Goal: Task Accomplishment & Management: Use online tool/utility

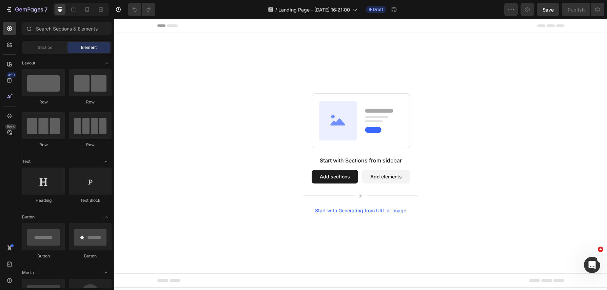
click at [337, 177] on button "Add sections" at bounding box center [335, 177] width 46 height 14
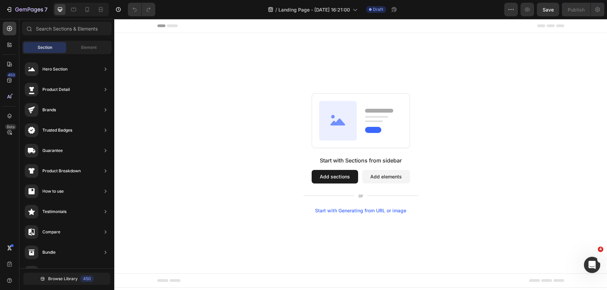
click at [333, 174] on button "Add sections" at bounding box center [335, 177] width 46 height 14
click at [90, 49] on span "Element" at bounding box center [89, 47] width 16 height 6
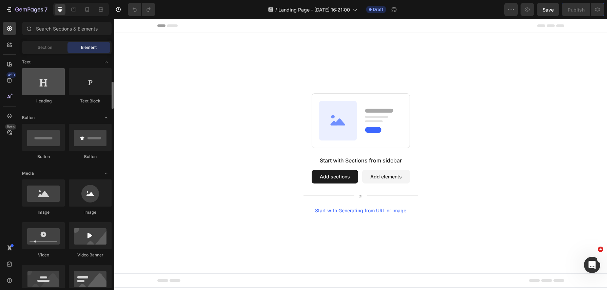
scroll to position [118, 0]
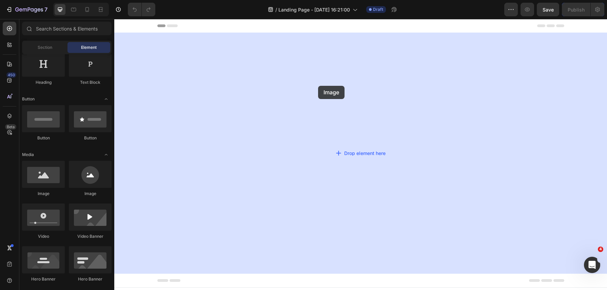
drag, startPoint x: 159, startPoint y: 194, endPoint x: 318, endPoint y: 88, distance: 191.3
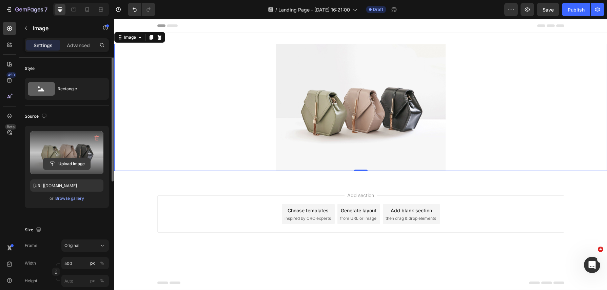
click at [70, 164] on input "file" at bounding box center [66, 164] width 47 height 12
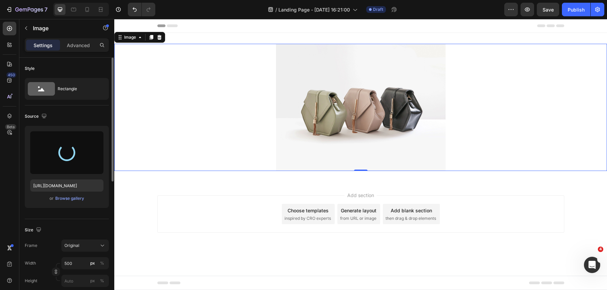
type input "https://cdn.shopify.com/s/files/1/0883/1985/2861/files/gempages_547478294837068…"
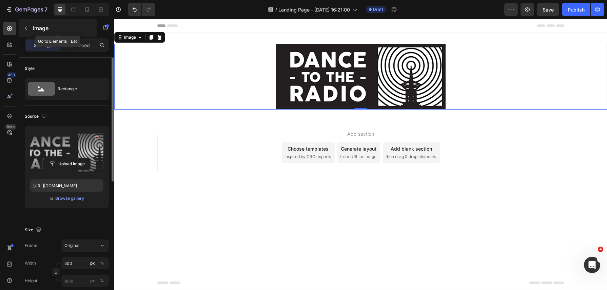
click at [37, 29] on p "Image" at bounding box center [62, 28] width 58 height 8
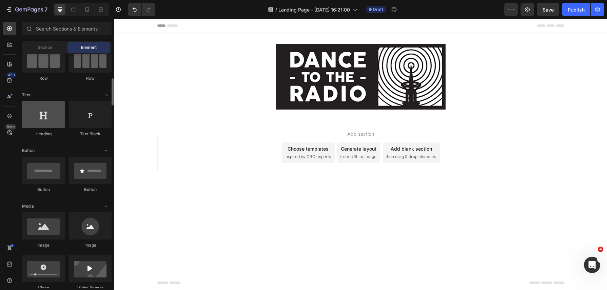
scroll to position [57, 0]
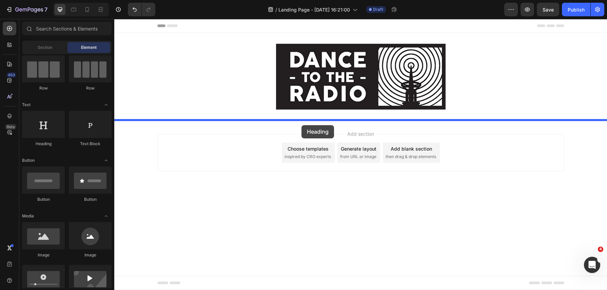
drag, startPoint x: 155, startPoint y: 146, endPoint x: 302, endPoint y: 125, distance: 148.3
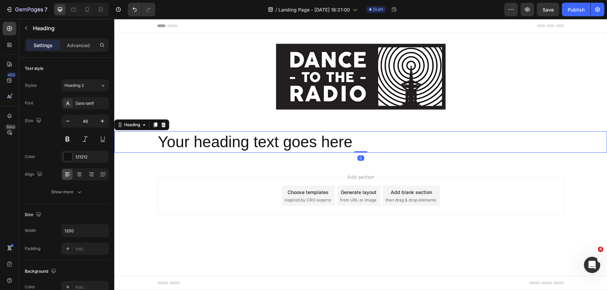
click at [336, 142] on h2 "Your heading text goes here" at bounding box center [360, 142] width 407 height 22
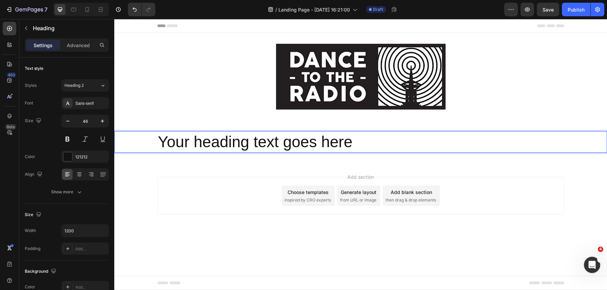
click at [336, 142] on p "Your heading text goes here" at bounding box center [361, 142] width 406 height 20
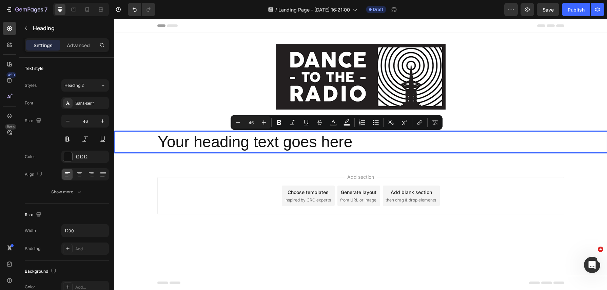
click at [360, 140] on p "Your heading text goes here" at bounding box center [361, 142] width 406 height 20
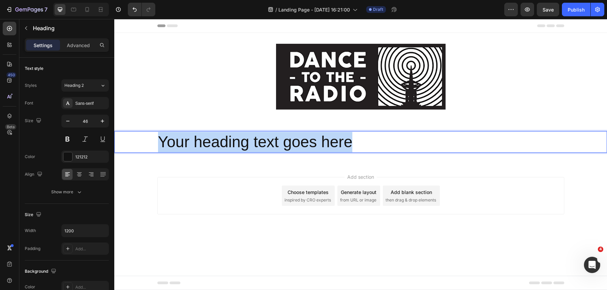
drag, startPoint x: 360, startPoint y: 142, endPoint x: 128, endPoint y: 131, distance: 231.7
click at [128, 131] on div "Your heading text goes here" at bounding box center [360, 142] width 493 height 22
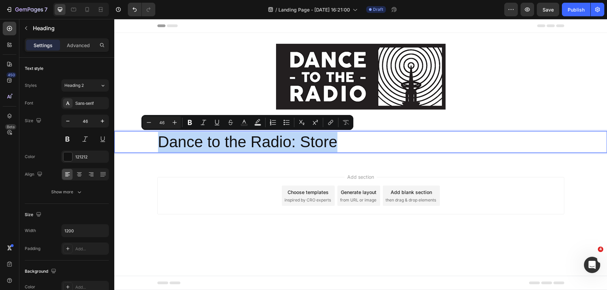
drag, startPoint x: 346, startPoint y: 140, endPoint x: 163, endPoint y: 133, distance: 183.7
click at [163, 133] on p "Dance to the Radio: Store" at bounding box center [361, 142] width 406 height 20
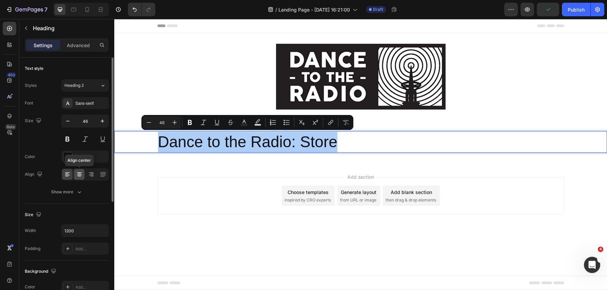
click at [79, 176] on icon at bounding box center [79, 174] width 7 height 7
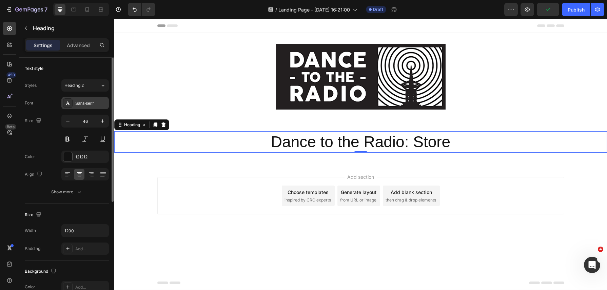
click at [91, 107] on div "Sans-serif" at bounding box center [85, 103] width 48 height 12
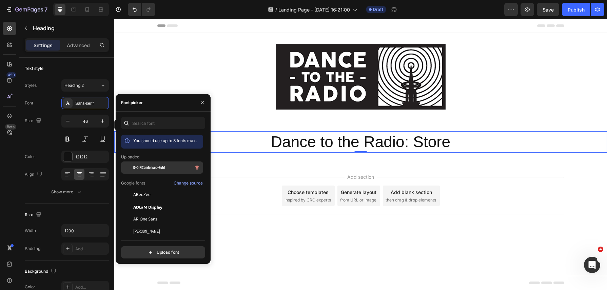
click at [154, 169] on span "D-DINCondensed-Bold" at bounding box center [149, 168] width 32 height 6
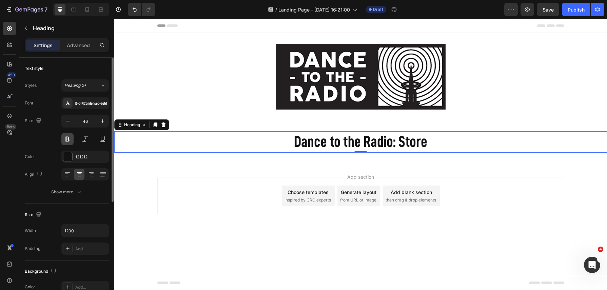
click at [66, 140] on button at bounding box center [67, 139] width 12 height 12
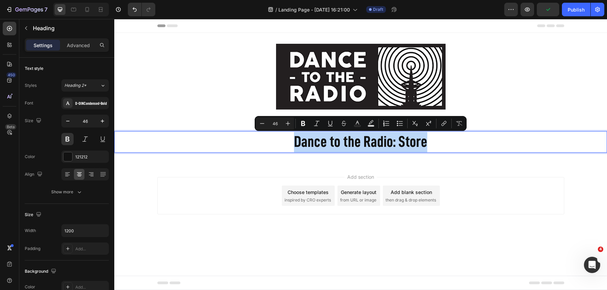
drag, startPoint x: 436, startPoint y: 139, endPoint x: 286, endPoint y: 146, distance: 150.5
click at [286, 146] on p "Dance to the Radio: Store" at bounding box center [361, 142] width 406 height 20
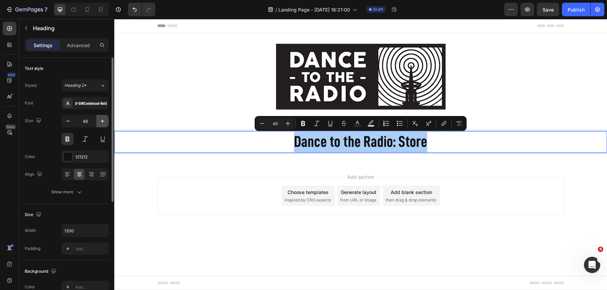
click at [102, 121] on icon "button" at bounding box center [102, 120] width 3 height 3
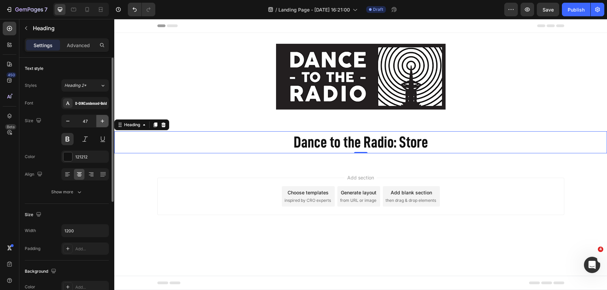
click at [102, 121] on icon "button" at bounding box center [102, 120] width 3 height 3
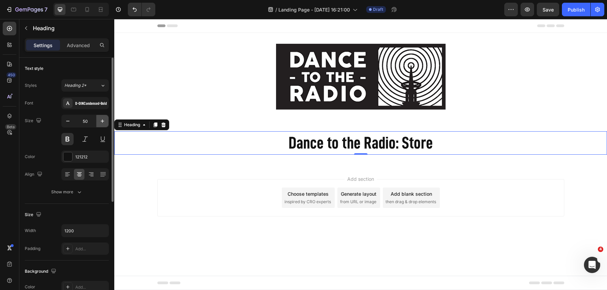
click at [102, 121] on icon "button" at bounding box center [102, 120] width 3 height 3
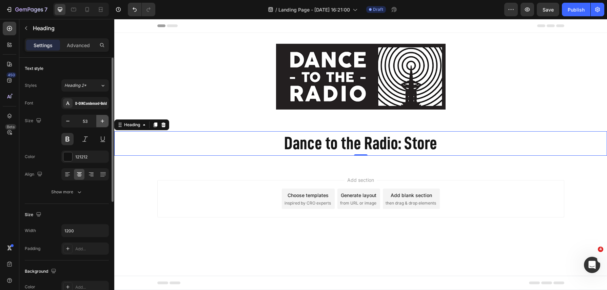
click at [102, 121] on icon "button" at bounding box center [102, 120] width 3 height 3
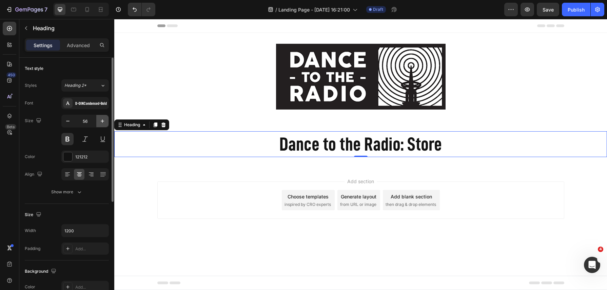
click at [102, 121] on icon "button" at bounding box center [102, 120] width 3 height 3
type input "57"
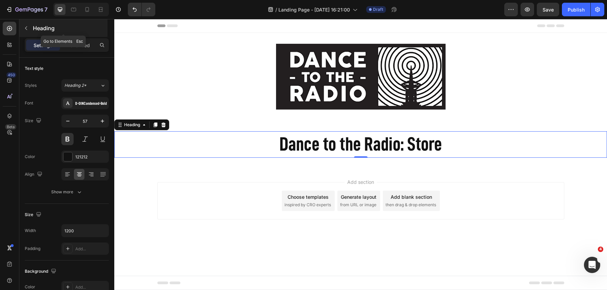
click at [27, 28] on icon "button" at bounding box center [25, 27] width 5 height 5
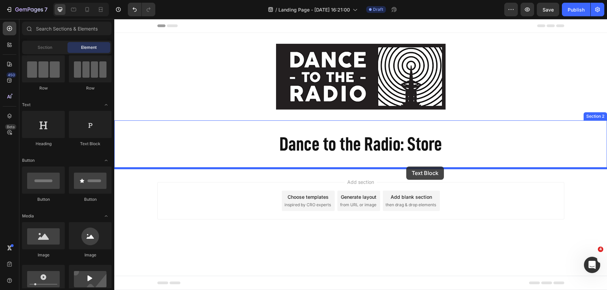
drag, startPoint x: 205, startPoint y: 147, endPoint x: 406, endPoint y: 167, distance: 202.5
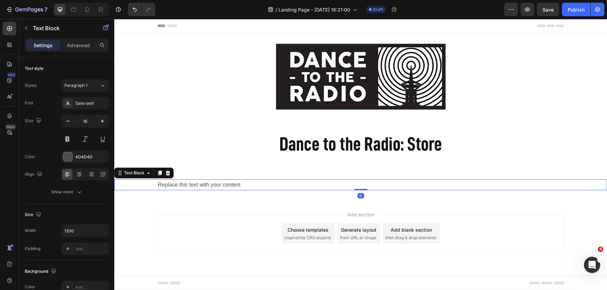
click at [254, 184] on div "Replace this text with your content" at bounding box center [360, 184] width 407 height 11
click at [254, 184] on p "Replace this text with your content" at bounding box center [361, 185] width 406 height 10
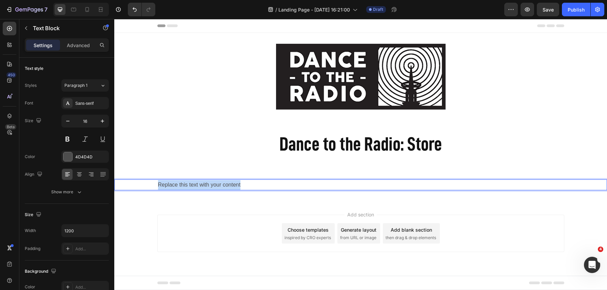
drag, startPoint x: 252, startPoint y: 185, endPoint x: 152, endPoint y: 185, distance: 100.4
click at [152, 185] on div "Replace this text with your content" at bounding box center [360, 184] width 493 height 11
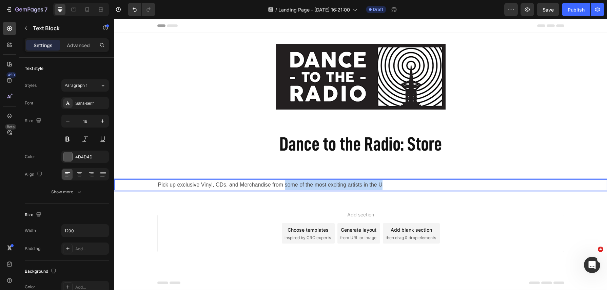
drag, startPoint x: 390, startPoint y: 186, endPoint x: 285, endPoint y: 188, distance: 105.2
click at [285, 188] on p "Pick up exclusive Vinyl, CDs, and Merchandise from some of the most exciting ar…" at bounding box center [361, 185] width 406 height 10
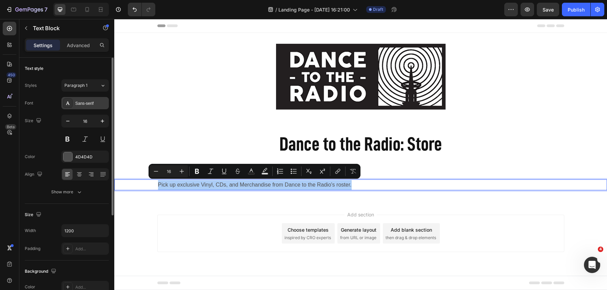
click at [96, 102] on div "Sans-serif" at bounding box center [91, 103] width 32 height 6
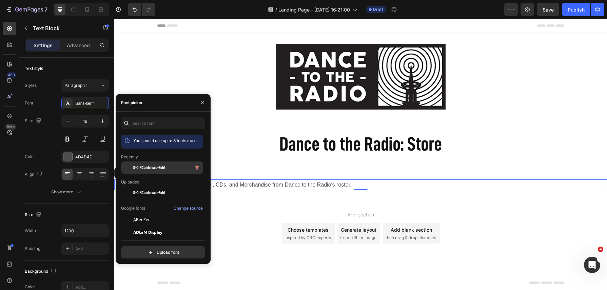
click at [155, 173] on div "D-DINCondensed-Bold" at bounding box center [162, 168] width 82 height 12
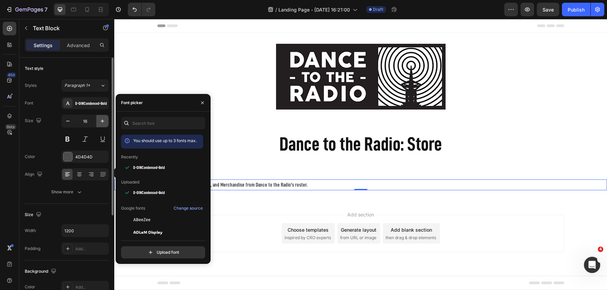
click at [102, 123] on icon "button" at bounding box center [102, 121] width 7 height 7
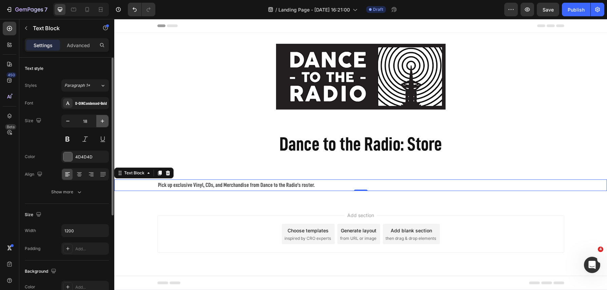
click at [102, 123] on icon "button" at bounding box center [102, 121] width 7 height 7
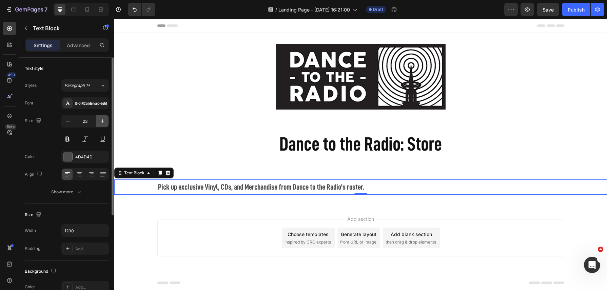
click at [102, 123] on icon "button" at bounding box center [102, 121] width 7 height 7
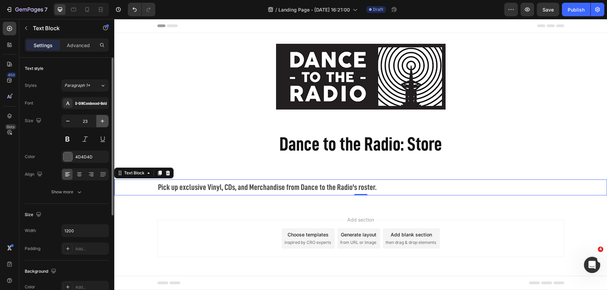
type input "24"
click at [79, 175] on icon at bounding box center [79, 175] width 5 height 1
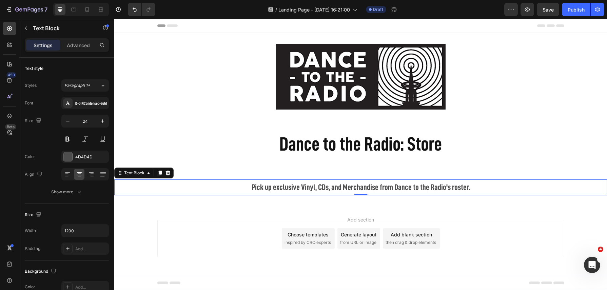
click at [257, 238] on div "Add section Choose templates inspired by CRO experts Generate layout from URL o…" at bounding box center [360, 238] width 407 height 37
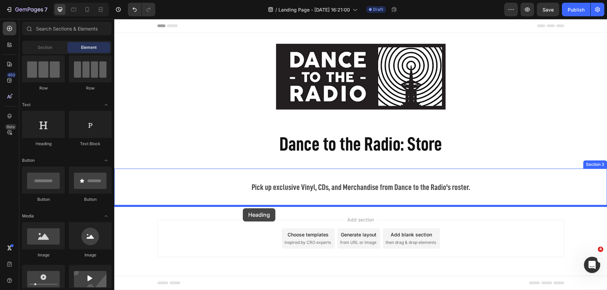
drag, startPoint x: 155, startPoint y: 147, endPoint x: 243, endPoint y: 208, distance: 106.7
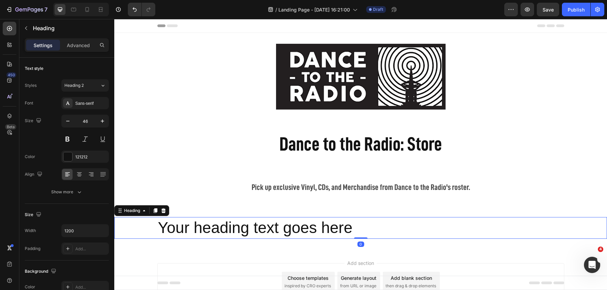
click at [310, 227] on h2 "Your heading text goes here" at bounding box center [360, 228] width 407 height 22
click at [310, 227] on p "Your heading text goes here" at bounding box center [361, 228] width 406 height 20
click at [365, 224] on p "Your heading text goes here" at bounding box center [361, 228] width 406 height 20
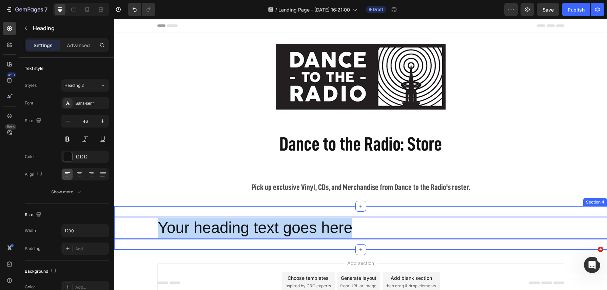
drag, startPoint x: 361, startPoint y: 224, endPoint x: 189, endPoint y: 213, distance: 171.7
click at [189, 213] on div "Your heading text goes here Heading 0 Section 4" at bounding box center [360, 227] width 493 height 43
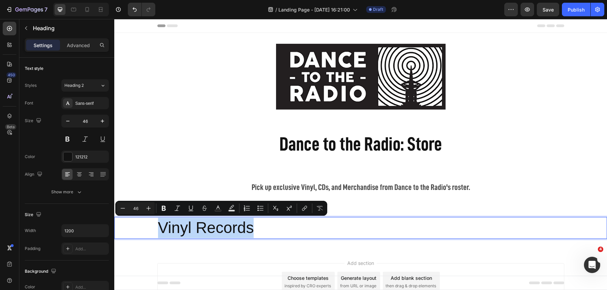
drag, startPoint x: 270, startPoint y: 227, endPoint x: 150, endPoint y: 230, distance: 119.8
click at [150, 230] on div "Vinyl Records" at bounding box center [360, 228] width 493 height 22
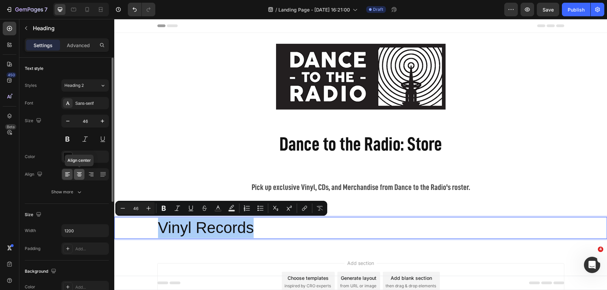
click at [80, 175] on icon at bounding box center [79, 174] width 7 height 7
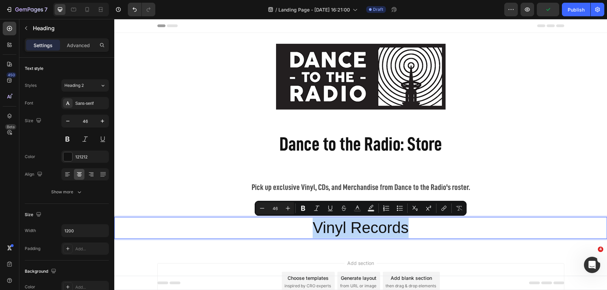
drag, startPoint x: 424, startPoint y: 225, endPoint x: 311, endPoint y: 225, distance: 113.0
click at [311, 225] on p "Vinyl Records" at bounding box center [361, 228] width 406 height 20
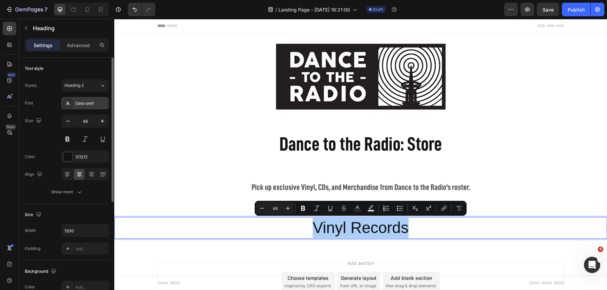
click at [83, 101] on div "Sans-serif" at bounding box center [91, 103] width 32 height 6
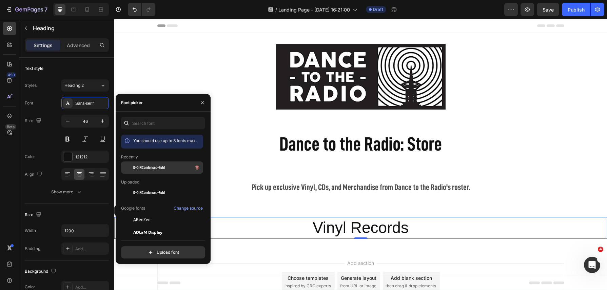
click at [155, 167] on span "D-DINCondensed-Bold" at bounding box center [149, 168] width 32 height 6
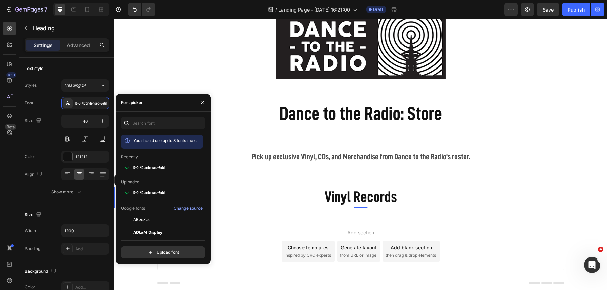
scroll to position [42, 0]
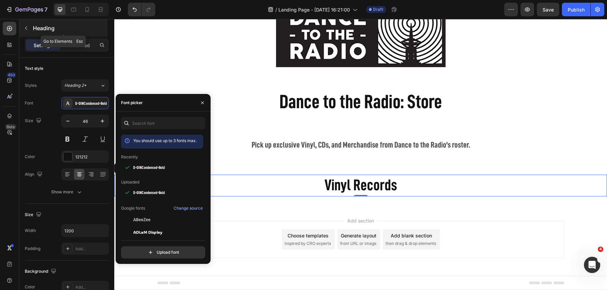
click at [27, 29] on icon "button" at bounding box center [25, 27] width 5 height 5
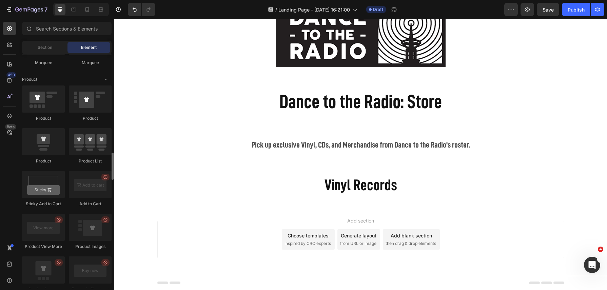
scroll to position [851, 0]
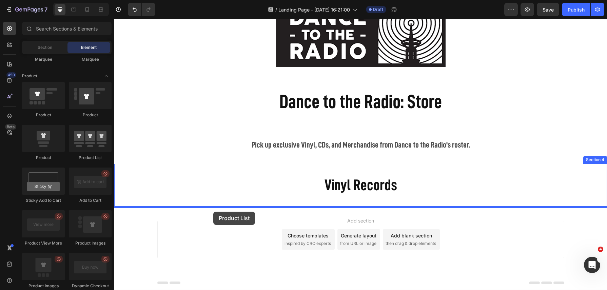
drag, startPoint x: 201, startPoint y: 162, endPoint x: 213, endPoint y: 212, distance: 51.2
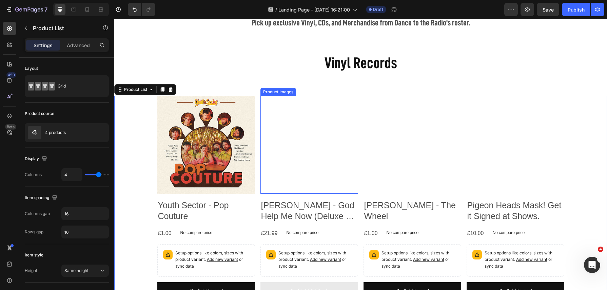
scroll to position [165, 0]
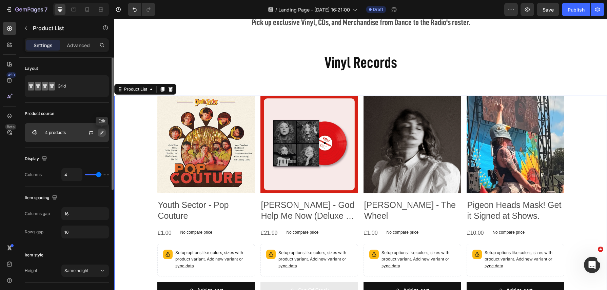
click at [102, 133] on icon "button" at bounding box center [101, 132] width 5 height 5
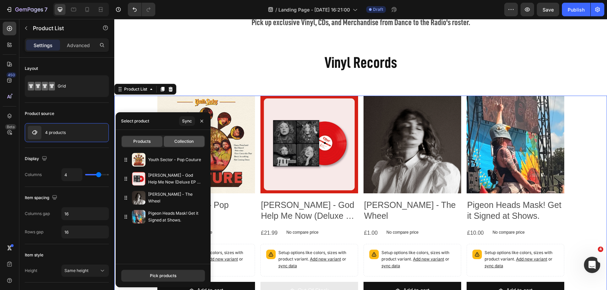
click at [195, 142] on div "Collection" at bounding box center [184, 141] width 41 height 11
type input "10"
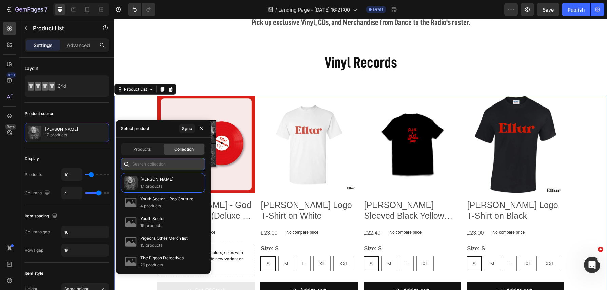
click at [154, 164] on input "text" at bounding box center [163, 164] width 84 height 12
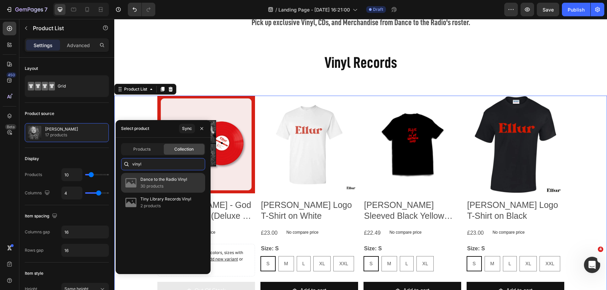
type input "vinyl"
click at [166, 179] on p "Dance to the Radio Vinyl" at bounding box center [163, 179] width 47 height 7
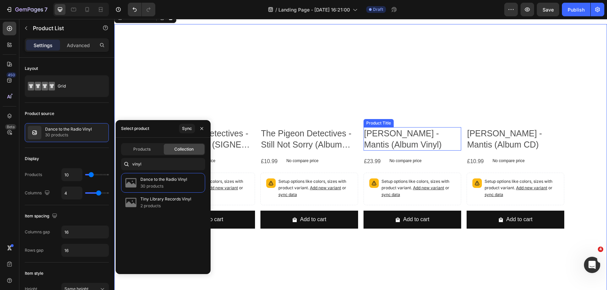
scroll to position [239, 0]
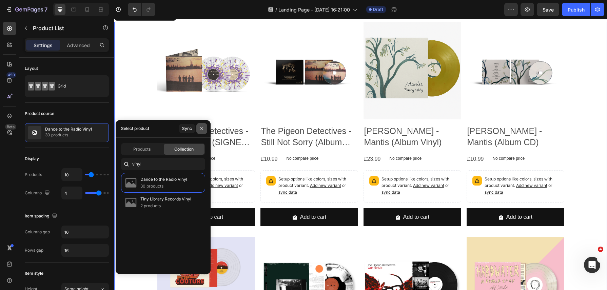
click at [199, 128] on icon "button" at bounding box center [201, 128] width 5 height 5
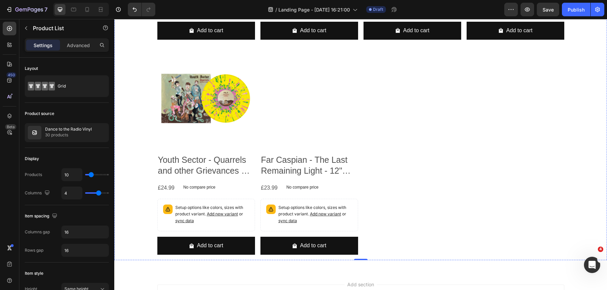
scroll to position [468, 0]
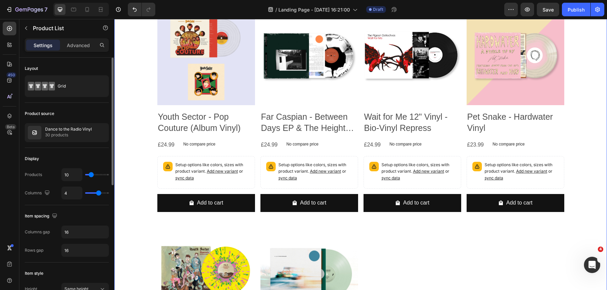
type input "14"
type input "16"
type input "17"
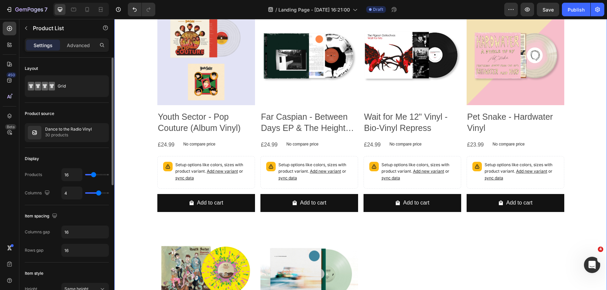
type input "17"
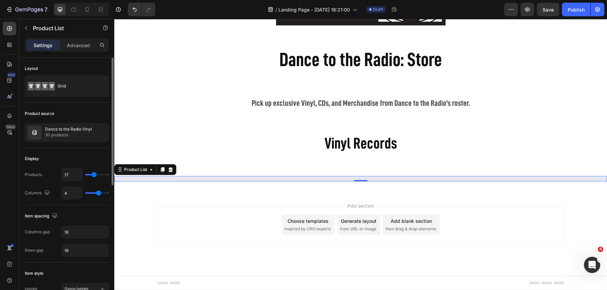
type input "18"
type input "19"
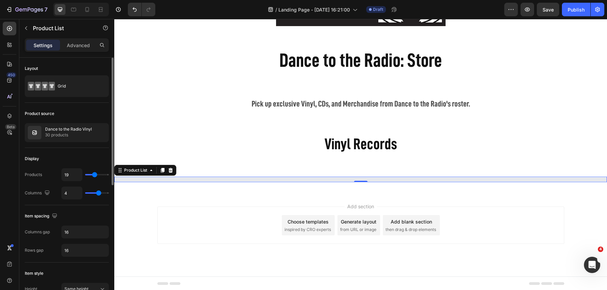
type input "20"
type input "21"
type input "20"
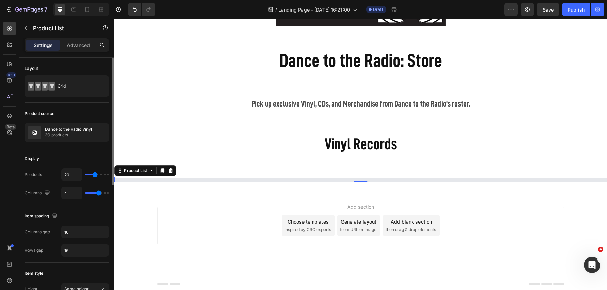
drag, startPoint x: 91, startPoint y: 174, endPoint x: 95, endPoint y: 174, distance: 3.7
type input "20"
click at [95, 174] on input "range" at bounding box center [97, 174] width 24 height 1
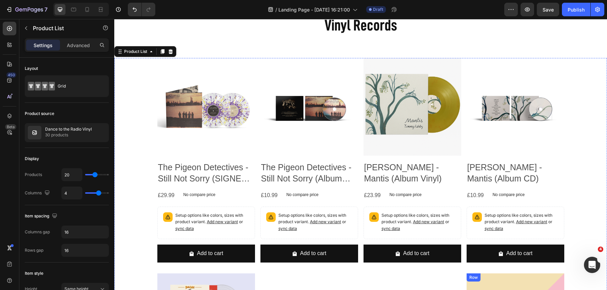
scroll to position [204, 0]
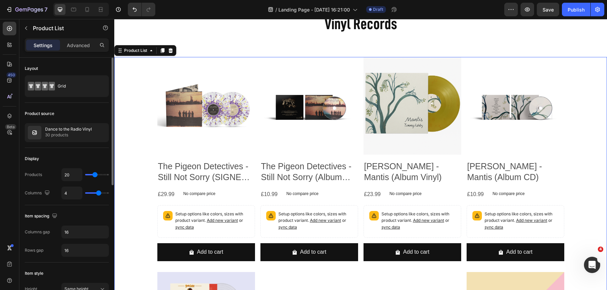
type input "36"
type input "43"
type input "48"
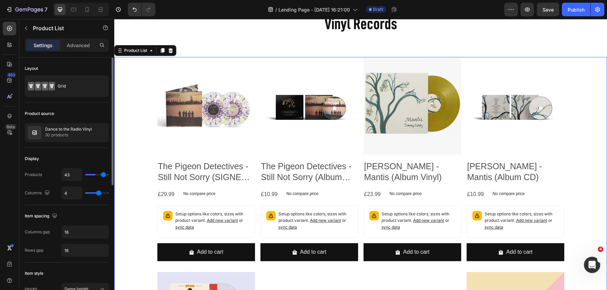
type input "48"
type input "50"
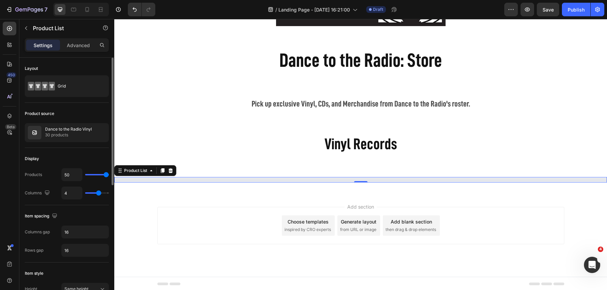
drag, startPoint x: 95, startPoint y: 173, endPoint x: 113, endPoint y: 176, distance: 18.9
type input "50"
click at [109, 175] on input "range" at bounding box center [97, 174] width 24 height 1
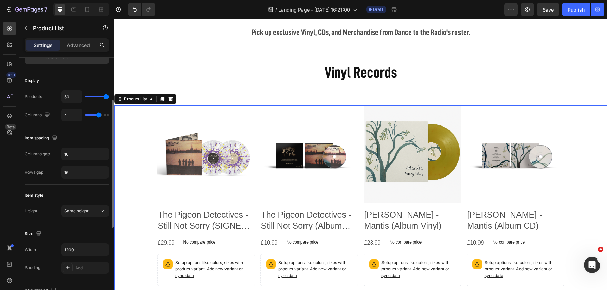
scroll to position [81, 0]
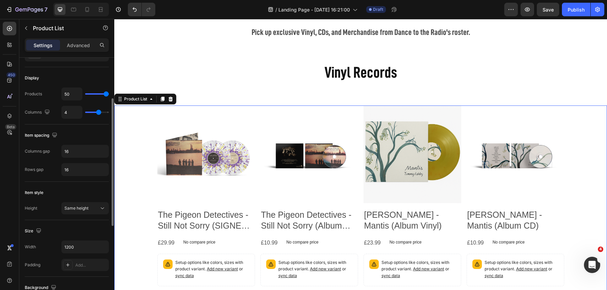
type input "5"
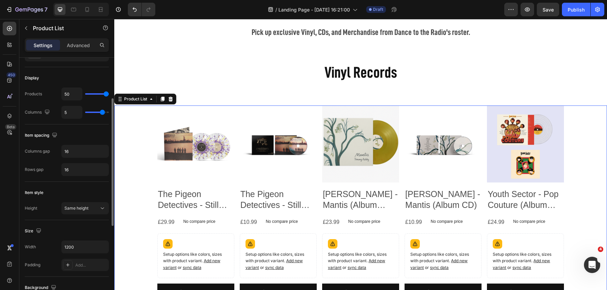
drag, startPoint x: 98, startPoint y: 112, endPoint x: 103, endPoint y: 112, distance: 4.8
type input "5"
click at [103, 112] on input "range" at bounding box center [97, 112] width 24 height 1
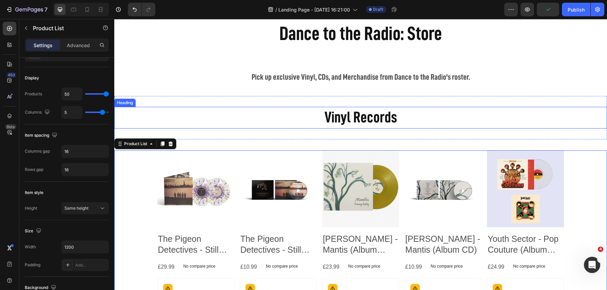
scroll to position [118, 0]
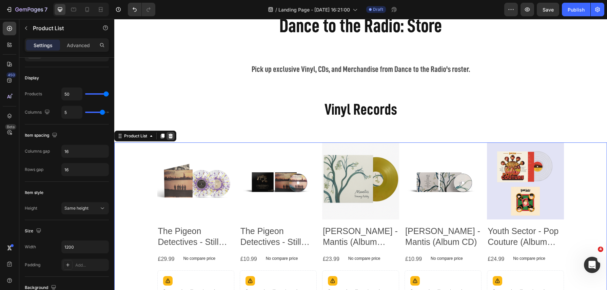
click at [172, 135] on icon at bounding box center [171, 135] width 4 height 5
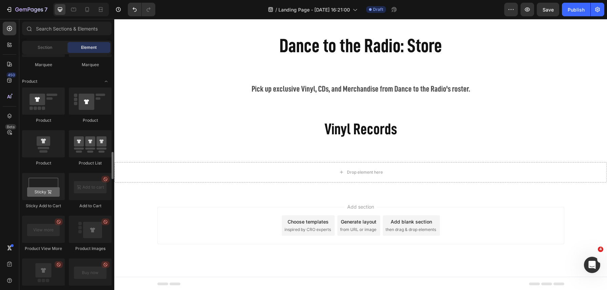
scroll to position [840, 0]
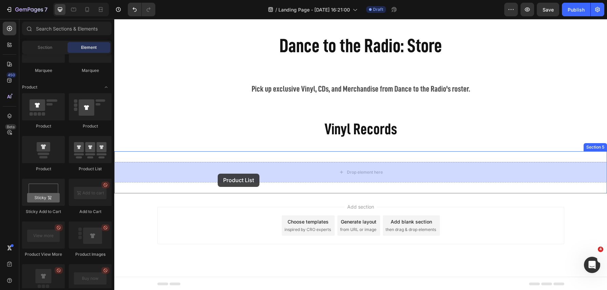
drag, startPoint x: 202, startPoint y: 177, endPoint x: 218, endPoint y: 174, distance: 16.0
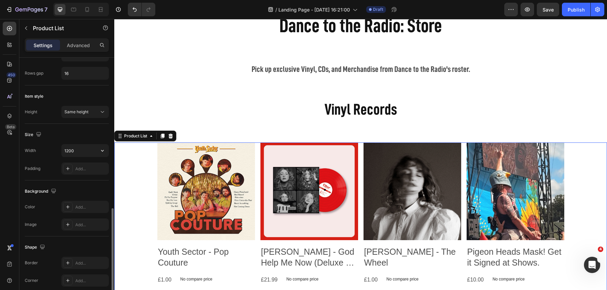
scroll to position [150, 0]
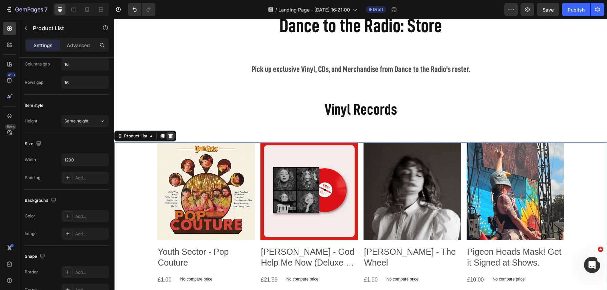
click at [169, 135] on icon at bounding box center [171, 135] width 4 height 5
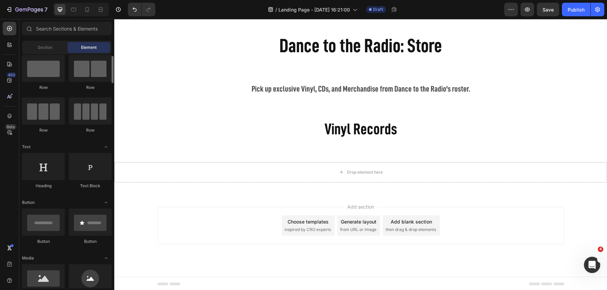
scroll to position [0, 0]
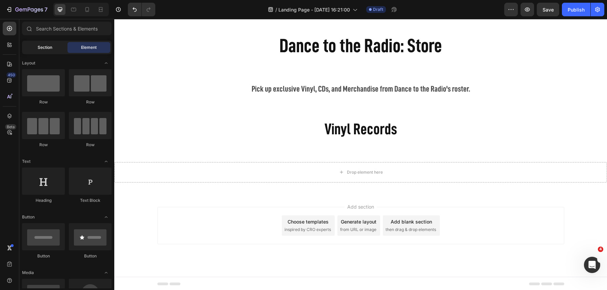
click at [54, 52] on div "Section" at bounding box center [44, 47] width 43 height 11
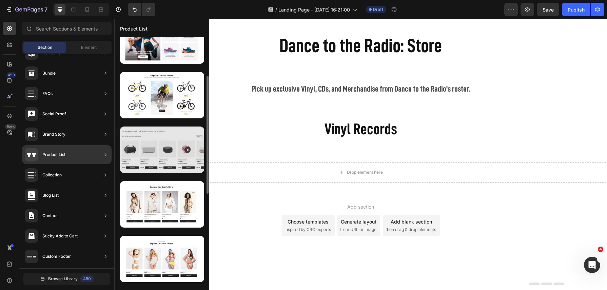
scroll to position [86, 0]
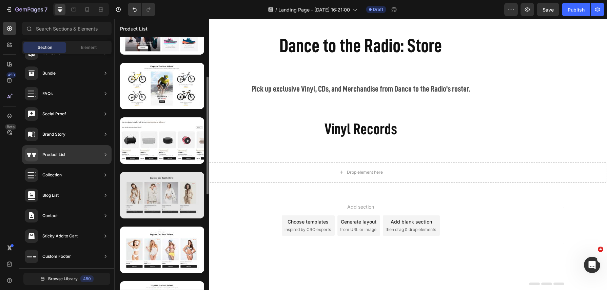
click at [165, 196] on div at bounding box center [162, 195] width 84 height 46
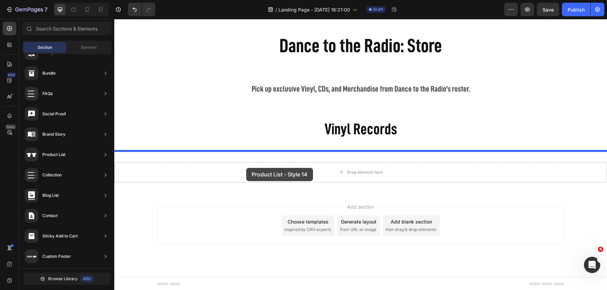
drag, startPoint x: 270, startPoint y: 230, endPoint x: 246, endPoint y: 168, distance: 66.7
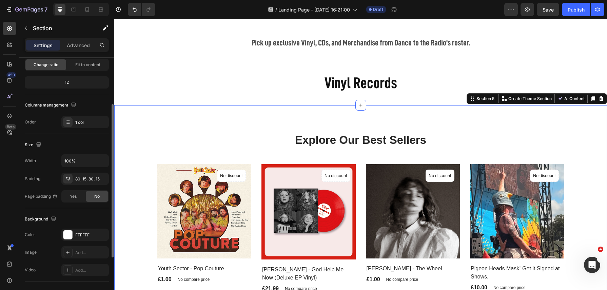
scroll to position [82, 0]
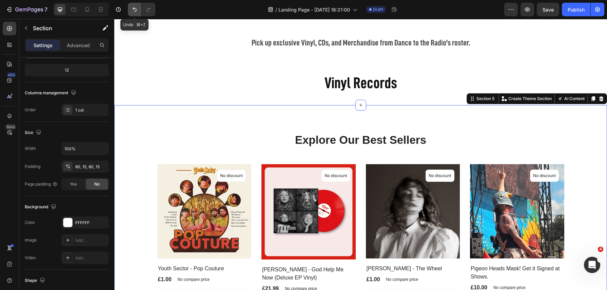
click at [131, 10] on button "Undo/Redo" at bounding box center [135, 10] width 14 height 14
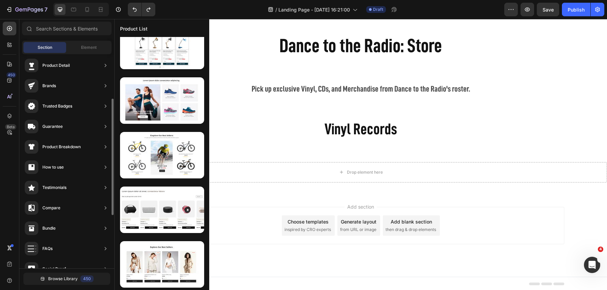
scroll to position [0, 0]
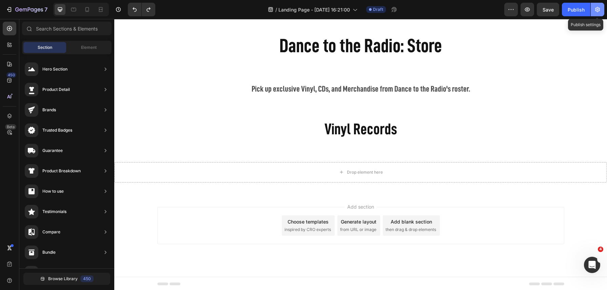
click at [603, 13] on button "button" at bounding box center [598, 10] width 14 height 14
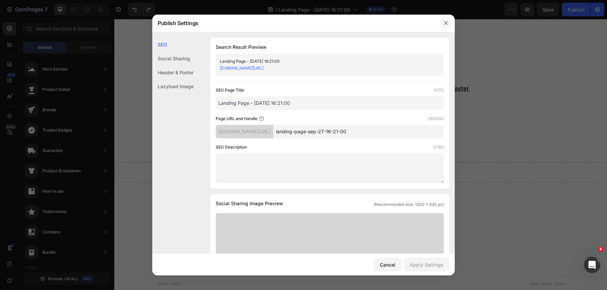
click at [446, 21] on icon "button" at bounding box center [445, 22] width 5 height 5
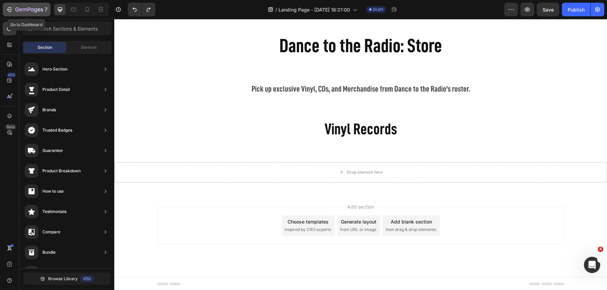
click at [26, 8] on icon "button" at bounding box center [29, 10] width 28 height 6
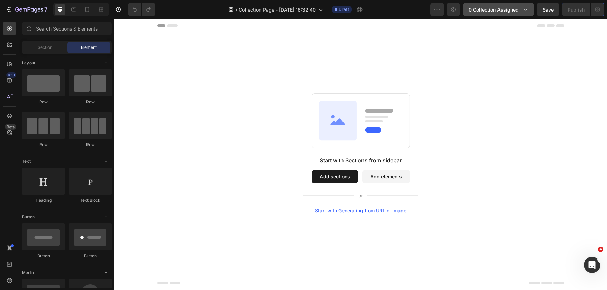
click at [502, 12] on span "0 collection assigned" at bounding box center [494, 9] width 50 height 7
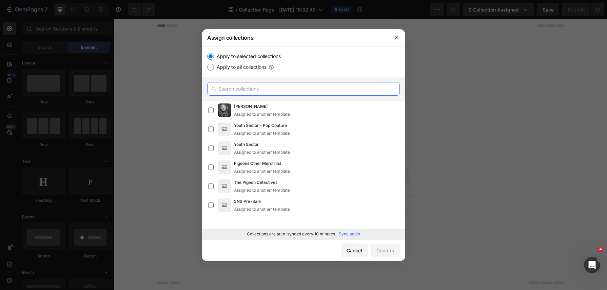
click at [252, 87] on input "text" at bounding box center [303, 89] width 193 height 14
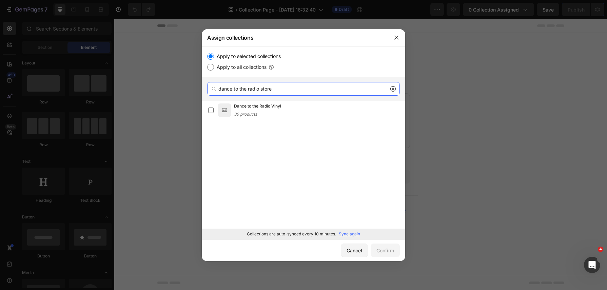
type input "dance to the radio store"
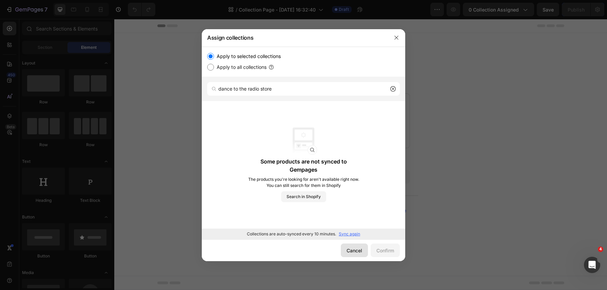
click at [355, 256] on button "Cancel" at bounding box center [354, 251] width 27 height 14
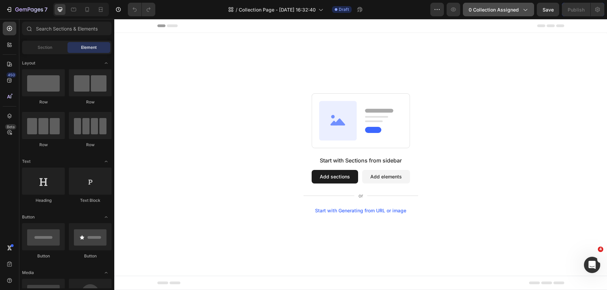
click at [503, 11] on span "0 collection assigned" at bounding box center [494, 9] width 50 height 7
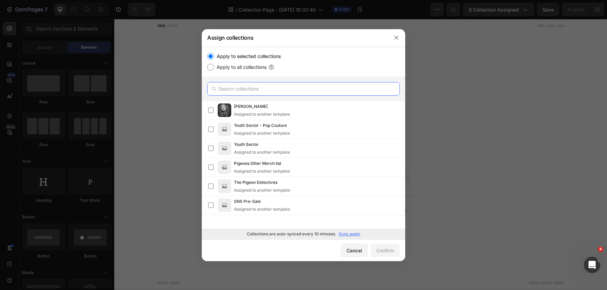
click at [253, 92] on input "text" at bounding box center [303, 89] width 193 height 14
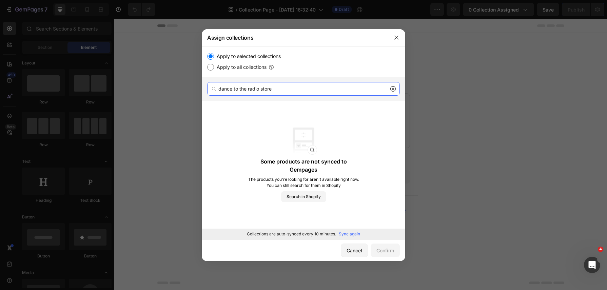
type input "dance to the radio store"
click at [351, 235] on p "Sync again" at bounding box center [349, 234] width 21 height 6
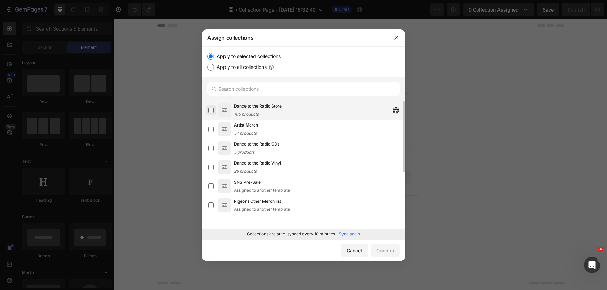
click at [212, 109] on label at bounding box center [210, 110] width 5 height 5
click at [383, 251] on div "Confirm" at bounding box center [386, 250] width 18 height 7
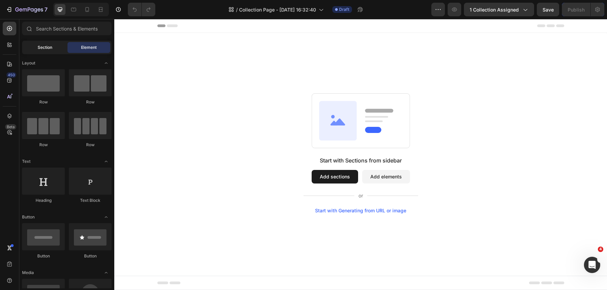
click at [50, 50] on span "Section" at bounding box center [45, 47] width 15 height 6
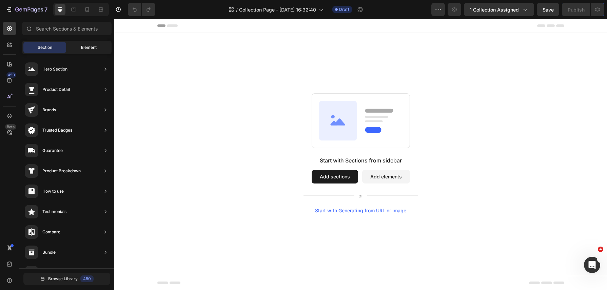
click at [85, 50] on span "Element" at bounding box center [89, 47] width 16 height 6
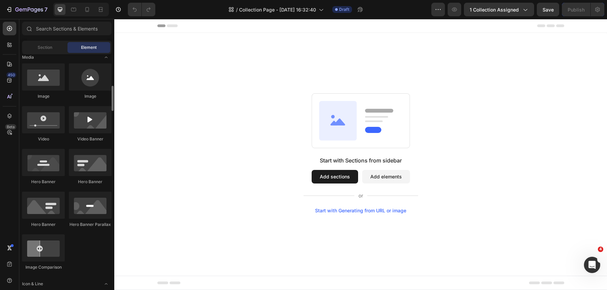
scroll to position [223, 0]
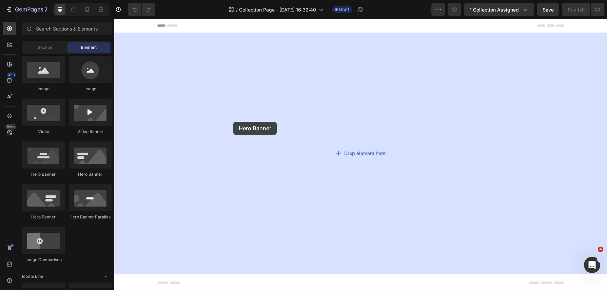
drag, startPoint x: 199, startPoint y: 184, endPoint x: 233, endPoint y: 122, distance: 71.4
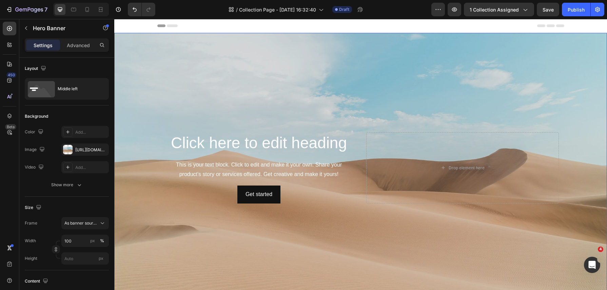
click at [418, 87] on div "Background Image" at bounding box center [360, 168] width 493 height 270
click at [104, 148] on icon "button" at bounding box center [101, 149] width 5 height 5
type input "Auto"
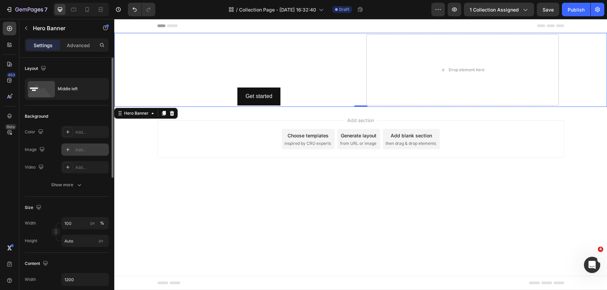
click at [79, 152] on div "Add..." at bounding box center [91, 150] width 32 height 6
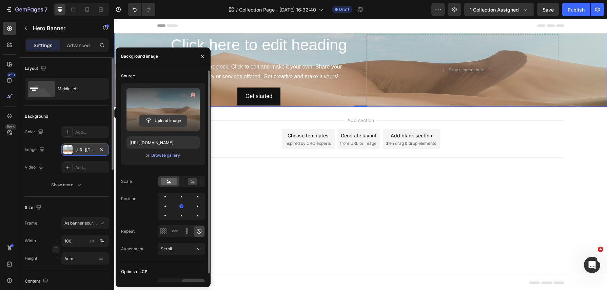
click at [171, 118] on input "file" at bounding box center [163, 121] width 47 height 12
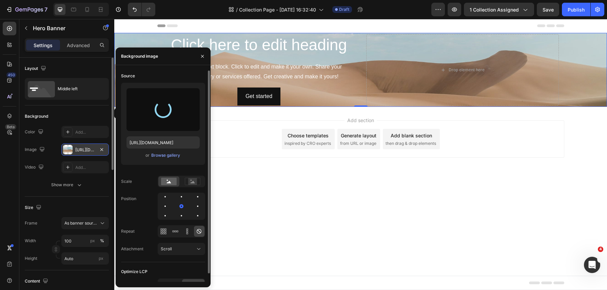
type input "https://cdn.shopify.com/s/files/1/0883/1985/2861/files/gempages_547478294837068…"
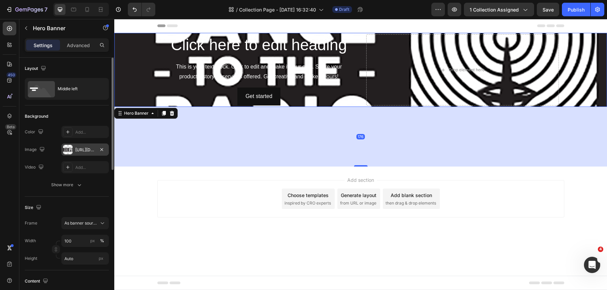
drag, startPoint x: 362, startPoint y: 106, endPoint x: 370, endPoint y: 178, distance: 73.0
click at [370, 107] on div "176" at bounding box center [360, 107] width 493 height 0
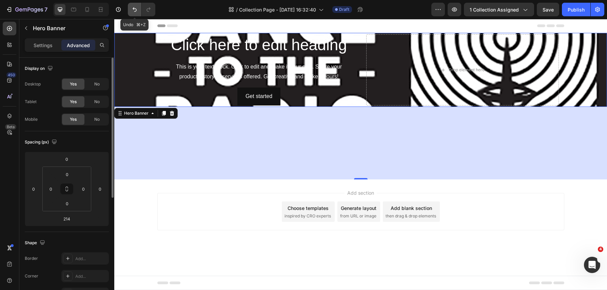
click at [135, 12] on icon "Undo/Redo" at bounding box center [135, 9] width 4 height 4
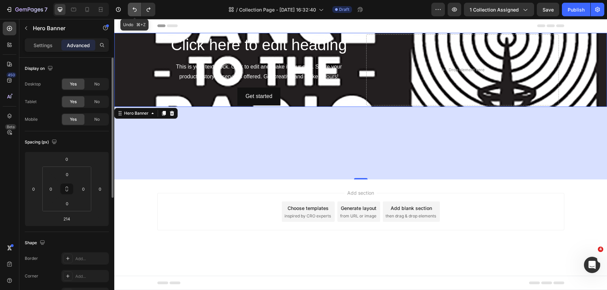
click at [133, 10] on icon "Undo/Redo" at bounding box center [135, 9] width 4 height 4
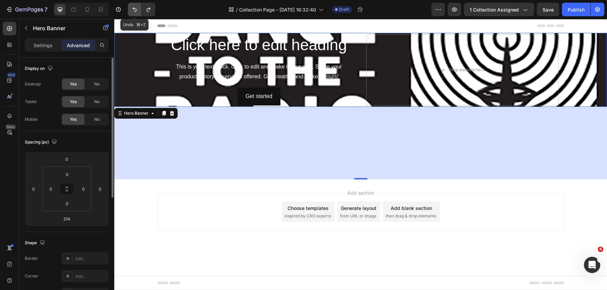
click at [135, 9] on icon "Undo/Redo" at bounding box center [134, 9] width 7 height 7
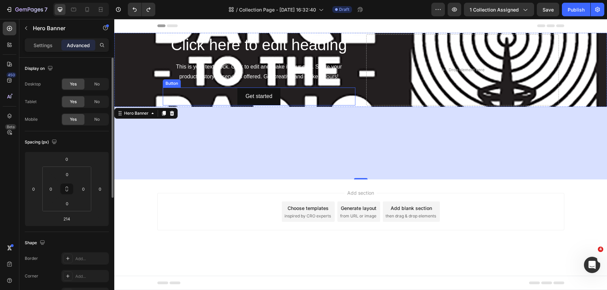
click at [193, 95] on div "Get started Button" at bounding box center [259, 97] width 193 height 18
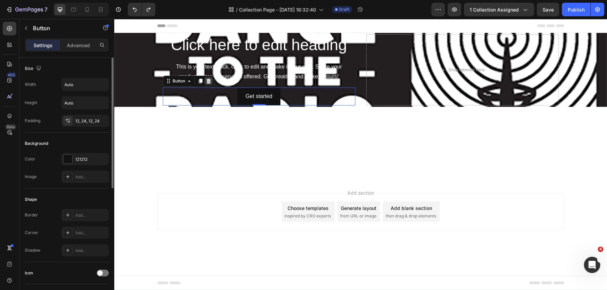
click at [211, 80] on icon at bounding box center [208, 80] width 5 height 5
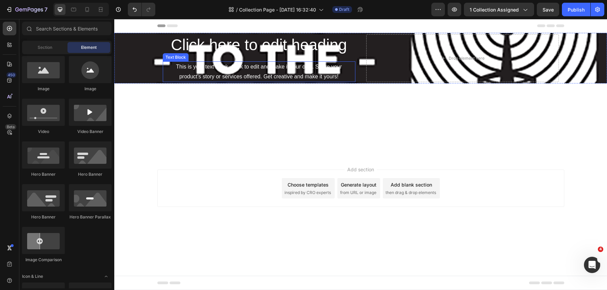
click at [224, 74] on div "This is your text block. Click to edit and make it your own. Share your product…" at bounding box center [259, 71] width 193 height 21
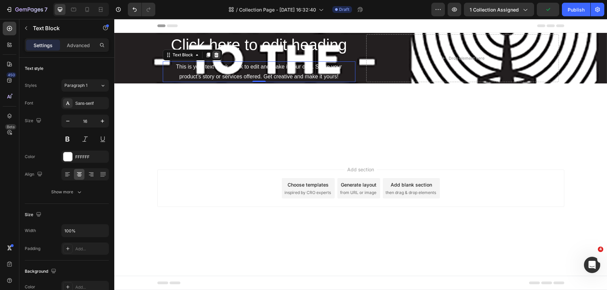
click at [214, 53] on icon at bounding box center [216, 54] width 5 height 5
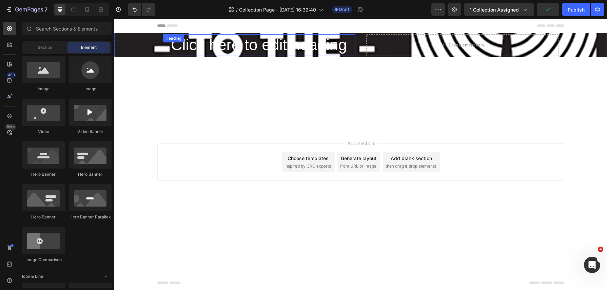
click at [235, 43] on h2 "Click here to edit heading" at bounding box center [259, 45] width 193 height 22
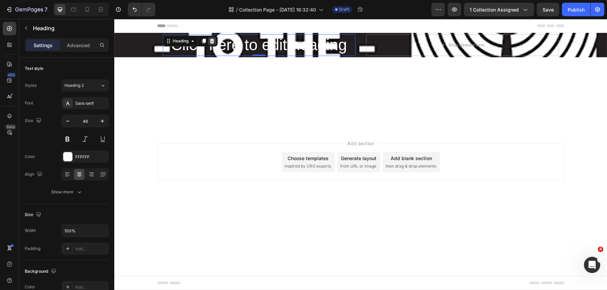
click at [212, 42] on icon at bounding box center [211, 40] width 5 height 5
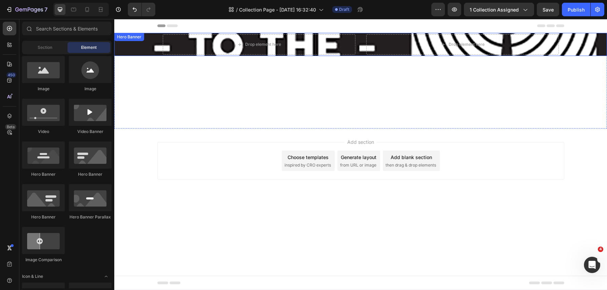
click at [357, 55] on div "Drop element here Drop element here" at bounding box center [360, 44] width 407 height 23
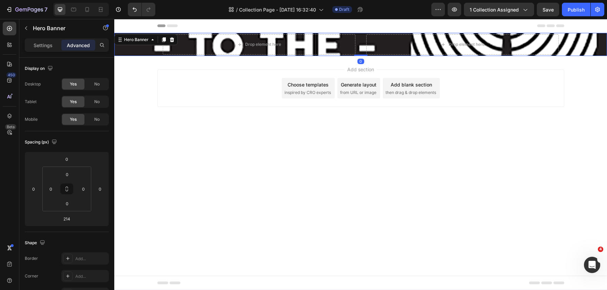
drag, startPoint x: 362, startPoint y: 126, endPoint x: 361, endPoint y: 53, distance: 73.6
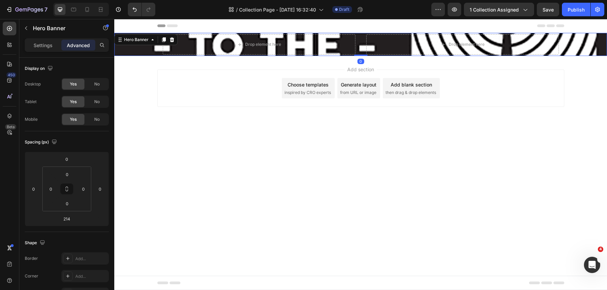
click at [361, 53] on div "Drop element here Drop element here Hero Banner 0" at bounding box center [360, 44] width 493 height 23
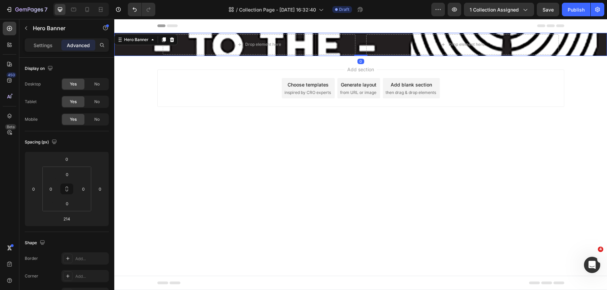
type input "0"
click at [27, 29] on icon "button" at bounding box center [25, 27] width 5 height 5
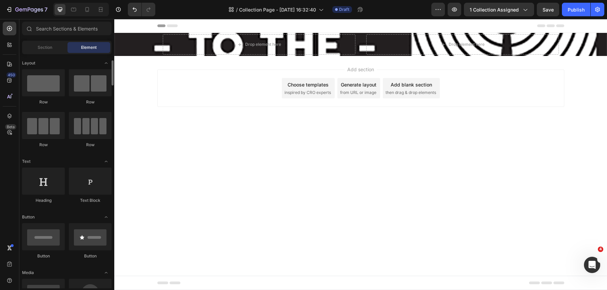
scroll to position [11, 0]
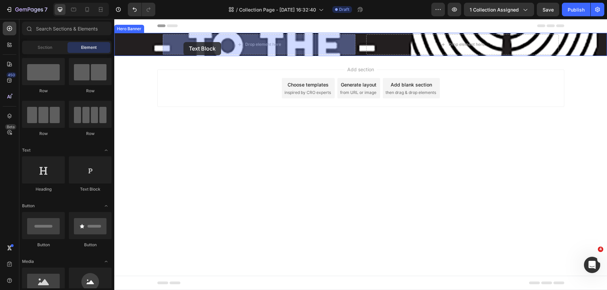
drag, startPoint x: 200, startPoint y: 191, endPoint x: 184, endPoint y: 42, distance: 149.8
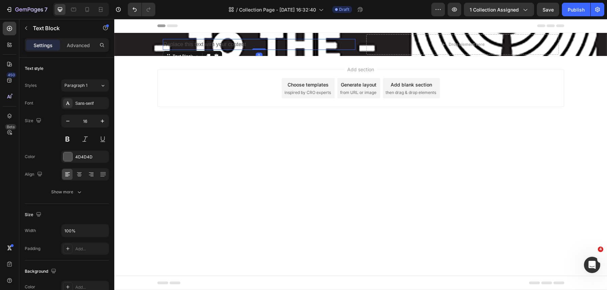
click at [172, 44] on div "Replace this text with your content" at bounding box center [259, 44] width 193 height 11
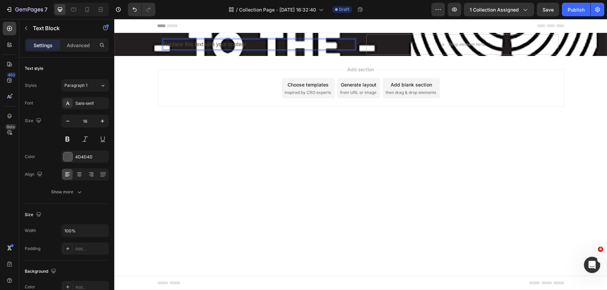
click at [172, 44] on p "Replace this text with your content" at bounding box center [259, 45] width 191 height 10
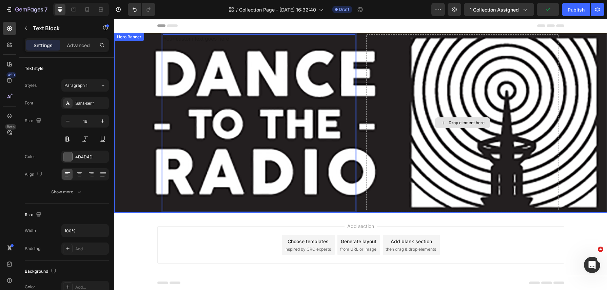
scroll to position [6, 0]
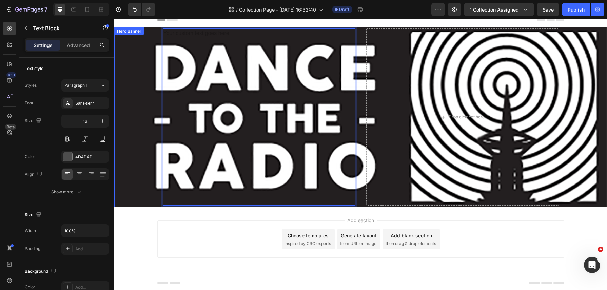
click at [130, 139] on div "Background Image" at bounding box center [360, 117] width 493 height 180
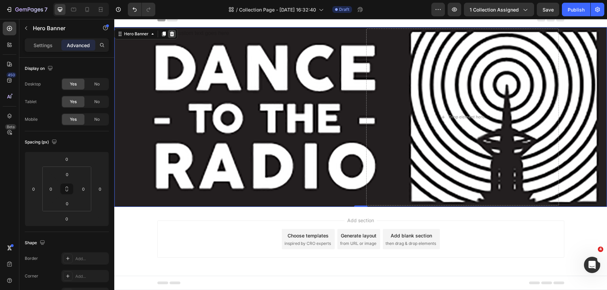
click at [173, 34] on icon at bounding box center [172, 34] width 4 height 5
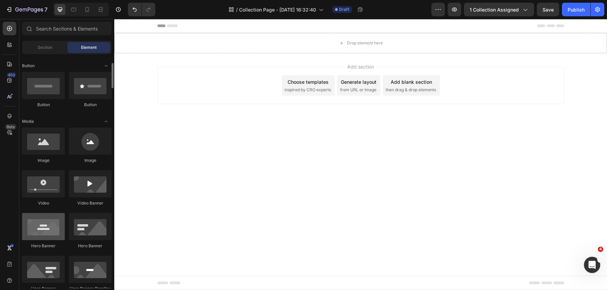
scroll to position [96, 0]
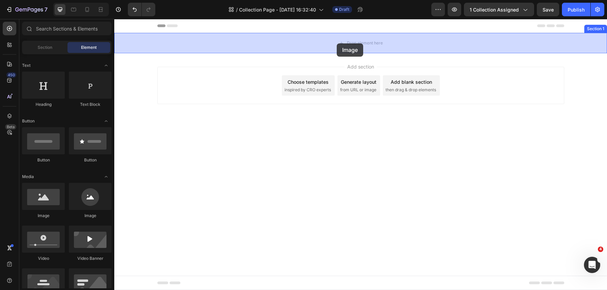
drag, startPoint x: 162, startPoint y: 215, endPoint x: 340, endPoint y: 43, distance: 246.9
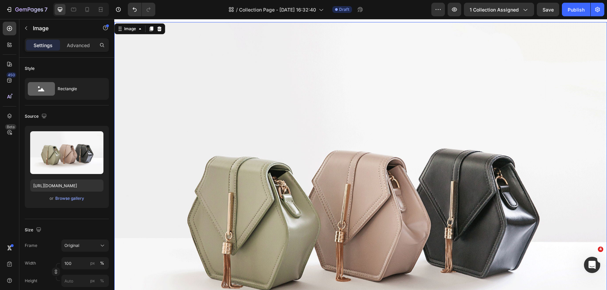
scroll to position [3, 0]
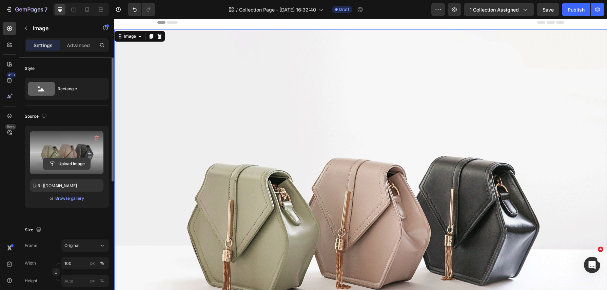
click at [71, 164] on input "file" at bounding box center [66, 164] width 47 height 12
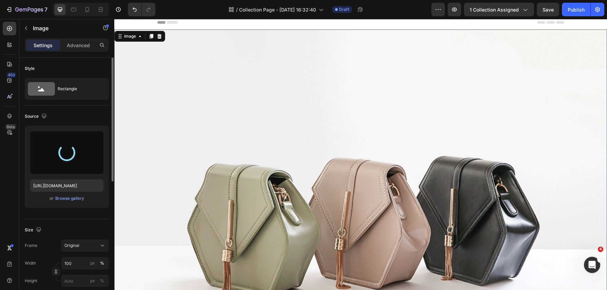
type input "https://cdn.shopify.com/s/files/1/0883/1985/2861/files/gempages_547478294837068…"
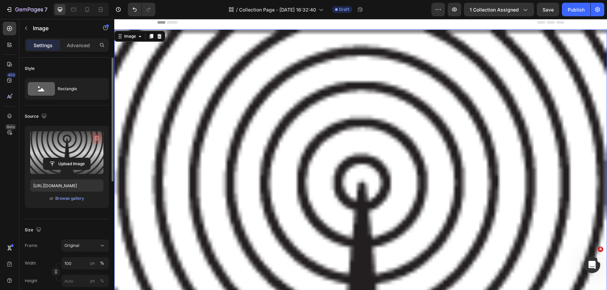
click at [97, 137] on icon "button" at bounding box center [96, 138] width 7 height 7
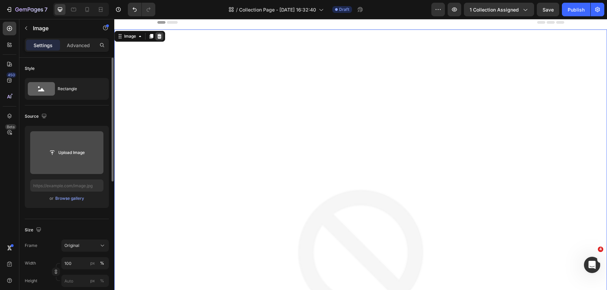
click at [159, 34] on icon at bounding box center [159, 36] width 4 height 5
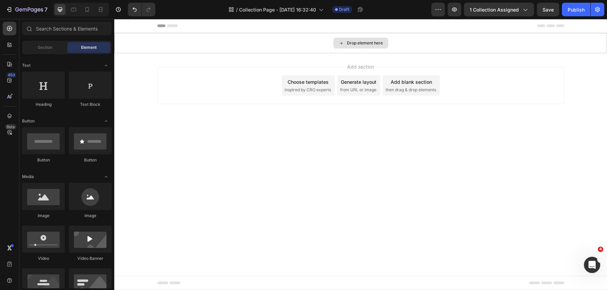
scroll to position [0, 0]
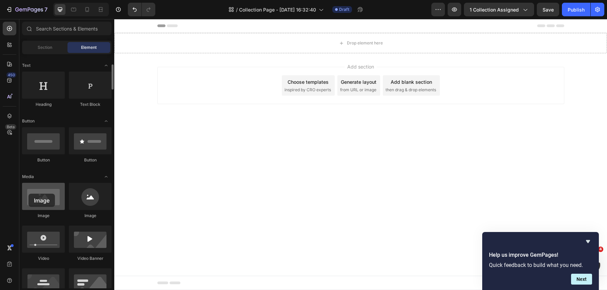
drag, startPoint x: 45, startPoint y: 200, endPoint x: 29, endPoint y: 194, distance: 16.6
click at [29, 194] on div at bounding box center [43, 196] width 43 height 27
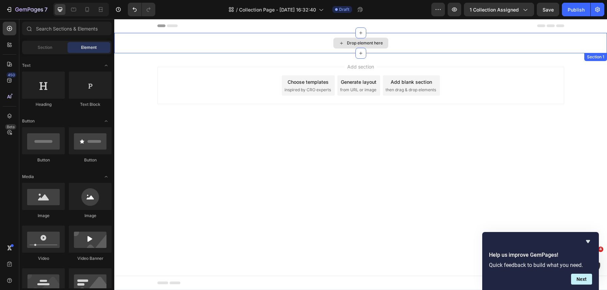
click at [437, 39] on div "Drop element here" at bounding box center [360, 43] width 493 height 20
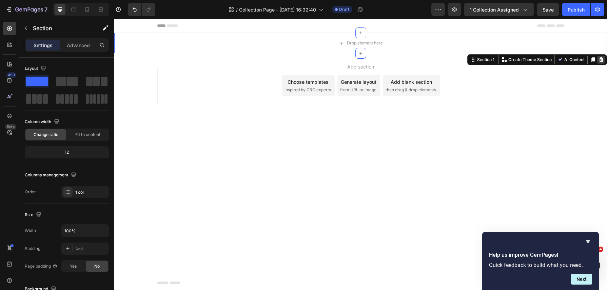
click at [604, 62] on div at bounding box center [602, 60] width 8 height 8
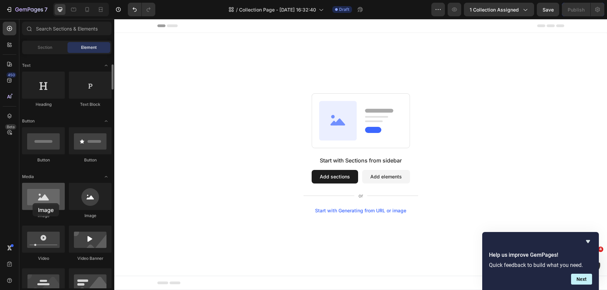
drag, startPoint x: 47, startPoint y: 207, endPoint x: 38, endPoint y: 204, distance: 9.0
click at [38, 204] on div at bounding box center [43, 196] width 43 height 27
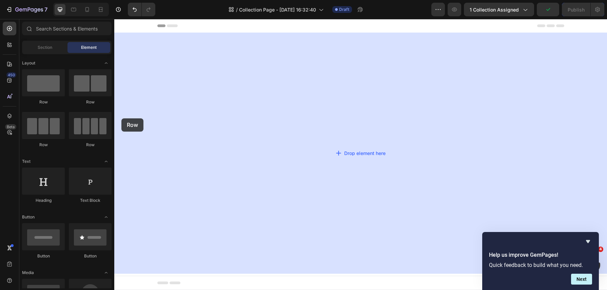
drag, startPoint x: 159, startPoint y: 109, endPoint x: 238, endPoint y: 130, distance: 81.4
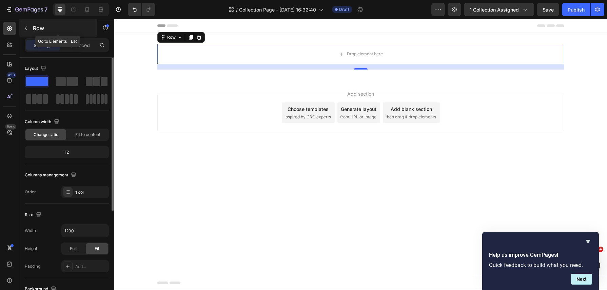
click at [27, 25] on icon "button" at bounding box center [25, 27] width 5 height 5
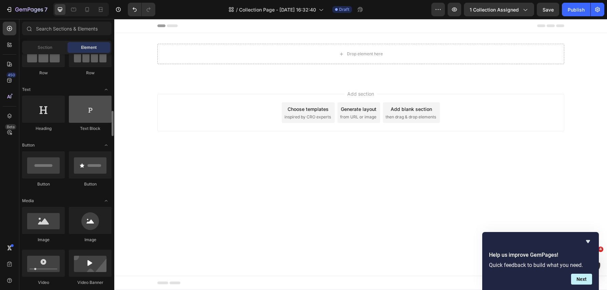
scroll to position [123, 0]
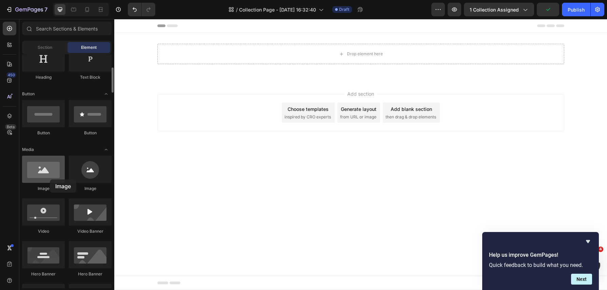
click at [48, 176] on div at bounding box center [43, 169] width 43 height 27
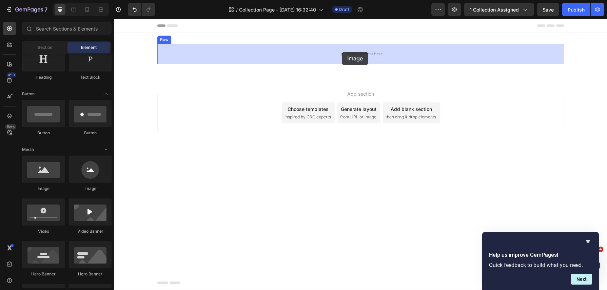
drag, startPoint x: 200, startPoint y: 192, endPoint x: 342, endPoint y: 52, distance: 199.6
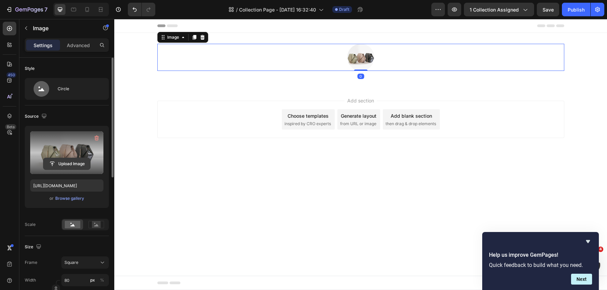
click at [73, 165] on input "file" at bounding box center [66, 164] width 47 height 12
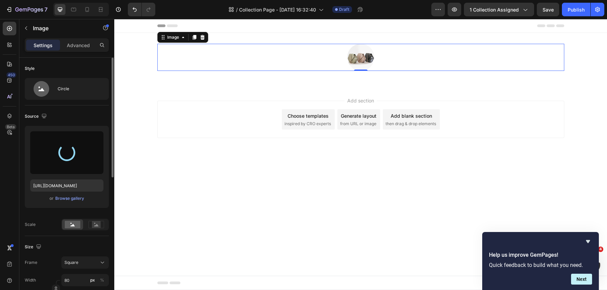
type input "https://cdn.shopify.com/s/files/1/0883/1985/2861/files/gempages_547478294837068…"
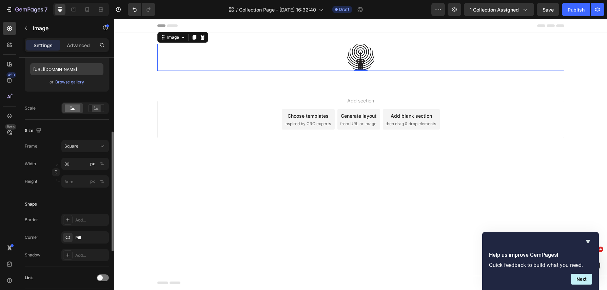
scroll to position [131, 0]
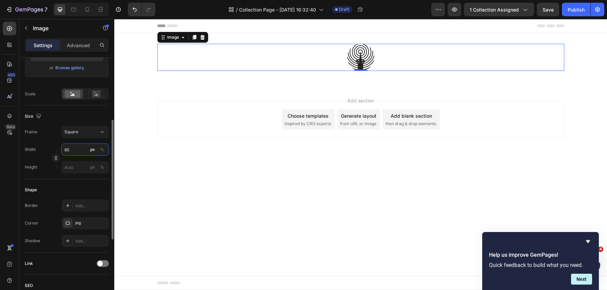
click at [76, 150] on input "80" at bounding box center [85, 150] width 48 height 12
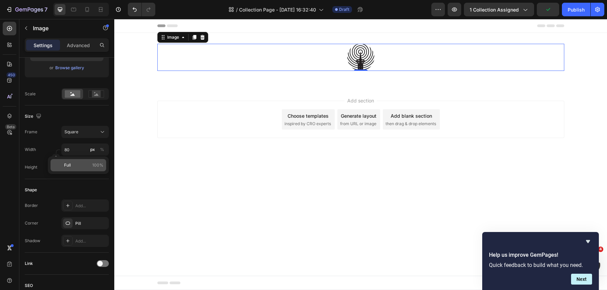
click at [74, 166] on p "Full 100%" at bounding box center [83, 165] width 39 height 6
type input "100"
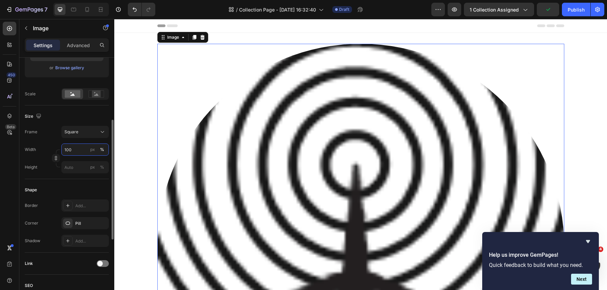
click at [75, 150] on input "100" at bounding box center [85, 150] width 48 height 12
click at [94, 150] on div "px" at bounding box center [92, 150] width 5 height 6
type input "100"
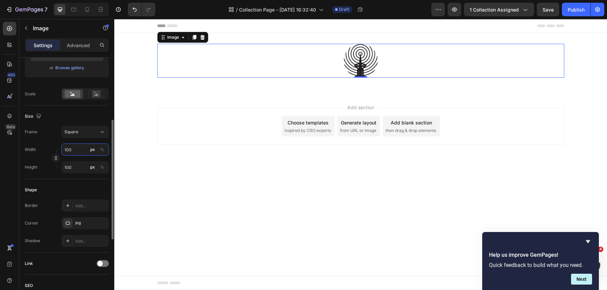
type input "1"
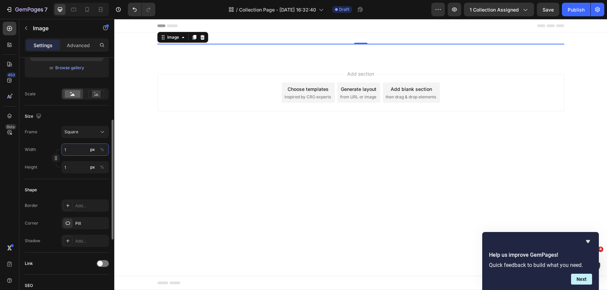
type input "15"
type input "150"
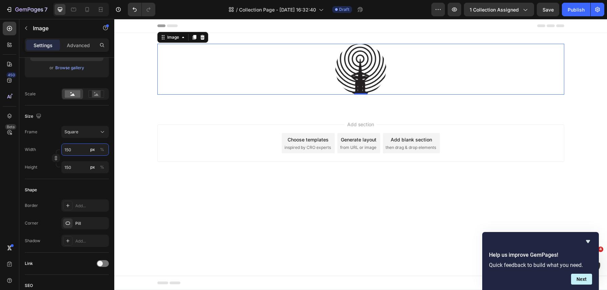
type input "150"
click at [313, 45] on div at bounding box center [360, 69] width 407 height 51
click at [353, 65] on img at bounding box center [361, 69] width 51 height 51
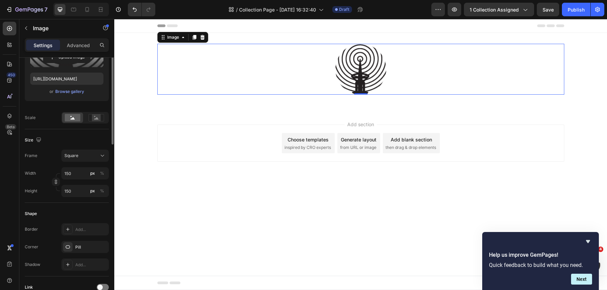
scroll to position [10, 0]
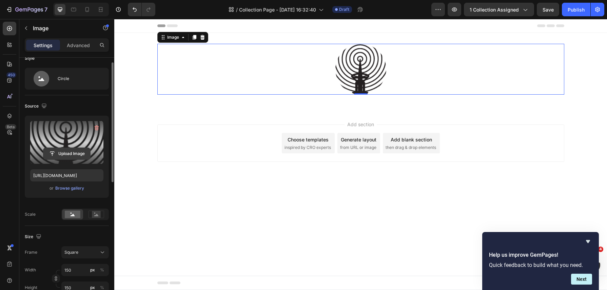
click at [64, 153] on input "file" at bounding box center [66, 154] width 47 height 12
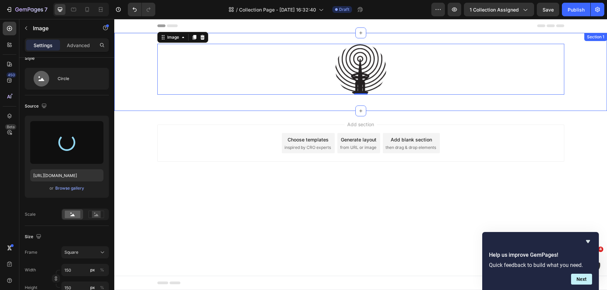
type input "https://cdn.shopify.com/s/files/1/0883/1985/2861/files/gempages_547478294837068…"
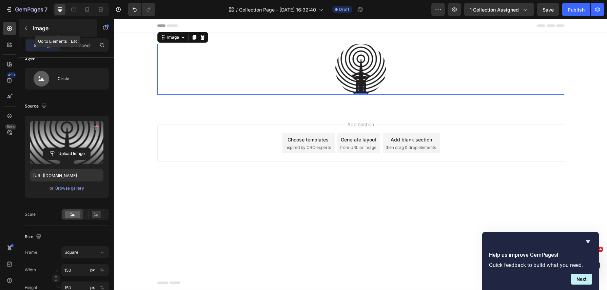
click at [26, 26] on icon "button" at bounding box center [26, 28] width 2 height 4
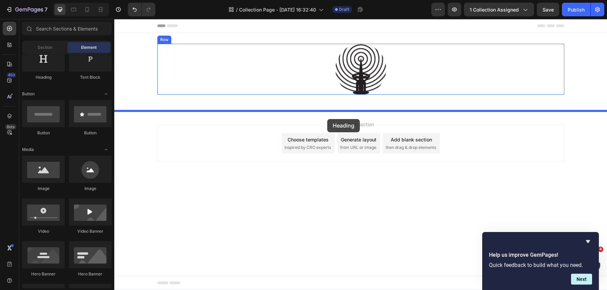
drag, startPoint x: 158, startPoint y: 82, endPoint x: 327, endPoint y: 119, distance: 173.4
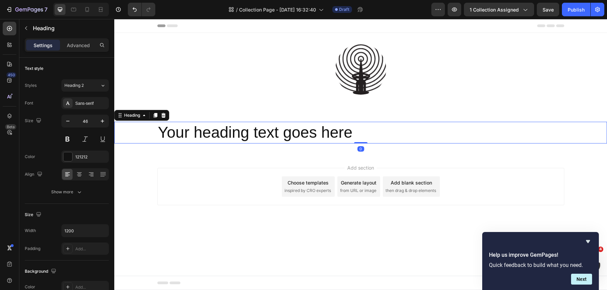
click at [325, 131] on h2 "Your heading text goes here" at bounding box center [360, 133] width 407 height 22
click at [325, 131] on p "Your heading text goes here" at bounding box center [361, 132] width 406 height 20
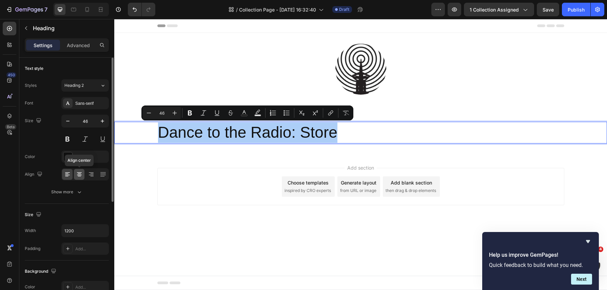
click at [81, 176] on icon at bounding box center [79, 174] width 7 height 7
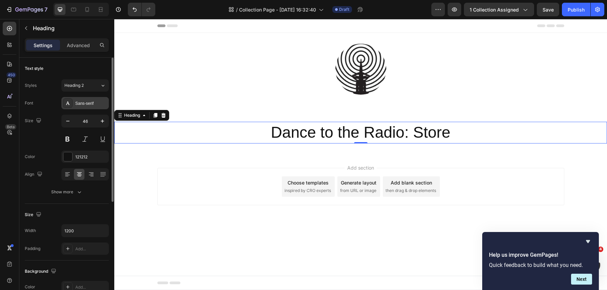
click at [84, 100] on div "Sans-serif" at bounding box center [91, 103] width 32 height 6
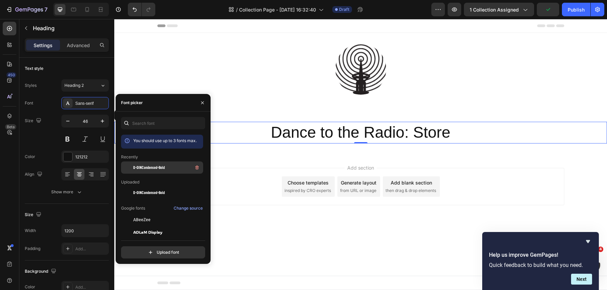
click at [159, 165] on span "D-DINCondensed-Bold" at bounding box center [149, 168] width 32 height 6
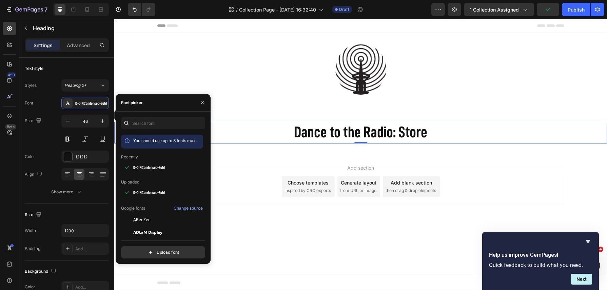
click at [388, 159] on div "Add section Choose templates inspired by CRO experts Generate layout from URL o…" at bounding box center [360, 195] width 493 height 83
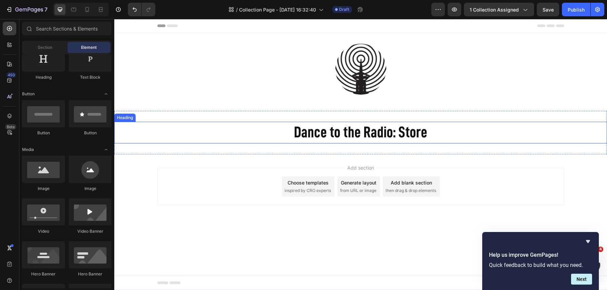
click at [334, 135] on p "Dance to the Radio: Store" at bounding box center [361, 132] width 406 height 20
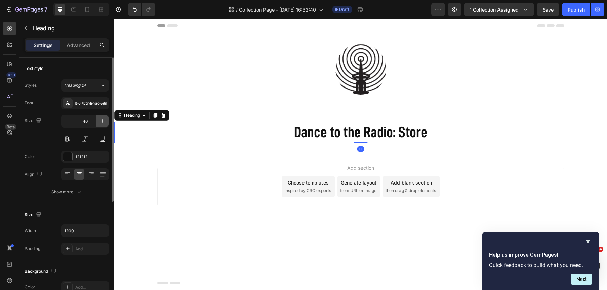
click at [102, 121] on icon "button" at bounding box center [102, 120] width 3 height 3
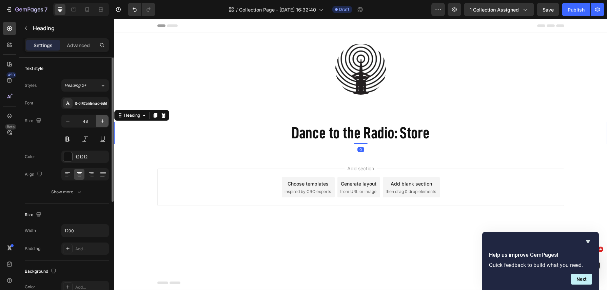
click at [102, 121] on icon "button" at bounding box center [102, 120] width 3 height 3
type input "51"
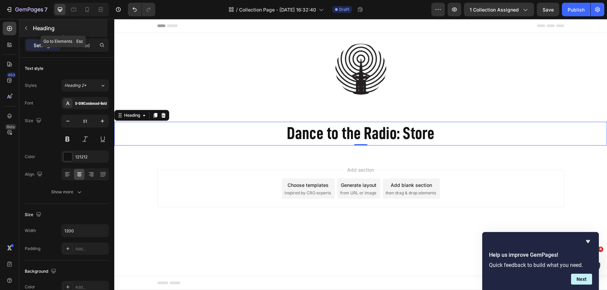
click at [24, 29] on icon "button" at bounding box center [25, 27] width 5 height 5
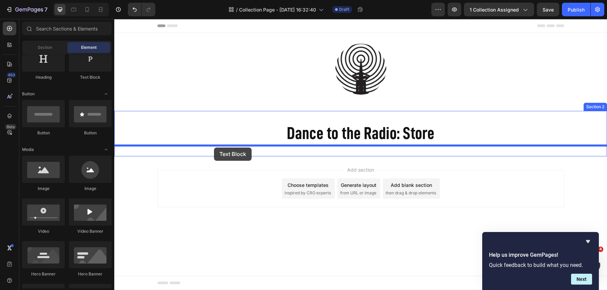
drag, startPoint x: 205, startPoint y: 87, endPoint x: 214, endPoint y: 147, distance: 60.8
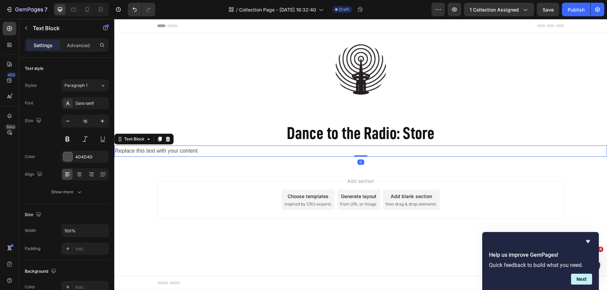
click at [202, 149] on div "Replace this text with your content" at bounding box center [360, 151] width 493 height 11
click at [202, 149] on p "Replace this text with your content" at bounding box center [361, 151] width 492 height 10
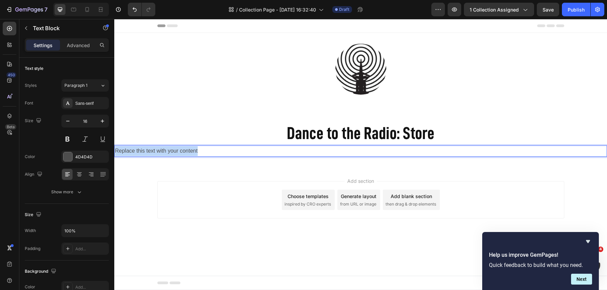
drag, startPoint x: 202, startPoint y: 149, endPoint x: 111, endPoint y: 148, distance: 90.6
click at [114, 148] on html "Header Image Row Section 1 Dance to the Radio: Store Heading Replace this text …" at bounding box center [360, 154] width 493 height 271
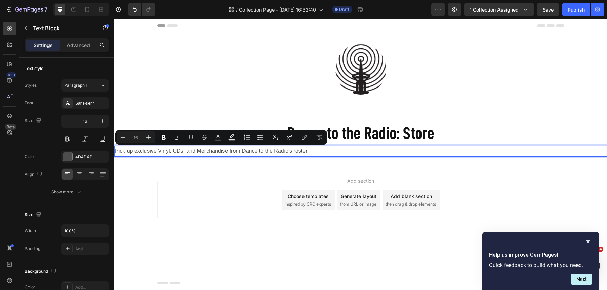
click at [119, 152] on p "Pick up exclusive Vinyl, CDs, and Merchandise from Dance to the Radio's roster." at bounding box center [361, 151] width 492 height 10
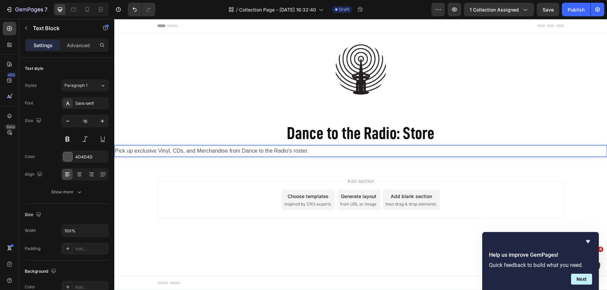
click at [116, 152] on p "Pick up exclusive Vinyl, CDs, and Merchandise from Dance to the Radio's roster." at bounding box center [361, 151] width 492 height 10
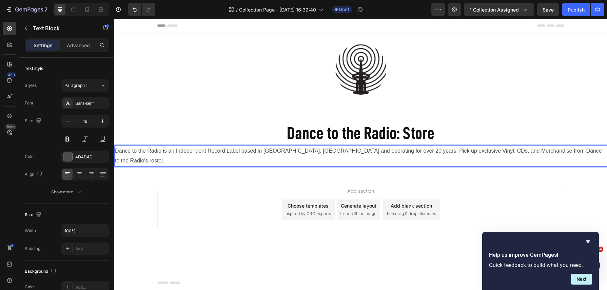
click at [174, 151] on p "Dance to the Radio is an Independent Record Label based in Leeds, UK and operat…" at bounding box center [361, 156] width 492 height 20
click at [405, 152] on p "Dance to the Radio is a Platinum-Selling Independent Record Label based in Leed…" at bounding box center [361, 156] width 492 height 20
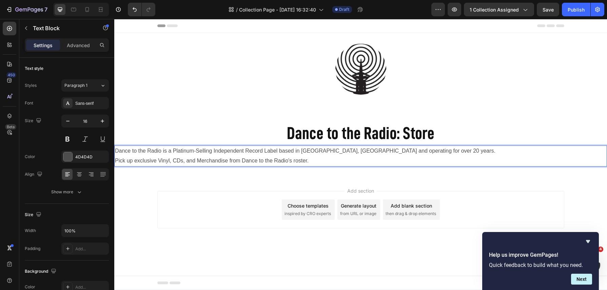
click at [308, 164] on p "Pick up exclusive Vinyl, CDs, and Merchandise from Dance to the Radio's roster." at bounding box center [361, 161] width 492 height 10
click at [330, 162] on p "Pick up exclusive Vinyl, CDs, and Merchandise from Dance to the Radio's roster …" at bounding box center [361, 161] width 492 height 10
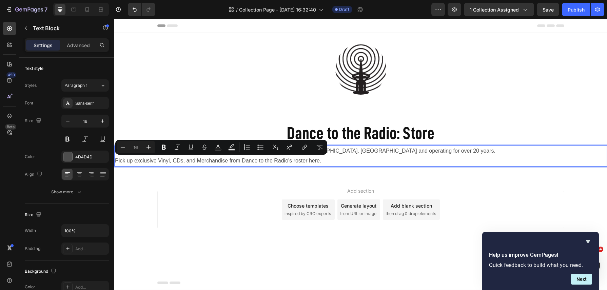
scroll to position [2, 0]
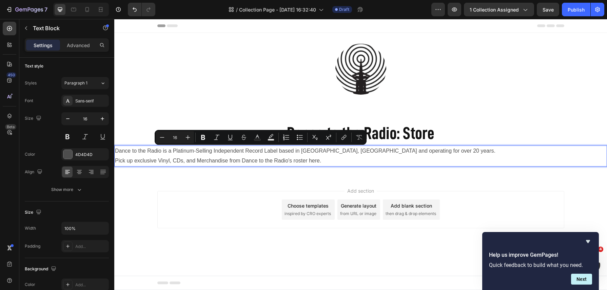
drag, startPoint x: 330, startPoint y: 162, endPoint x: 116, endPoint y: 150, distance: 214.1
click at [116, 150] on div "Dance to the Radio is a Platinum-Selling Independent Record Label based in [GEO…" at bounding box center [360, 156] width 493 height 21
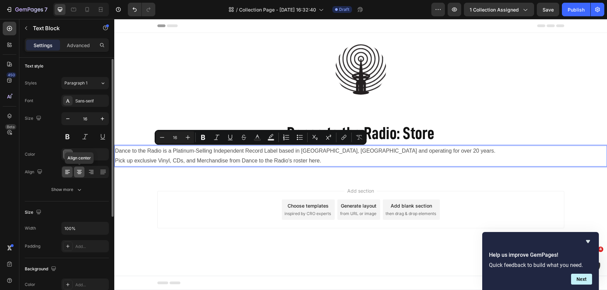
click at [80, 171] on icon at bounding box center [79, 171] width 3 height 1
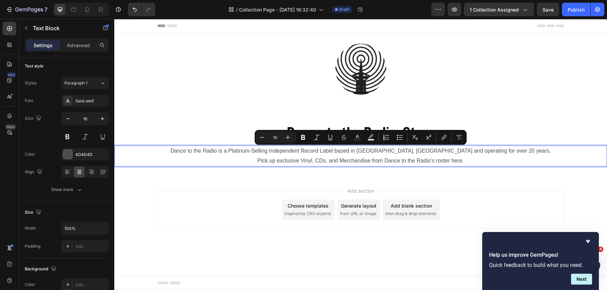
drag, startPoint x: 472, startPoint y: 160, endPoint x: 215, endPoint y: 151, distance: 256.3
click at [215, 151] on div "Dance to the Radio is a Platinum-Selling Independent Record Label based in [GEO…" at bounding box center [360, 156] width 493 height 21
click at [475, 162] on p "Pick up exclusive Vinyl, CDs, and Merchandise from Dance to the Radio's roster …" at bounding box center [361, 161] width 492 height 10
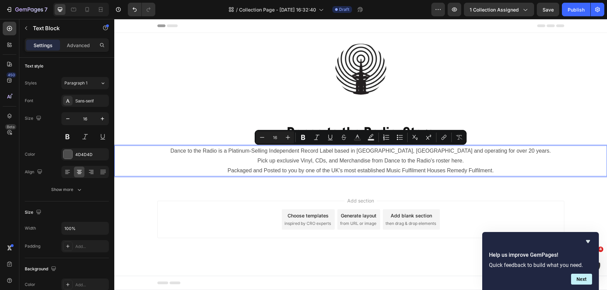
drag, startPoint x: 502, startPoint y: 172, endPoint x: 191, endPoint y: 153, distance: 311.0
click at [191, 152] on div "Dance to the Radio is a Platinum-Selling Independent Record Label based in Leed…" at bounding box center [360, 161] width 493 height 31
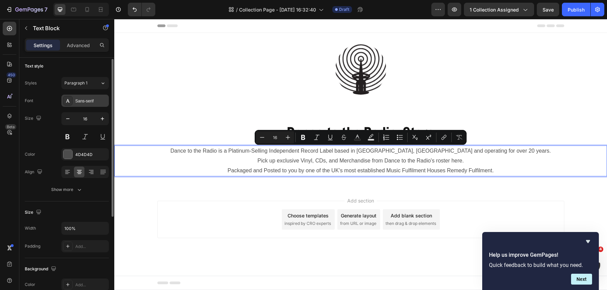
click at [86, 102] on div "Sans-serif" at bounding box center [91, 101] width 32 height 6
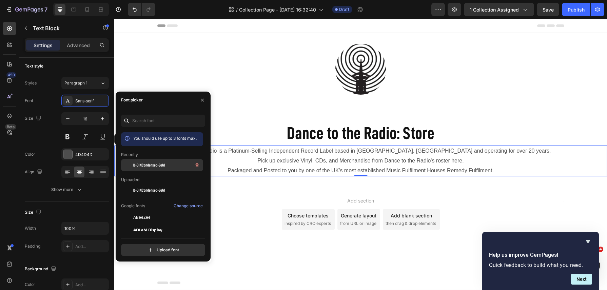
click at [152, 166] on span "D-DINCondensed-Bold" at bounding box center [149, 165] width 32 height 6
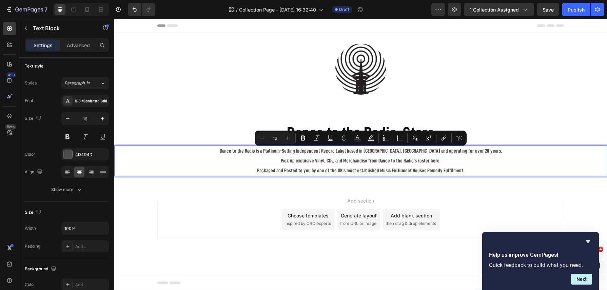
drag, startPoint x: 446, startPoint y: 163, endPoint x: 248, endPoint y: 147, distance: 198.5
click at [248, 147] on div "Dance to the Radio is a Platinum-Selling Independent Record Label based in Leed…" at bounding box center [360, 161] width 493 height 31
click at [102, 119] on icon "button" at bounding box center [102, 118] width 3 height 3
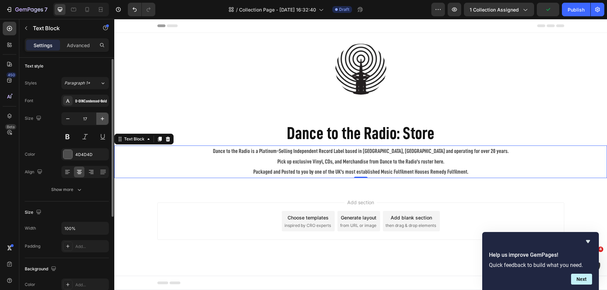
click at [102, 119] on icon "button" at bounding box center [102, 118] width 3 height 3
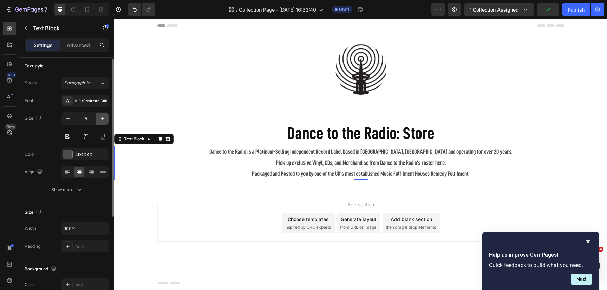
click at [102, 119] on icon "button" at bounding box center [102, 118] width 3 height 3
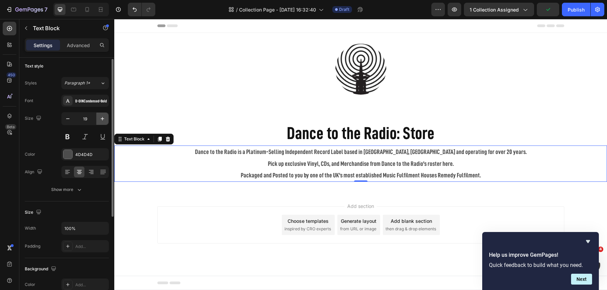
click at [102, 119] on icon "button" at bounding box center [102, 118] width 3 height 3
type input "20"
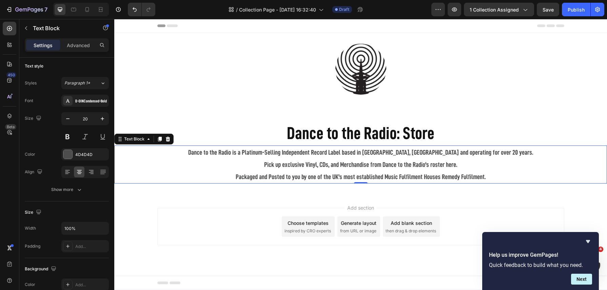
click at [232, 176] on p "Pick up exclusive Vinyl, CDs, and Merchandise from Dance to the Radio's roster …" at bounding box center [361, 170] width 492 height 24
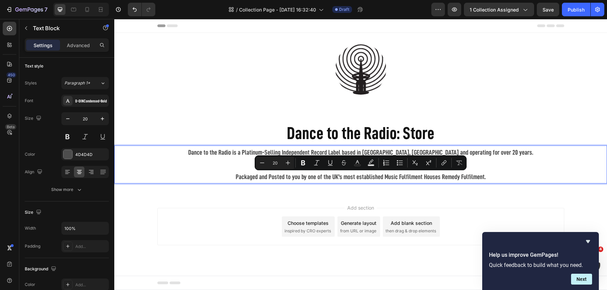
drag, startPoint x: 494, startPoint y: 177, endPoint x: 215, endPoint y: 173, distance: 278.9
click at [215, 173] on p "Pick up exclusive Vinyl, CDs, and Merchandise from Dance to the Radio's roster …" at bounding box center [361, 170] width 492 height 24
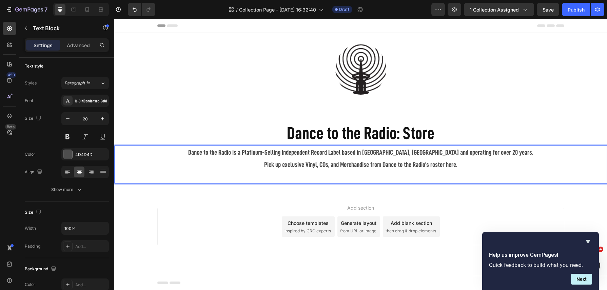
click at [417, 170] on p "Pick up exclusive Vinyl, CDs, and Merchandise from Dance to the Radio's roster …" at bounding box center [361, 170] width 492 height 24
click at [472, 166] on p "Pick up exclusive Vinyl, CDs, and Merchandise from Dance to the Radio's roster …" at bounding box center [361, 170] width 492 height 24
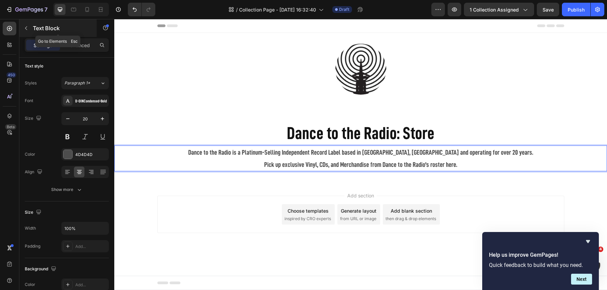
click at [29, 28] on icon "button" at bounding box center [25, 27] width 5 height 5
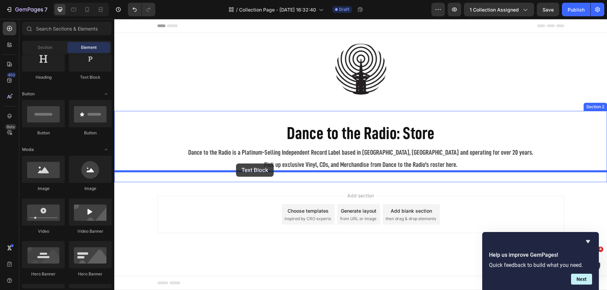
drag, startPoint x: 207, startPoint y: 86, endPoint x: 236, endPoint y: 164, distance: 83.5
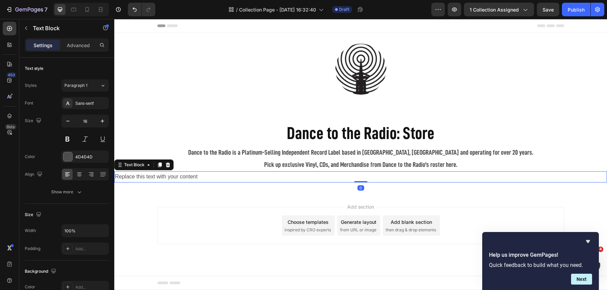
click at [179, 179] on div "Replace this text with your content" at bounding box center [360, 176] width 493 height 11
click at [179, 179] on p "Replace this text with your content" at bounding box center [361, 177] width 492 height 10
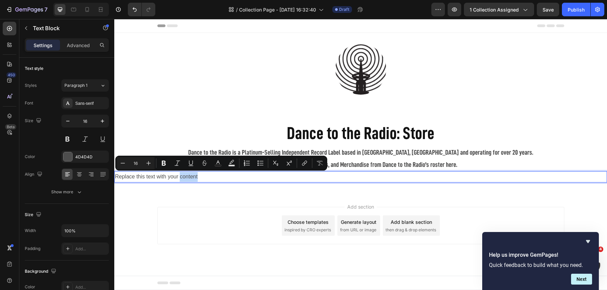
click at [206, 178] on p "Replace this text with your content" at bounding box center [361, 177] width 492 height 10
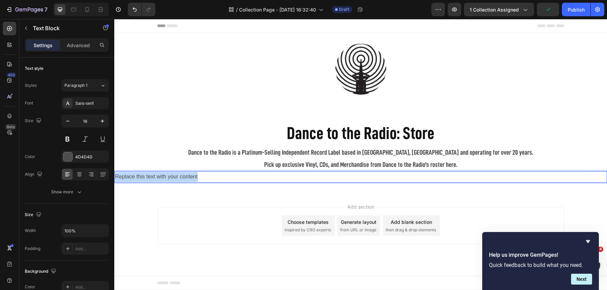
drag, startPoint x: 213, startPoint y: 177, endPoint x: 106, endPoint y: 172, distance: 108.0
click at [114, 172] on html "Header Image Row Section 1 Dance to the Radio: Store Heading Dance to the Radio…" at bounding box center [360, 154] width 493 height 271
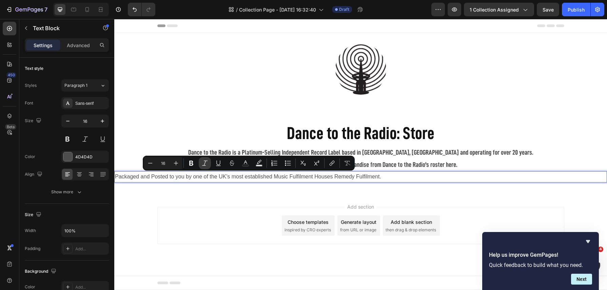
click at [206, 165] on icon "Editor contextual toolbar" at bounding box center [205, 163] width 7 height 7
click at [153, 164] on icon "Editor contextual toolbar" at bounding box center [150, 163] width 7 height 7
type input "14"
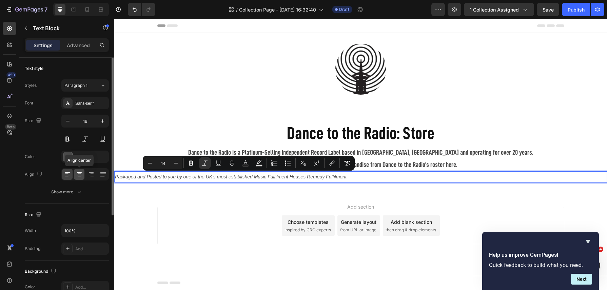
click at [83, 175] on div at bounding box center [79, 174] width 11 height 11
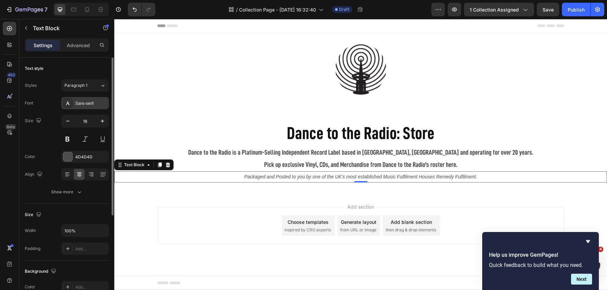
click at [89, 106] on div "Sans-serif" at bounding box center [91, 103] width 32 height 6
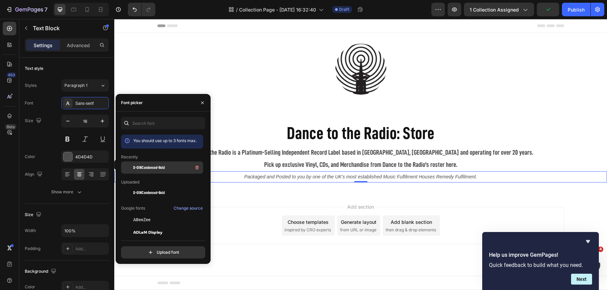
click at [157, 169] on span "D-DINCondensed-Bold" at bounding box center [149, 168] width 32 height 6
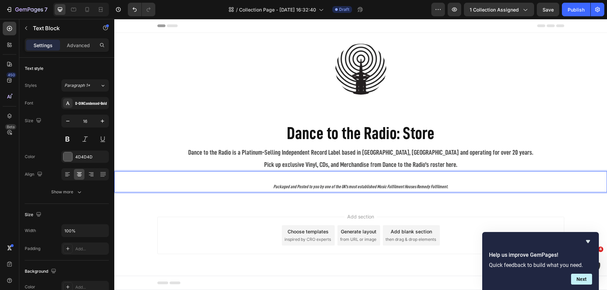
drag, startPoint x: 459, startPoint y: 188, endPoint x: 273, endPoint y: 188, distance: 186.3
click at [273, 188] on p "Packaged and Posted to you by one of the UK's most established Music Fulfilment…" at bounding box center [361, 182] width 492 height 20
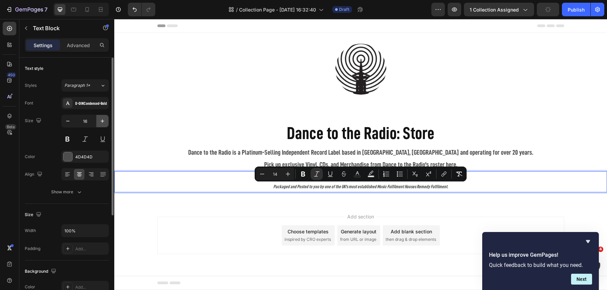
click at [103, 121] on icon "button" at bounding box center [102, 121] width 7 height 7
type input "17"
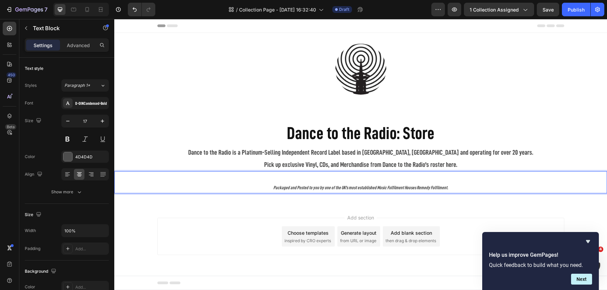
drag, startPoint x: 456, startPoint y: 187, endPoint x: 259, endPoint y: 186, distance: 197.1
click at [259, 186] on p "⁠⁠⁠⁠⁠⁠⁠ Packaged and Posted to you by one of the UK's most established Music Fu…" at bounding box center [361, 182] width 492 height 21
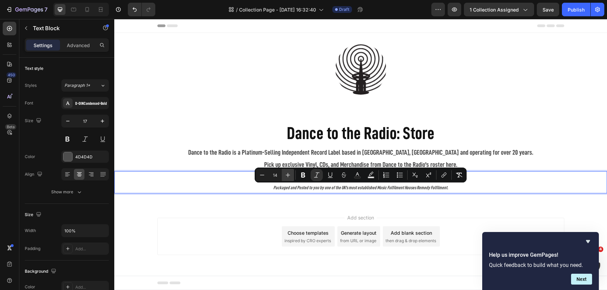
click at [290, 174] on icon "Editor contextual toolbar" at bounding box center [288, 175] width 7 height 7
type input "15"
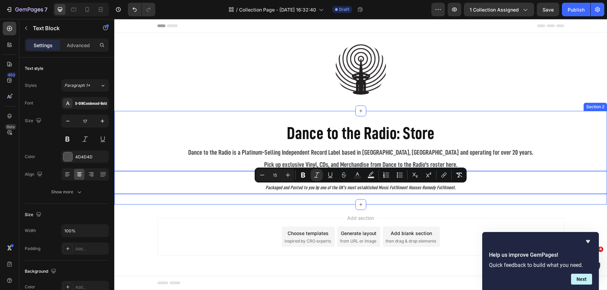
click at [449, 204] on div "Dance to the Radio: Store Heading Dance to the Radio is a Platinum-Selling Inde…" at bounding box center [360, 158] width 493 height 94
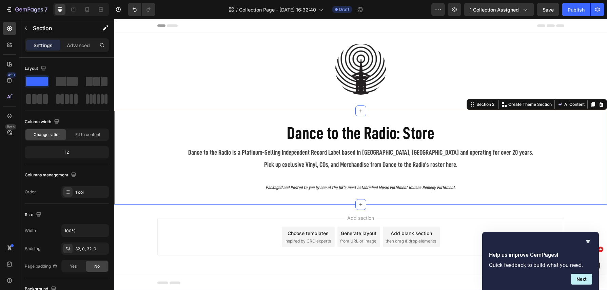
click at [222, 217] on div "Add section Choose templates inspired by CRO experts Generate layout from URL o…" at bounding box center [360, 246] width 493 height 83
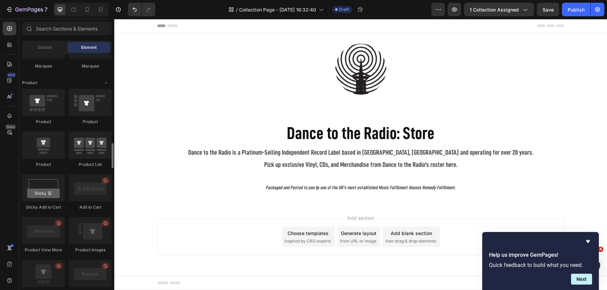
scroll to position [847, 0]
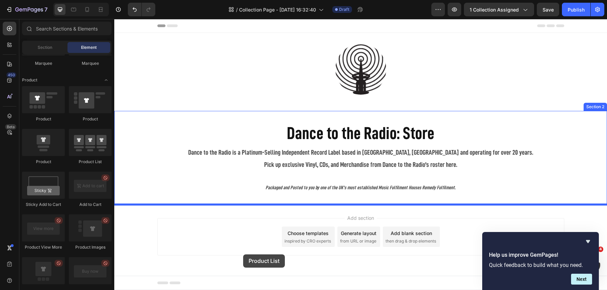
drag, startPoint x: 201, startPoint y: 163, endPoint x: 243, endPoint y: 254, distance: 100.5
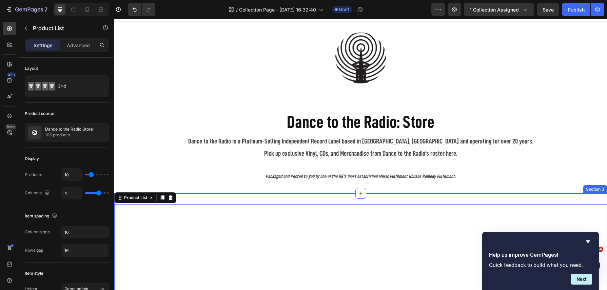
scroll to position [0, 0]
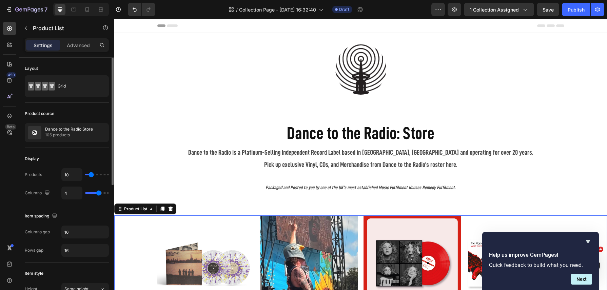
type input "3"
type input "1"
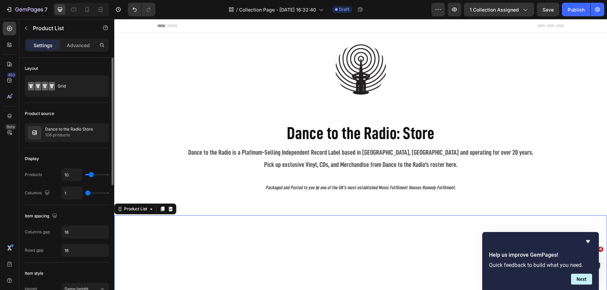
drag, startPoint x: 100, startPoint y: 192, endPoint x: 57, endPoint y: 192, distance: 43.4
type input "1"
click at [85, 192] on input "range" at bounding box center [97, 192] width 24 height 1
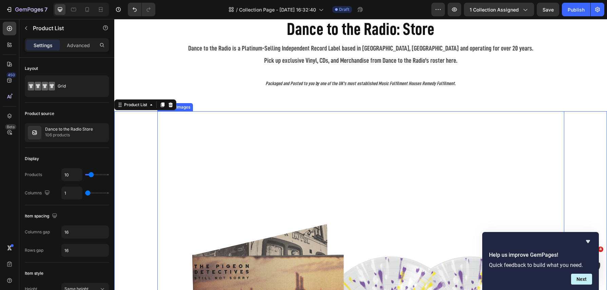
scroll to position [150, 0]
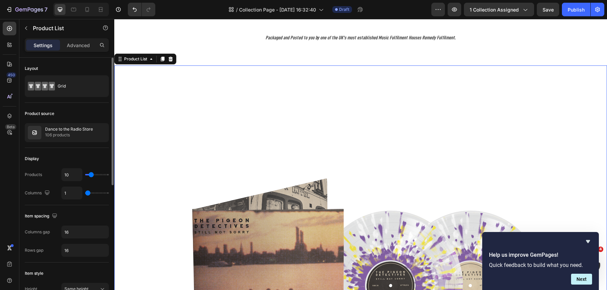
type input "2"
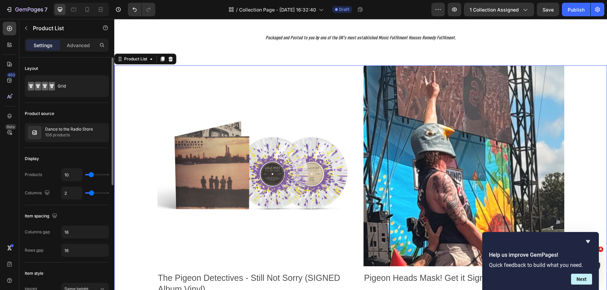
type input "3"
type input "4"
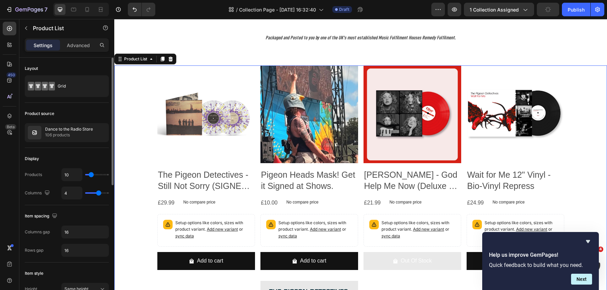
type input "5"
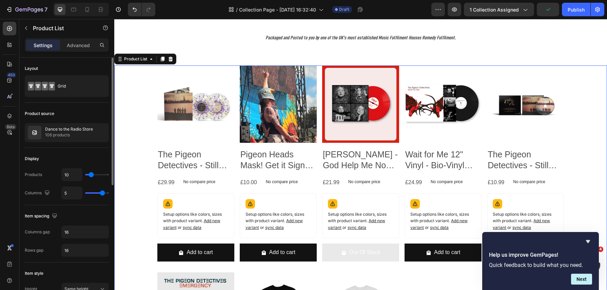
type input "6"
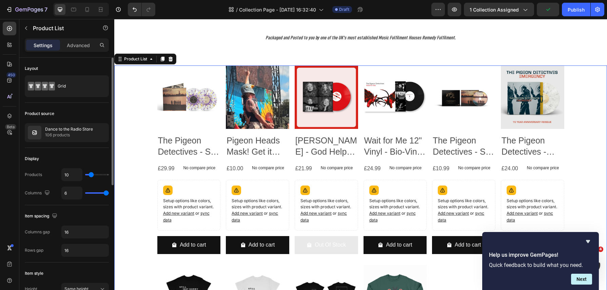
drag, startPoint x: 89, startPoint y: 192, endPoint x: 109, endPoint y: 194, distance: 20.8
type input "6"
click at [109, 194] on input "range" at bounding box center [97, 192] width 24 height 1
click at [141, 102] on div "Product Images The Pigeon Detectives - Still Not Sorry (SIGNED Album Vinyl) Pro…" at bounding box center [360, 259] width 493 height 389
click at [171, 60] on icon at bounding box center [171, 59] width 4 height 5
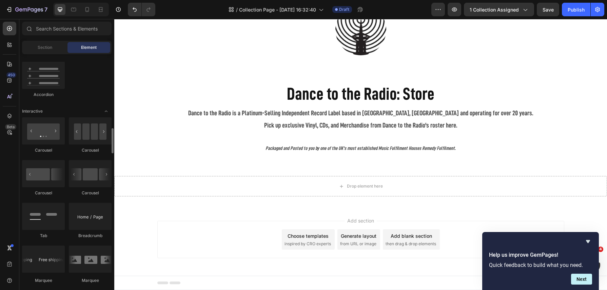
scroll to position [656, 0]
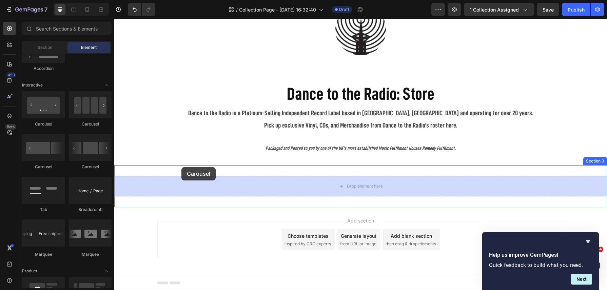
drag, startPoint x: 203, startPoint y: 127, endPoint x: 184, endPoint y: 169, distance: 46.5
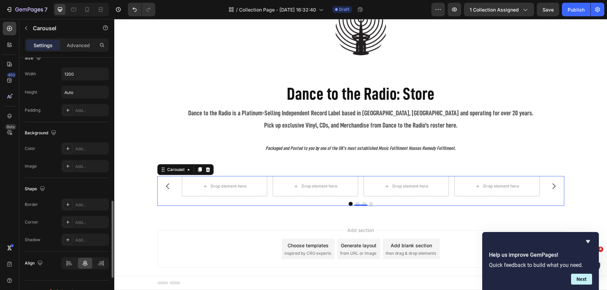
scroll to position [568, 0]
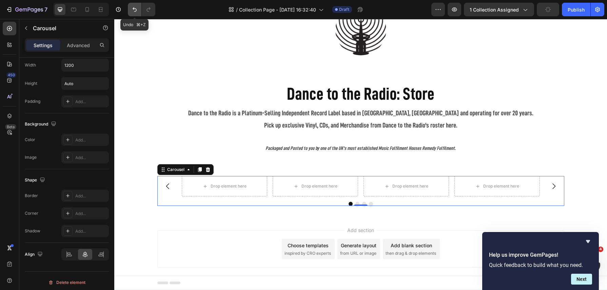
click at [132, 8] on icon "Undo/Redo" at bounding box center [134, 9] width 7 height 7
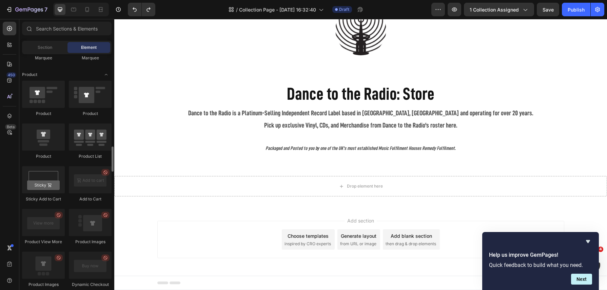
scroll to position [857, 0]
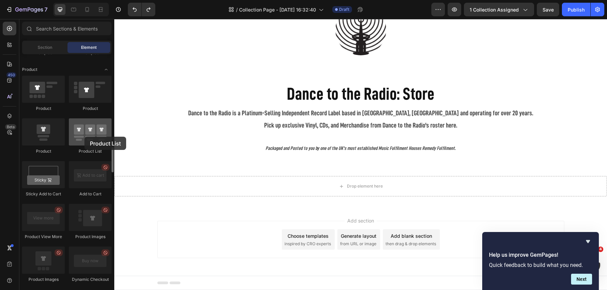
drag, startPoint x: 89, startPoint y: 136, endPoint x: 78, endPoint y: 132, distance: 11.3
click at [78, 132] on div at bounding box center [90, 131] width 43 height 27
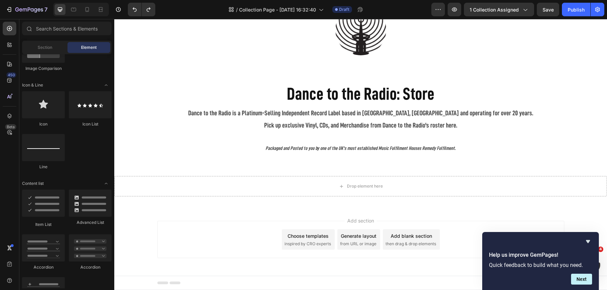
scroll to position [0, 0]
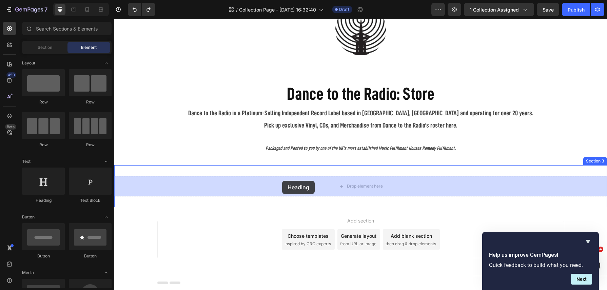
drag, startPoint x: 156, startPoint y: 212, endPoint x: 284, endPoint y: 181, distance: 131.3
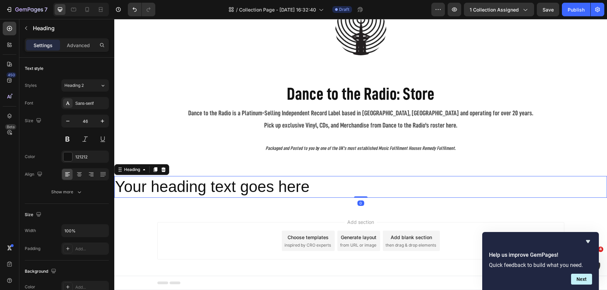
click at [248, 184] on h2 "Your heading text goes here" at bounding box center [360, 187] width 493 height 22
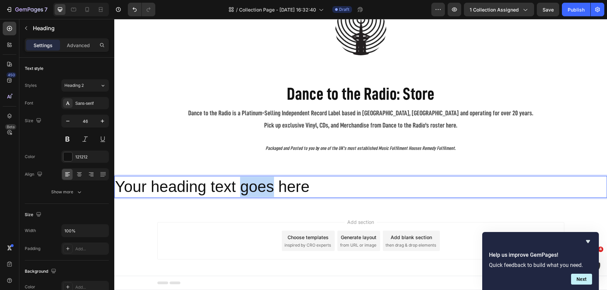
click at [248, 184] on p "Your heading text goes here" at bounding box center [361, 187] width 492 height 20
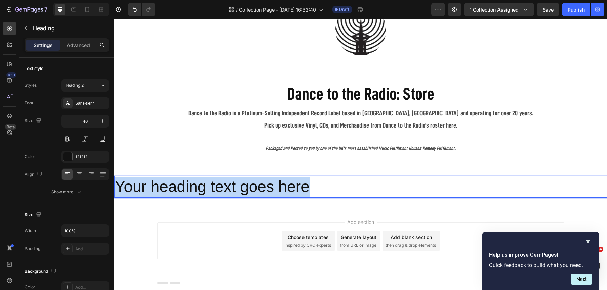
drag, startPoint x: 318, startPoint y: 187, endPoint x: 106, endPoint y: 178, distance: 212.6
click at [114, 178] on html "Header Image Row Section 1 Dance to the Radio: Store Heading Dance to the Radio…" at bounding box center [360, 136] width 493 height 313
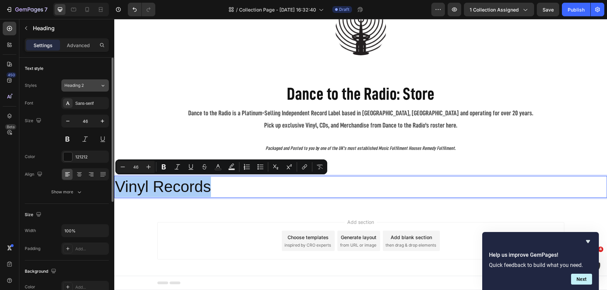
click at [87, 87] on div "Heading 2" at bounding box center [77, 85] width 27 height 6
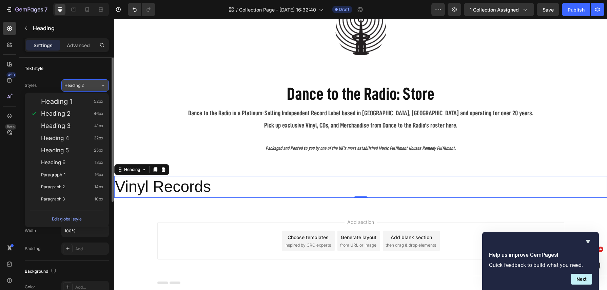
click at [87, 87] on div "Heading 2" at bounding box center [77, 85] width 27 height 6
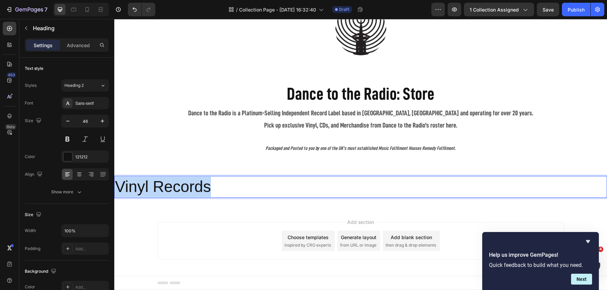
drag, startPoint x: 213, startPoint y: 192, endPoint x: 103, endPoint y: 190, distance: 109.6
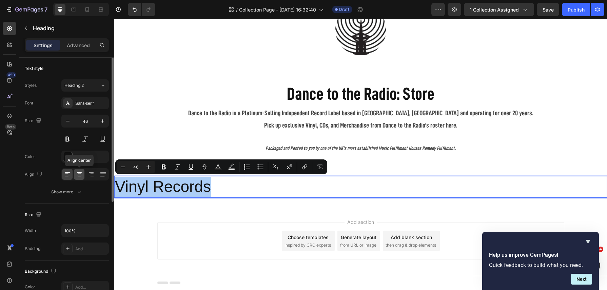
click at [83, 172] on div at bounding box center [79, 174] width 11 height 11
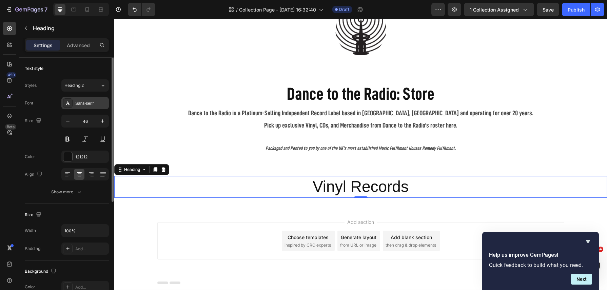
click at [83, 101] on div "Sans-serif" at bounding box center [91, 103] width 32 height 6
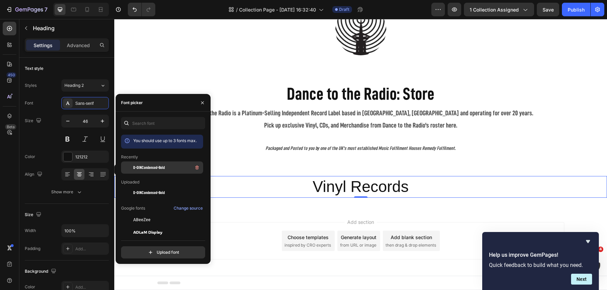
click at [154, 171] on div "D-DINCondensed-Bold" at bounding box center [167, 168] width 69 height 8
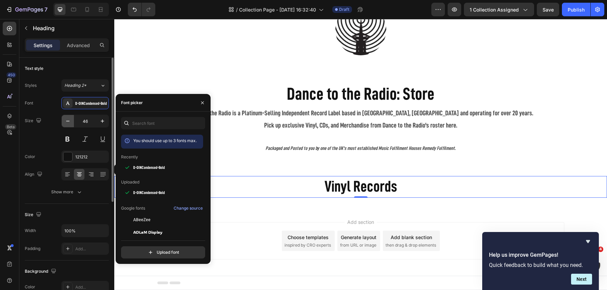
click at [70, 120] on icon "button" at bounding box center [67, 121] width 7 height 7
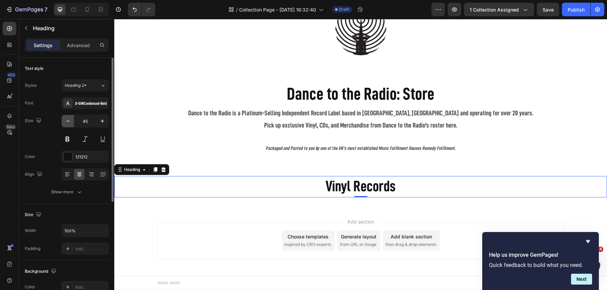
click at [70, 120] on icon "button" at bounding box center [67, 121] width 7 height 7
type input "44"
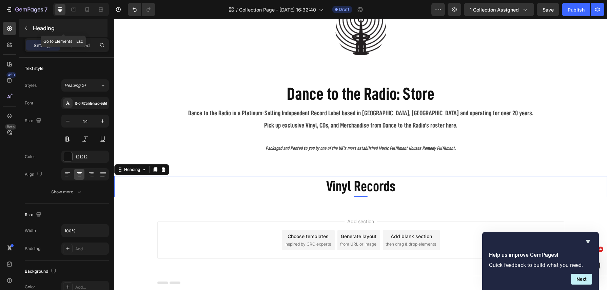
click at [27, 29] on icon "button" at bounding box center [25, 27] width 5 height 5
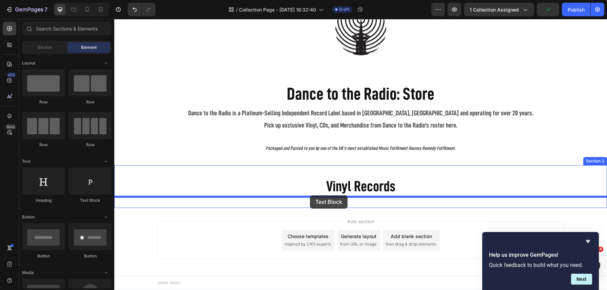
drag, startPoint x: 196, startPoint y: 197, endPoint x: 310, endPoint y: 195, distance: 113.7
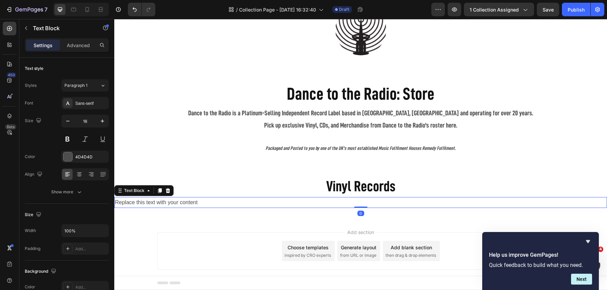
click at [197, 199] on div "Replace this text with your content" at bounding box center [360, 202] width 493 height 11
click at [197, 199] on p "Replace this text with your content" at bounding box center [361, 203] width 492 height 10
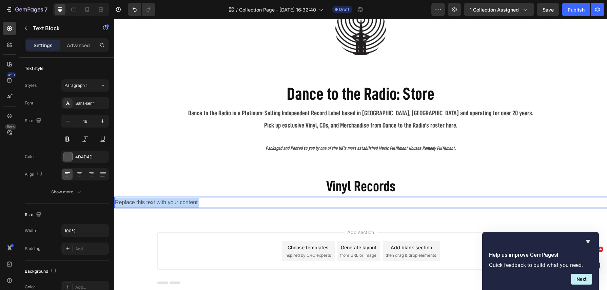
drag, startPoint x: 211, startPoint y: 201, endPoint x: 117, endPoint y: 200, distance: 94.3
click at [117, 200] on p "Replace this text with your content" at bounding box center [361, 203] width 492 height 10
drag, startPoint x: 198, startPoint y: 201, endPoint x: 88, endPoint y: 193, distance: 110.2
click at [114, 193] on html "Header Image Row Section 1 Dance to the Radio: Store Heading Dance to the Radio…" at bounding box center [360, 141] width 493 height 323
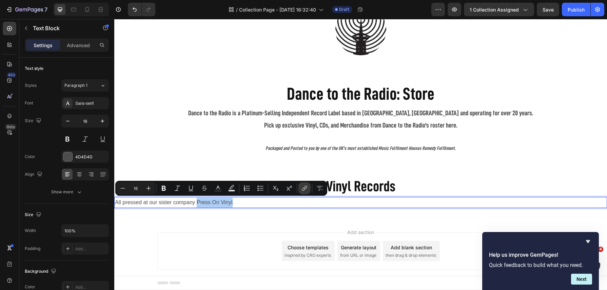
click at [305, 187] on icon "Editor contextual toolbar" at bounding box center [305, 187] width 3 height 3
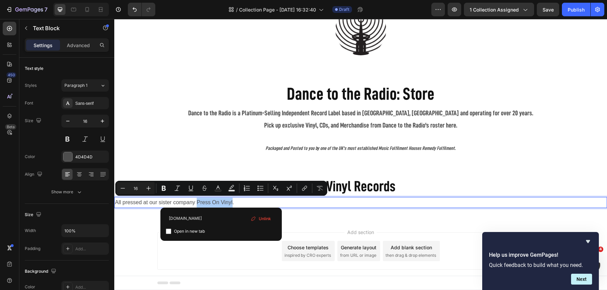
type input "www.pressonvinyl.com"
click at [169, 230] on input "Editor contextual toolbar" at bounding box center [168, 231] width 5 height 5
checkbox input "true"
click at [254, 201] on p "All pressed at our sister company Press On Vinyl ." at bounding box center [361, 203] width 492 height 10
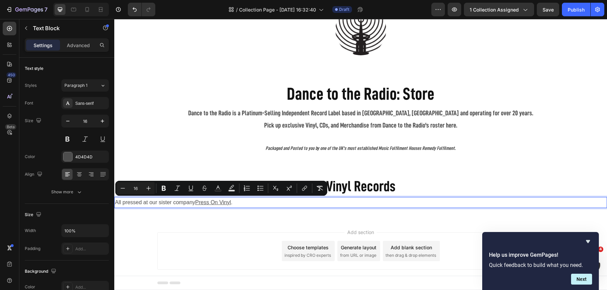
drag, startPoint x: 246, startPoint y: 202, endPoint x: 115, endPoint y: 200, distance: 131.0
click at [115, 200] on p "All pressed at our sister company Press On Vinyl ." at bounding box center [361, 203] width 492 height 10
click at [80, 176] on icon at bounding box center [79, 174] width 7 height 7
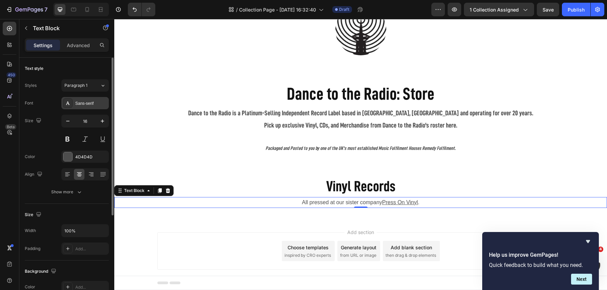
click at [91, 105] on div "Sans-serif" at bounding box center [91, 103] width 32 height 6
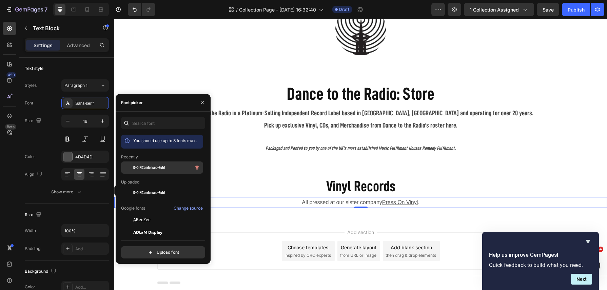
click at [158, 170] on span "D-DINCondensed-Bold" at bounding box center [149, 168] width 32 height 6
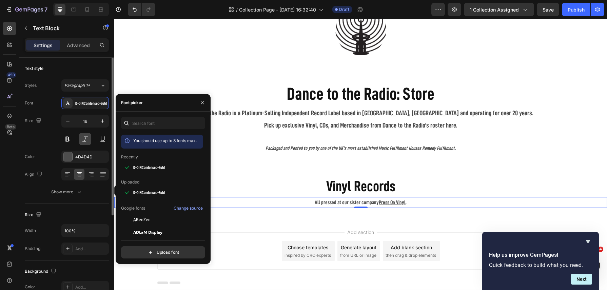
click at [84, 141] on button at bounding box center [85, 139] width 12 height 12
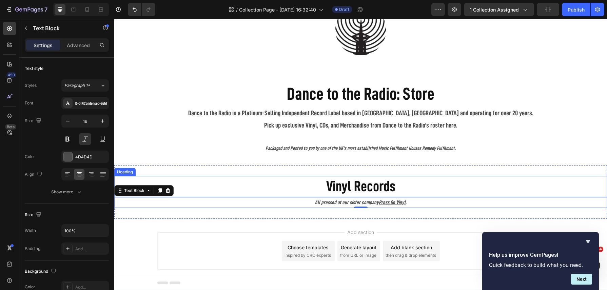
scroll to position [51, 0]
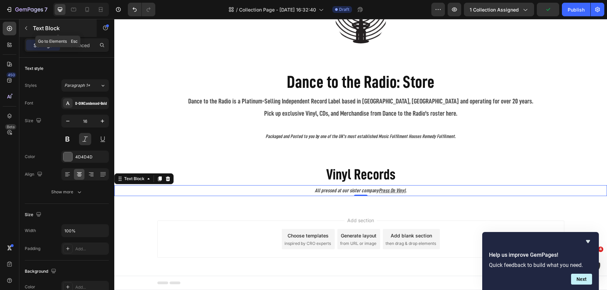
click at [25, 28] on icon "button" at bounding box center [26, 28] width 2 height 4
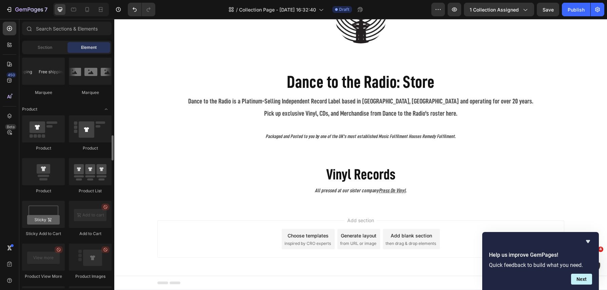
scroll to position [797, 0]
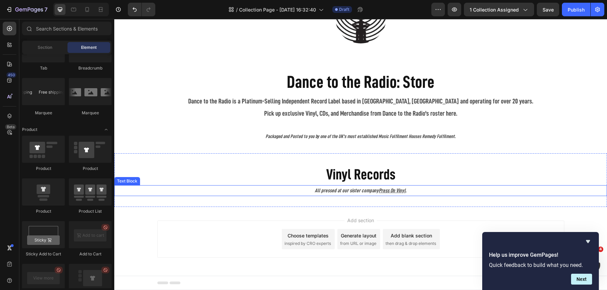
click at [332, 190] on p "All pressed at our sister company Press On Vinyl ." at bounding box center [361, 191] width 492 height 10
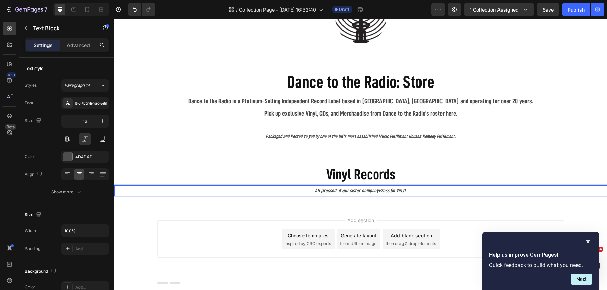
click at [321, 189] on p "All pressed at our sister company Press On Vinyl ." at bounding box center [361, 191] width 492 height 10
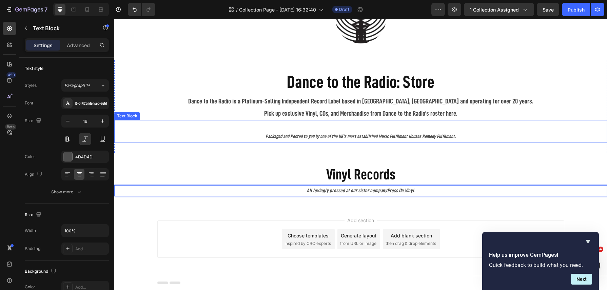
click at [432, 137] on icon "Packaged and Posted to you by one of the UK's most established Music Fulfilment…" at bounding box center [361, 136] width 190 height 5
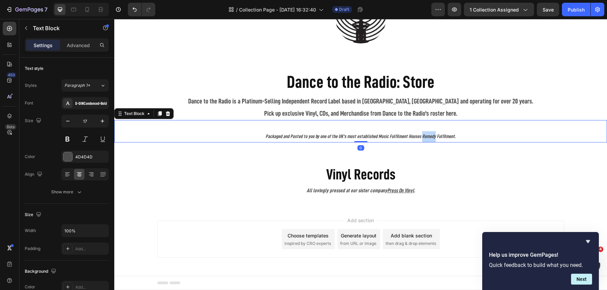
scroll to position [149, 0]
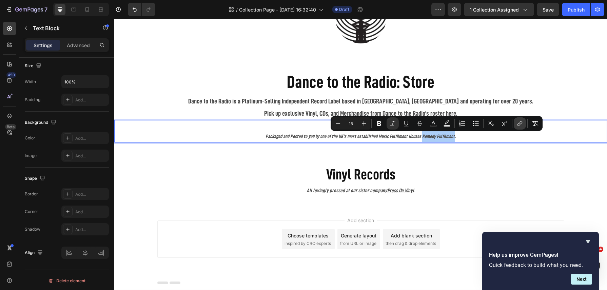
click at [520, 124] on icon "Editor contextual toolbar" at bounding box center [520, 122] width 3 height 3
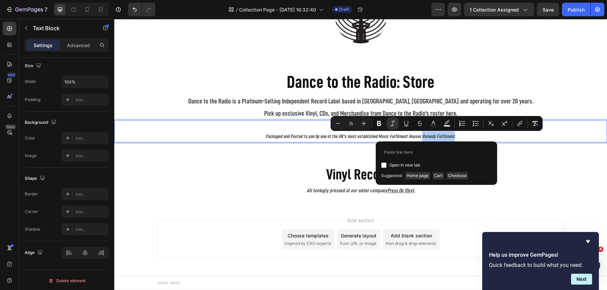
click at [384, 166] on input "Editor contextual toolbar" at bounding box center [383, 165] width 5 height 5
checkbox input "true"
click at [405, 151] on input "Editor contextual toolbar" at bounding box center [436, 152] width 111 height 11
type input "√"
paste input "https://share.google/H9aN8mATjmytcQGvS"
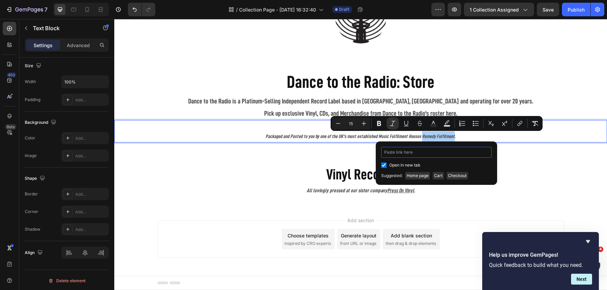
type input "https://share.google/H9aN8mATjmytcQGvS"
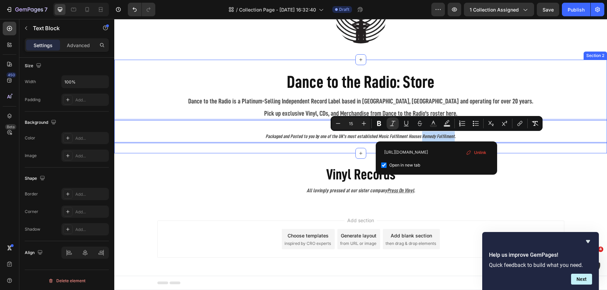
click at [520, 152] on div "Dance to the Radio: Store Heading Dance to the Radio is a Platinum-Selling Inde…" at bounding box center [360, 107] width 493 height 94
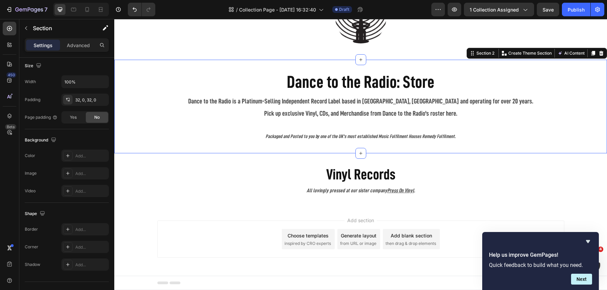
scroll to position [0, 0]
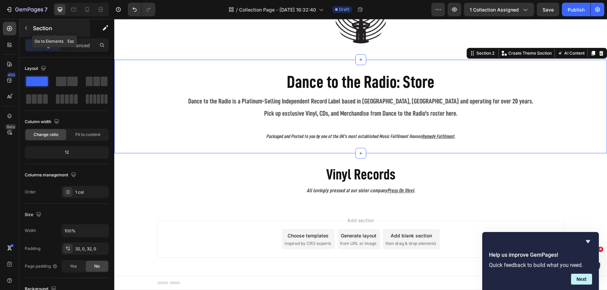
click at [25, 25] on icon "button" at bounding box center [25, 27] width 5 height 5
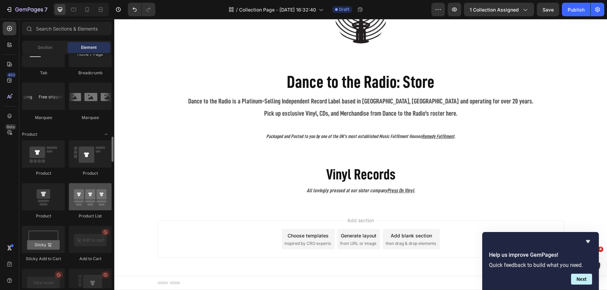
scroll to position [804, 0]
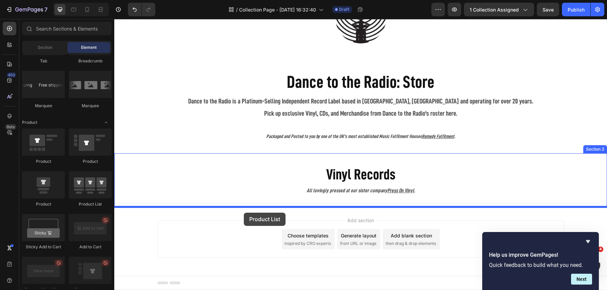
drag, startPoint x: 208, startPoint y: 211, endPoint x: 244, endPoint y: 213, distance: 36.0
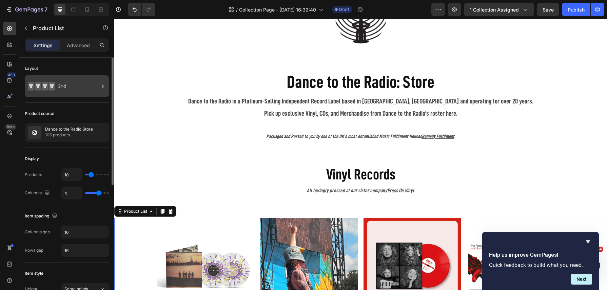
click at [84, 85] on div "Grid" at bounding box center [78, 86] width 41 height 16
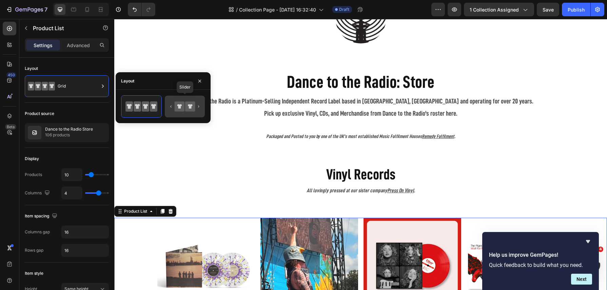
click at [188, 106] on icon at bounding box center [190, 106] width 10 height 10
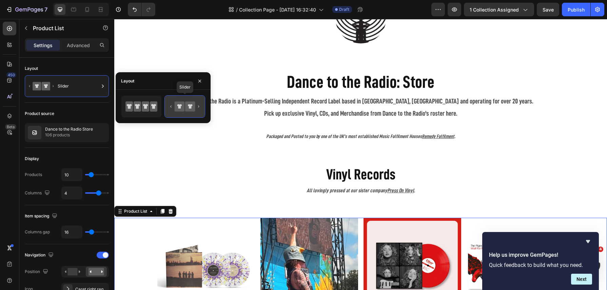
click at [188, 108] on icon at bounding box center [190, 106] width 10 height 10
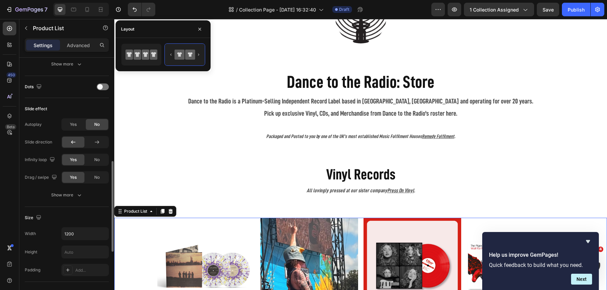
scroll to position [281, 0]
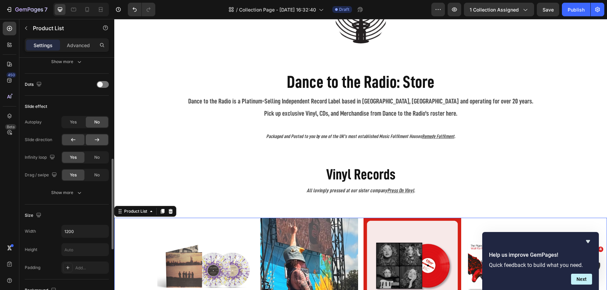
click at [95, 138] on icon at bounding box center [97, 139] width 7 height 7
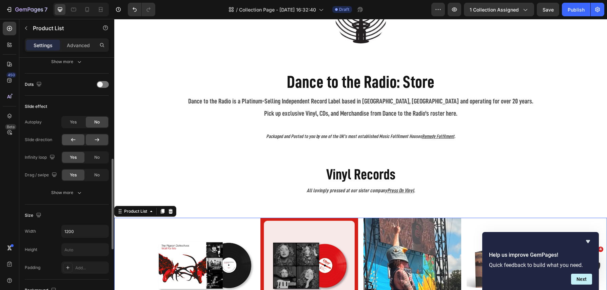
click at [76, 136] on icon at bounding box center [73, 139] width 7 height 7
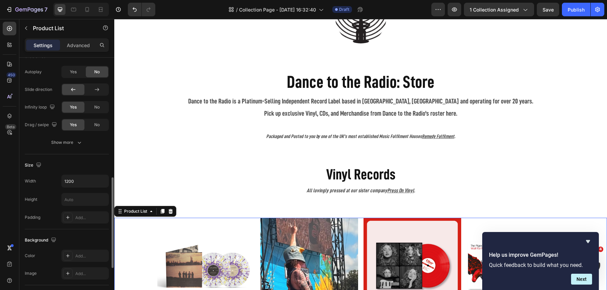
scroll to position [333, 0]
click at [77, 138] on icon "button" at bounding box center [79, 141] width 7 height 7
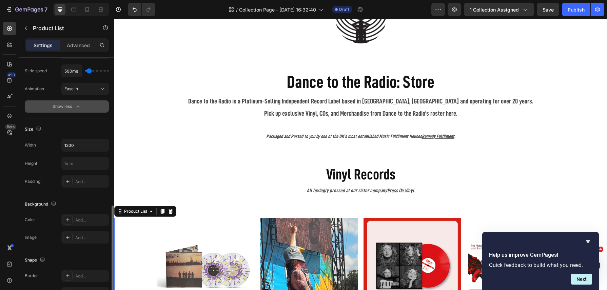
scroll to position [416, 0]
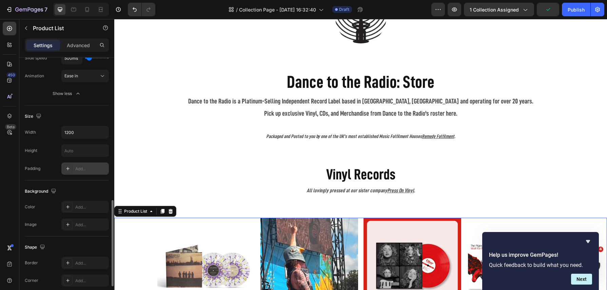
click at [69, 166] on icon at bounding box center [67, 168] width 5 height 5
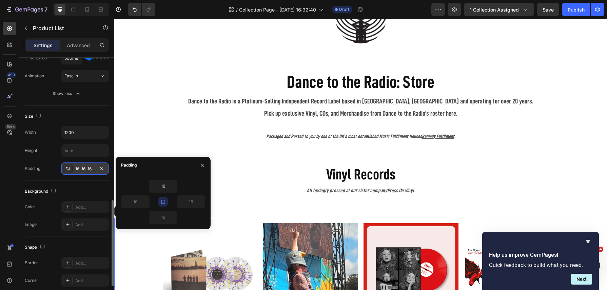
click at [166, 203] on button "button" at bounding box center [163, 202] width 10 height 10
click at [194, 202] on input "16" at bounding box center [191, 202] width 28 height 12
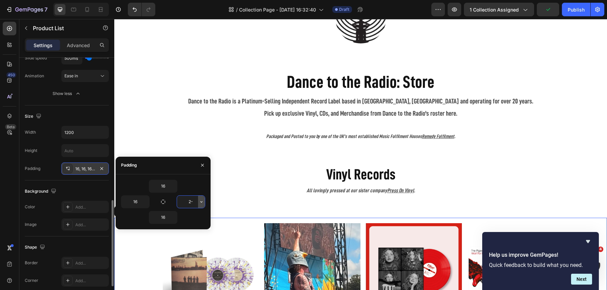
type input "2"
type input "0"
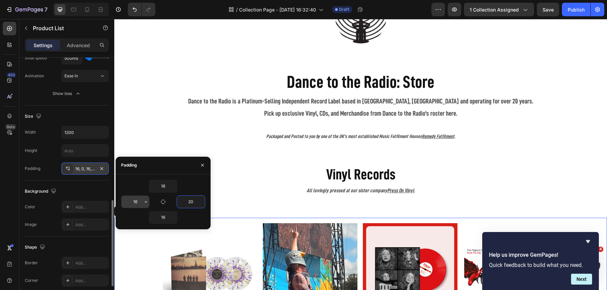
type input "20"
click at [138, 201] on input "16" at bounding box center [135, 202] width 28 height 12
type input "20"
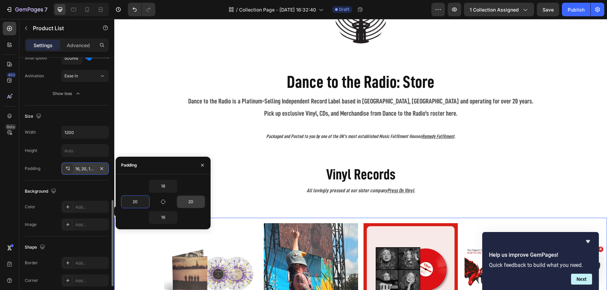
click at [55, 174] on div "Size Width 1200 Height Padding 16, 20, 16, 16" at bounding box center [67, 143] width 84 height 75
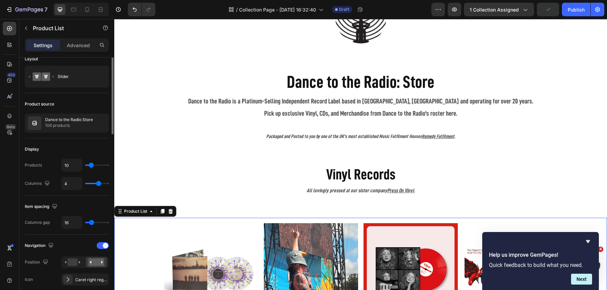
scroll to position [0, 0]
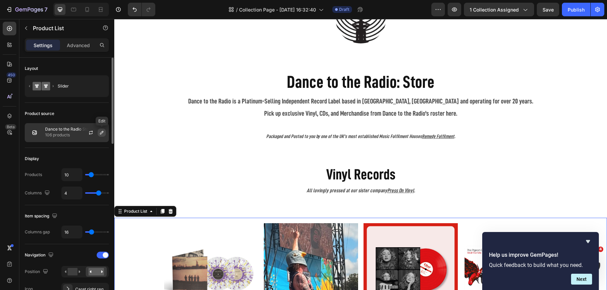
click at [101, 133] on icon "button" at bounding box center [101, 132] width 3 height 3
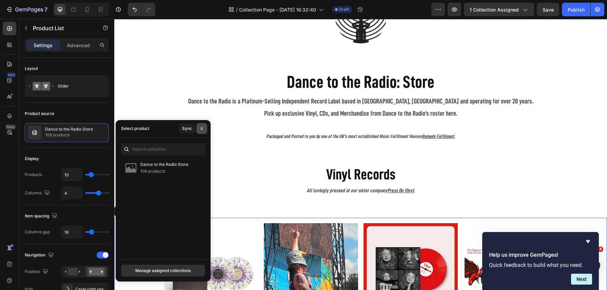
click at [203, 129] on icon "button" at bounding box center [202, 128] width 3 height 3
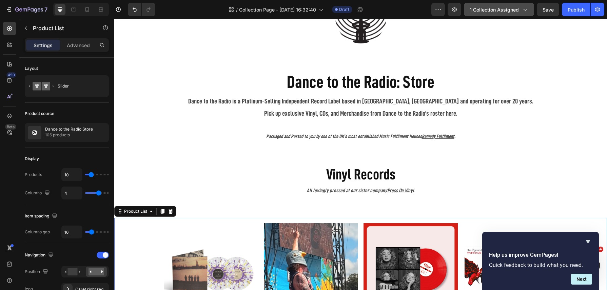
click at [517, 10] on span "1 collection assigned" at bounding box center [494, 9] width 49 height 7
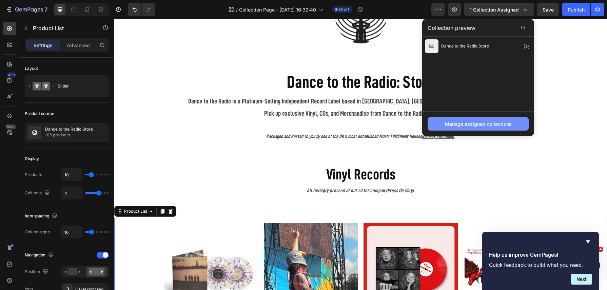
click at [478, 123] on div "Manage assigned collections" at bounding box center [478, 123] width 67 height 7
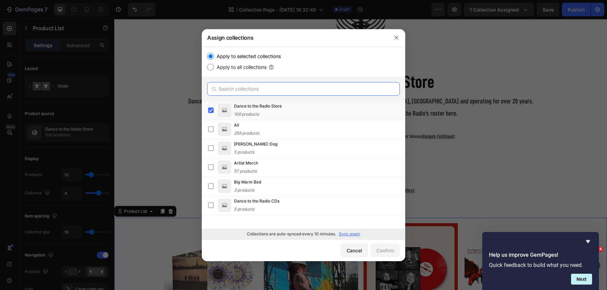
click at [253, 89] on input "text" at bounding box center [303, 89] width 193 height 14
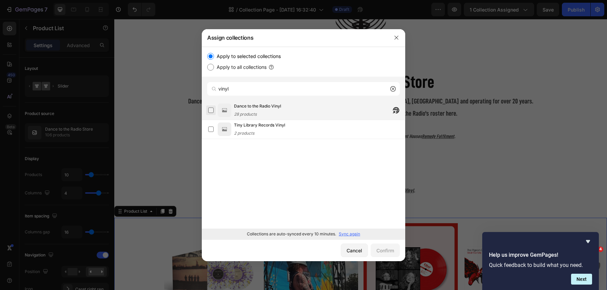
click at [211, 110] on label at bounding box center [210, 110] width 5 height 5
drag, startPoint x: 244, startPoint y: 90, endPoint x: 206, endPoint y: 90, distance: 38.3
click at [206, 90] on div "vinyl" at bounding box center [304, 89] width 204 height 24
type input "cd"
click at [212, 110] on label at bounding box center [210, 110] width 5 height 5
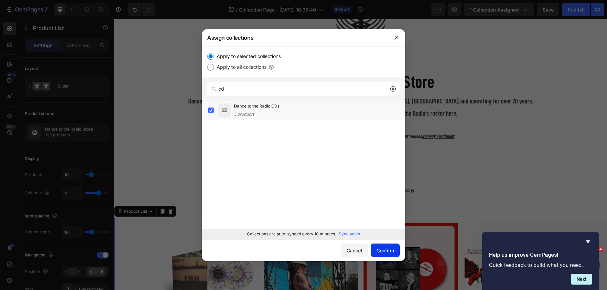
click at [385, 250] on div "Confirm" at bounding box center [386, 250] width 18 height 7
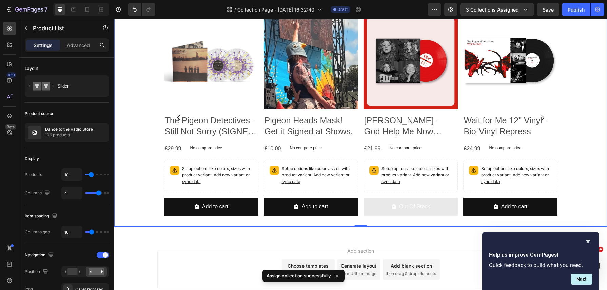
scroll to position [265, 0]
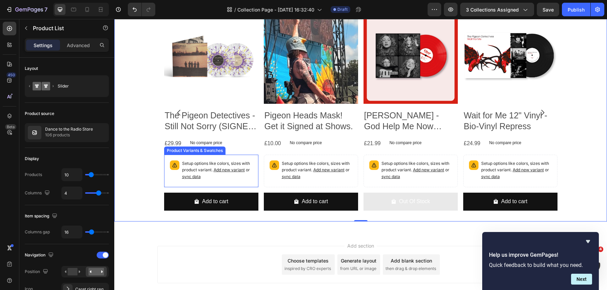
click at [218, 177] on p "Setup options like colors, sizes with product variant. Add new variant or sync …" at bounding box center [217, 170] width 71 height 20
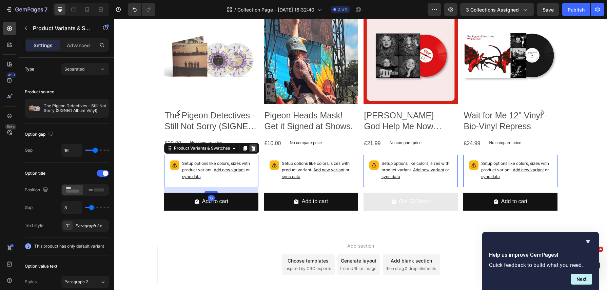
click at [254, 147] on icon at bounding box center [253, 148] width 4 height 5
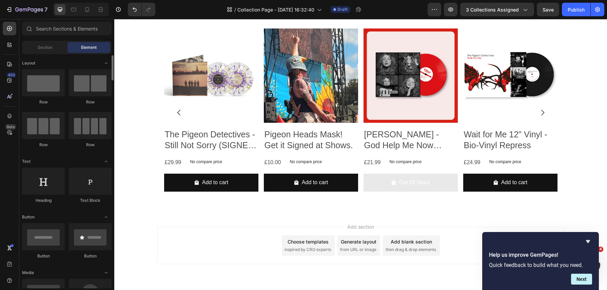
scroll to position [4, 0]
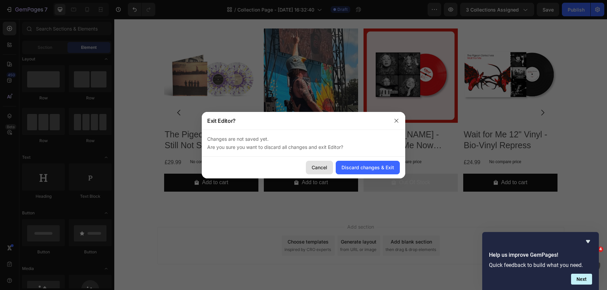
click at [323, 169] on div "Cancel" at bounding box center [320, 167] width 16 height 7
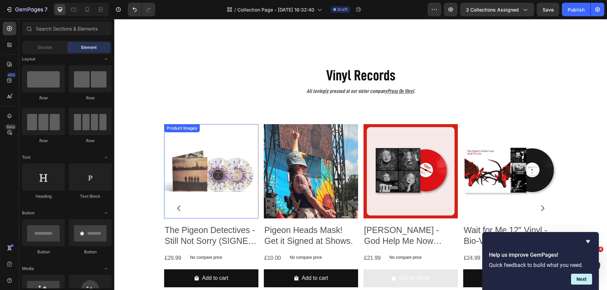
scroll to position [144, 0]
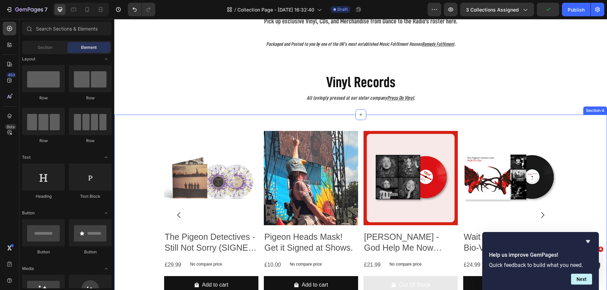
click at [220, 121] on div "Product Images The Pigeon Detectives - Still Not Sorry (SIGNED Album Vinyl) Pro…" at bounding box center [360, 215] width 493 height 201
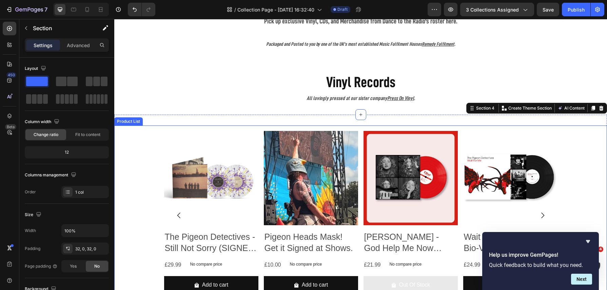
click at [219, 127] on div "Product Images The Pigeon Detectives - Still Not Sorry (SIGNED Album Vinyl) Pro…" at bounding box center [360, 215] width 407 height 179
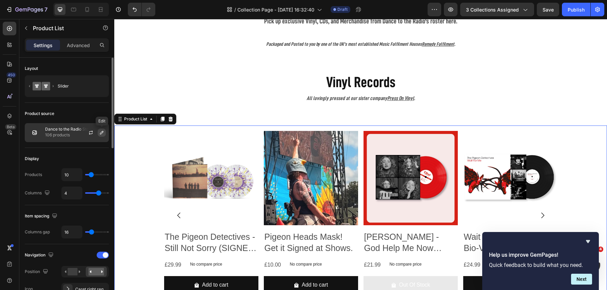
click at [100, 131] on icon "button" at bounding box center [101, 132] width 5 height 5
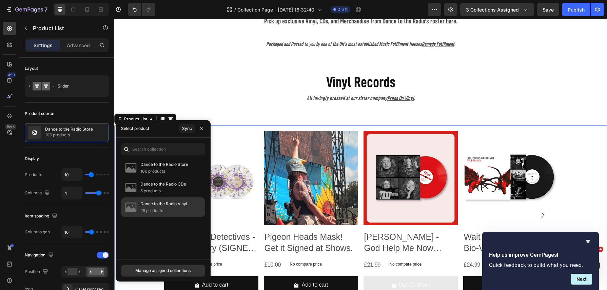
click at [165, 201] on p "Dance to the Radio Vinyl" at bounding box center [163, 204] width 47 height 7
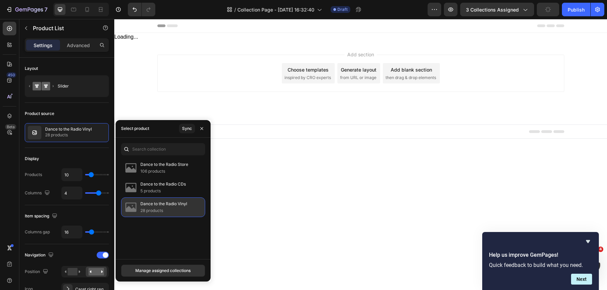
scroll to position [0, 0]
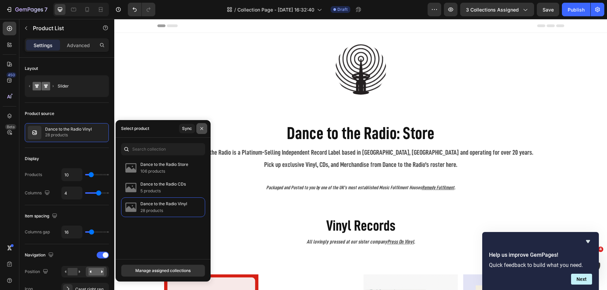
click at [204, 129] on icon "button" at bounding box center [201, 128] width 5 height 5
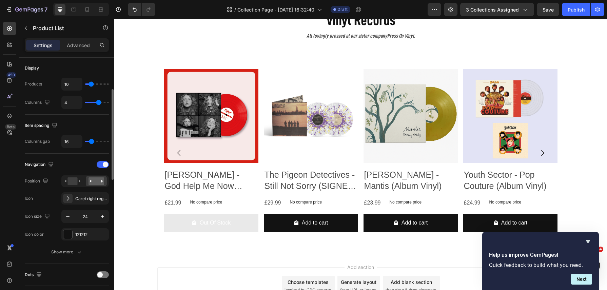
scroll to position [66, 0]
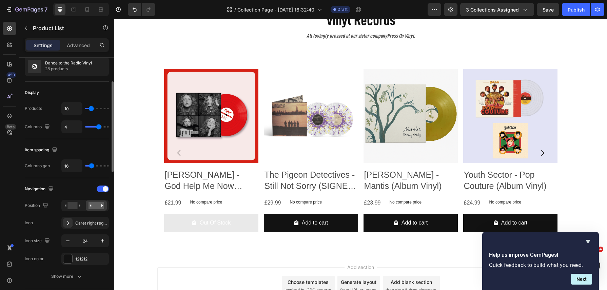
type input "34"
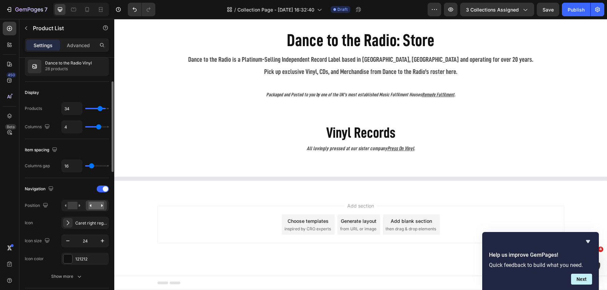
type input "42"
type input "46"
type input "50"
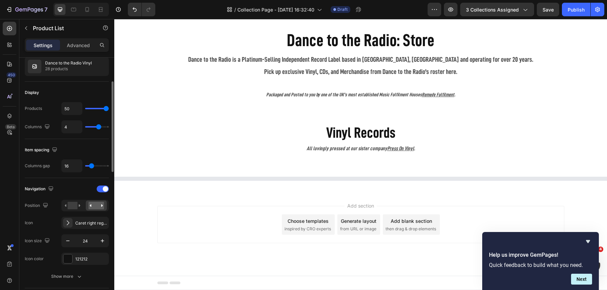
scroll to position [92, 0]
drag, startPoint x: 90, startPoint y: 107, endPoint x: 113, endPoint y: 108, distance: 23.1
type input "50"
click at [109, 108] on input "range" at bounding box center [97, 108] width 24 height 1
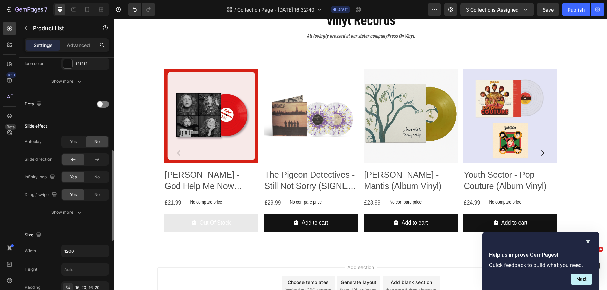
scroll to position [262, 0]
click at [101, 102] on span at bounding box center [99, 103] width 5 height 5
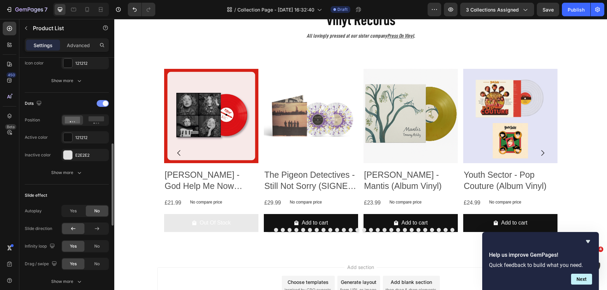
click at [101, 102] on div at bounding box center [103, 103] width 12 height 7
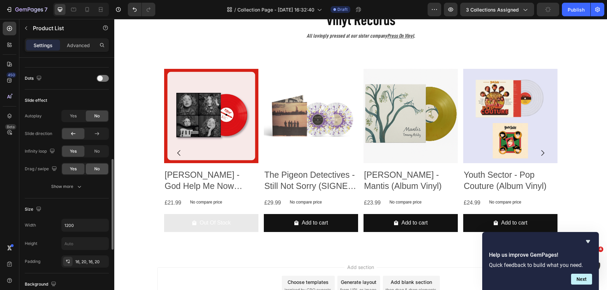
scroll to position [289, 0]
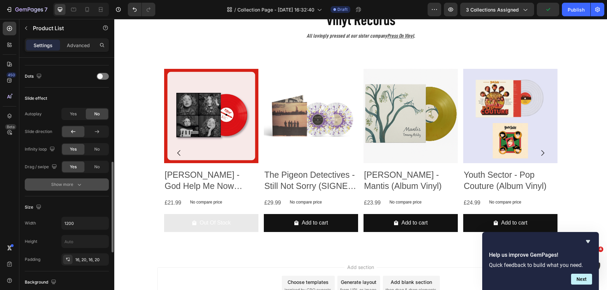
click at [81, 186] on button "Show more" at bounding box center [67, 184] width 84 height 12
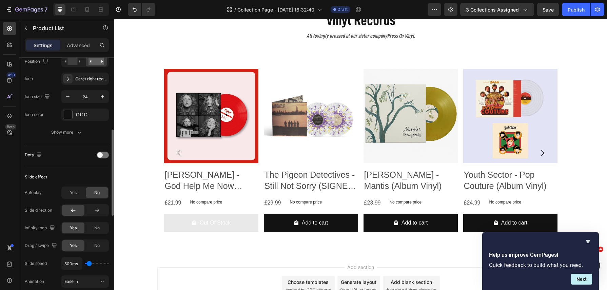
scroll to position [210, 0]
click at [78, 133] on icon "button" at bounding box center [79, 133] width 7 height 7
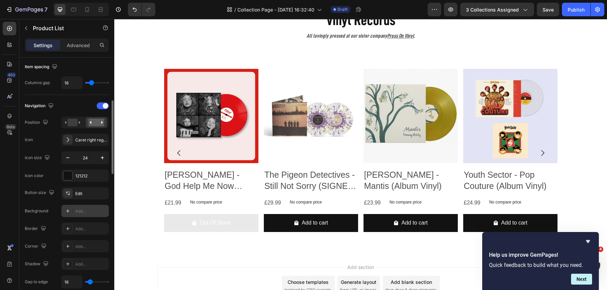
scroll to position [146, 0]
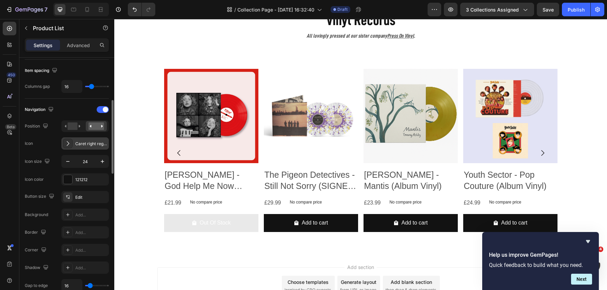
click at [80, 143] on div "Caret right regular" at bounding box center [91, 144] width 32 height 6
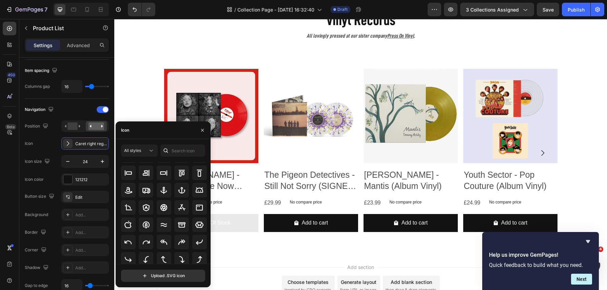
scroll to position [0, 0]
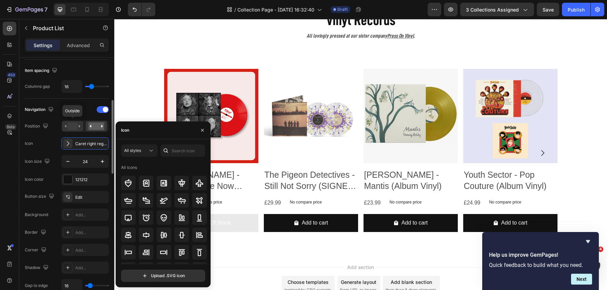
click at [74, 124] on rect at bounding box center [73, 125] width 10 height 7
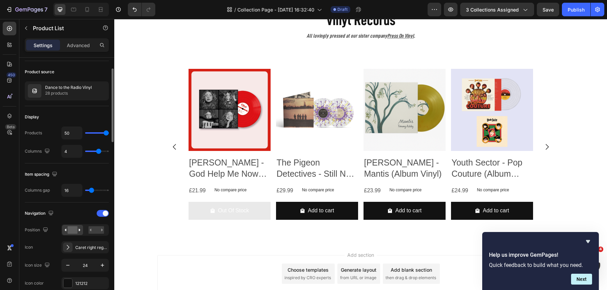
scroll to position [40, 0]
type input "5"
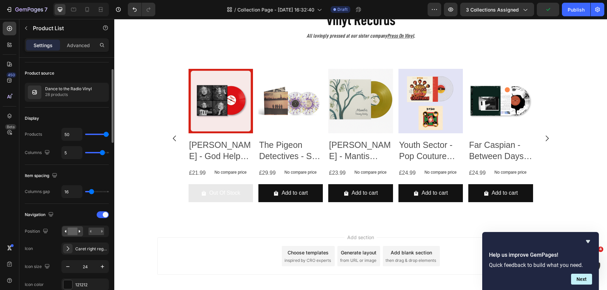
type input "4"
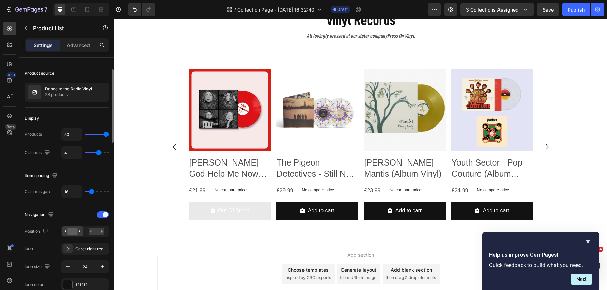
click at [97, 153] on input "range" at bounding box center [97, 152] width 24 height 1
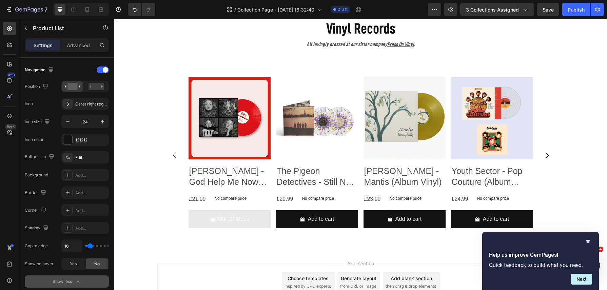
scroll to position [117, 0]
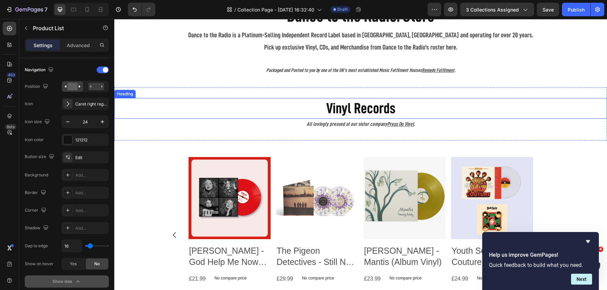
click at [378, 113] on h2 "Vinyl Records" at bounding box center [360, 108] width 493 height 21
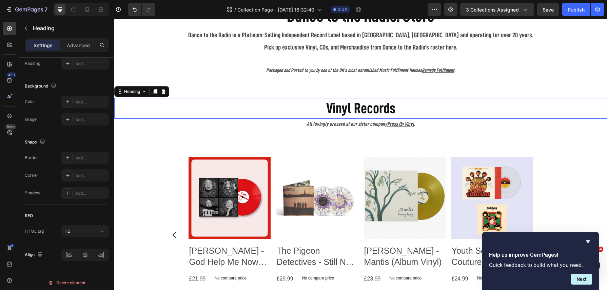
scroll to position [0, 0]
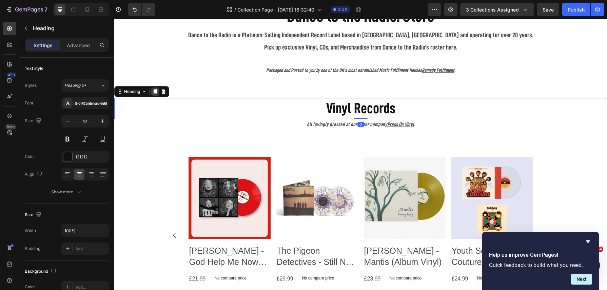
click at [156, 90] on icon at bounding box center [156, 92] width 4 height 5
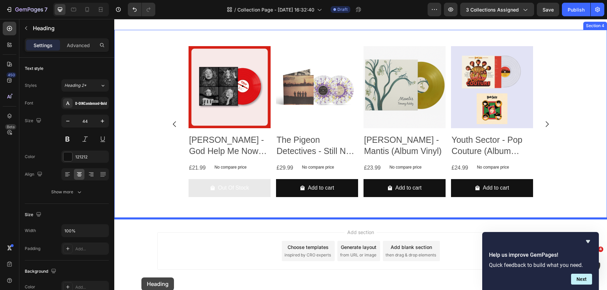
scroll to position [250, 0]
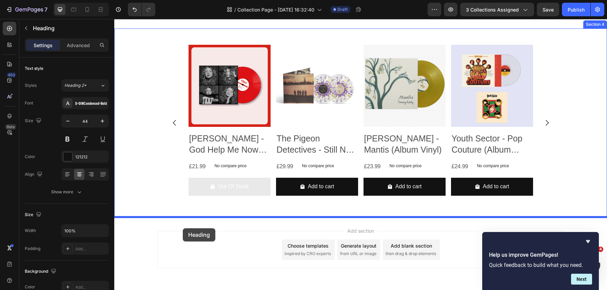
drag, startPoint x: 120, startPoint y: 114, endPoint x: 183, endPoint y: 228, distance: 130.4
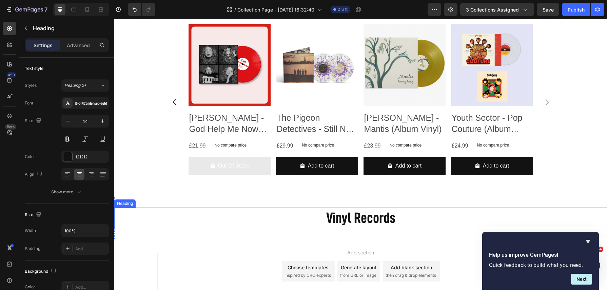
click at [341, 219] on h2 "Vinyl Records" at bounding box center [360, 218] width 493 height 21
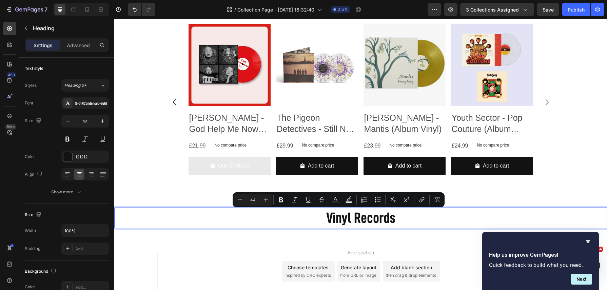
click at [403, 220] on p "Vinyl Records" at bounding box center [361, 217] width 492 height 19
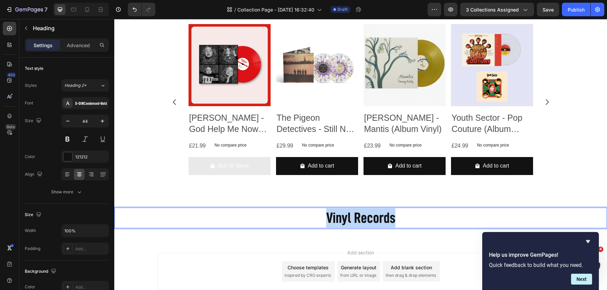
drag, startPoint x: 409, startPoint y: 220, endPoint x: 320, endPoint y: 220, distance: 88.6
click at [320, 220] on p "Vinyl Records" at bounding box center [361, 217] width 492 height 19
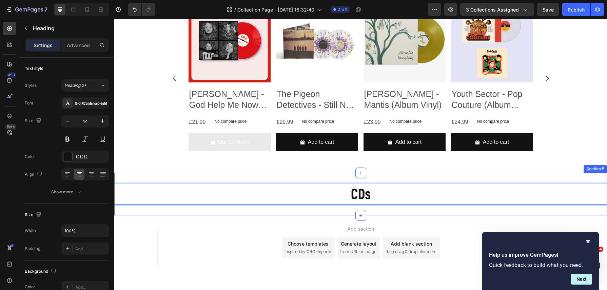
scroll to position [296, 0]
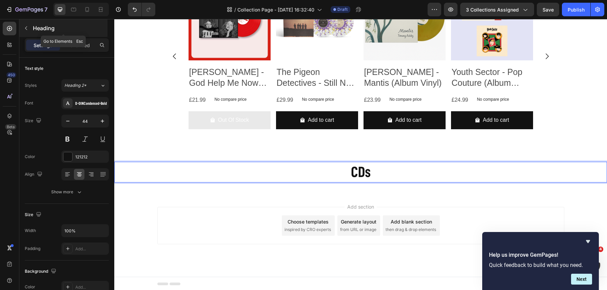
click at [26, 27] on icon "button" at bounding box center [26, 28] width 2 height 4
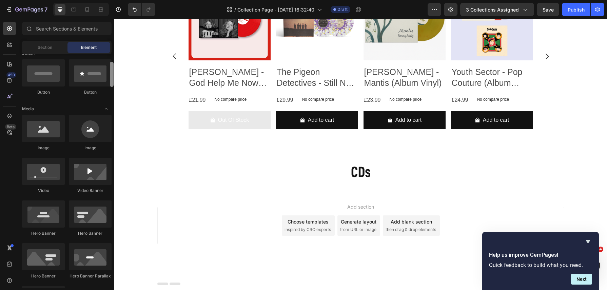
scroll to position [138, 0]
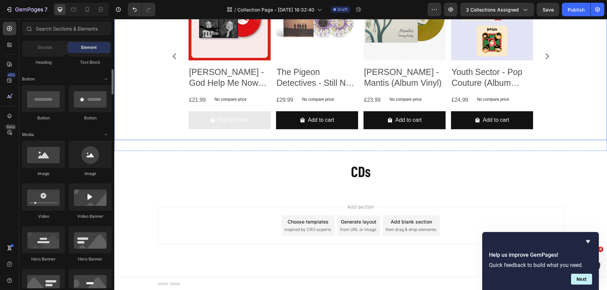
click at [161, 98] on div "Product Images Ellur - God Help Me Now (Deluxe EP Vinyl) Product Title £21.99 P…" at bounding box center [360, 56] width 407 height 167
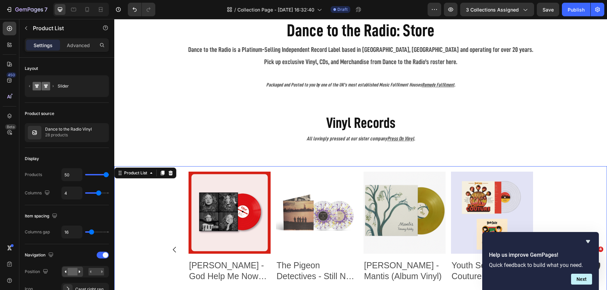
scroll to position [106, 0]
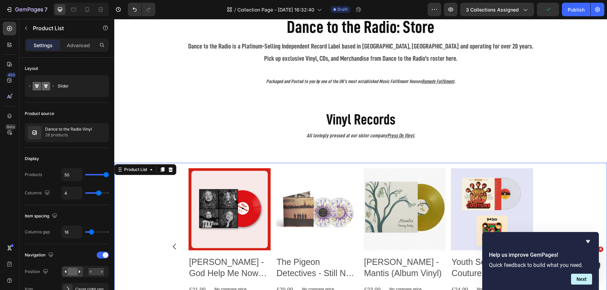
click at [162, 173] on div "Product List" at bounding box center [145, 169] width 62 height 11
click at [163, 169] on icon at bounding box center [163, 170] width 4 height 5
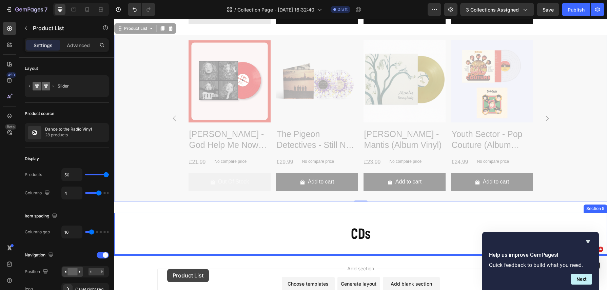
scroll to position [409, 0]
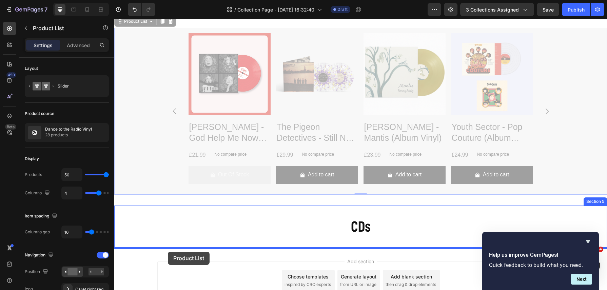
drag, startPoint x: 121, startPoint y: 83, endPoint x: 168, endPoint y: 252, distance: 175.7
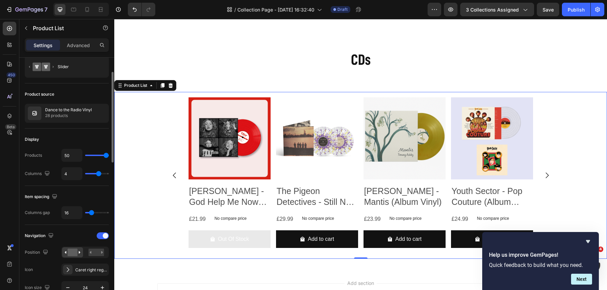
scroll to position [25, 0]
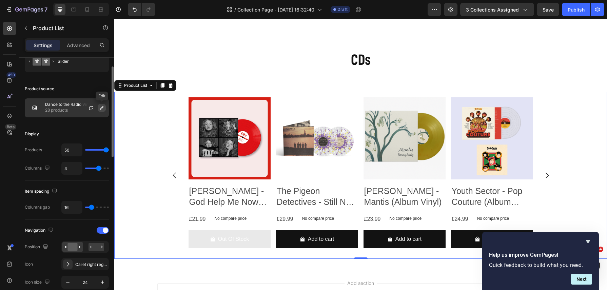
click at [102, 106] on icon "button" at bounding box center [101, 107] width 3 height 3
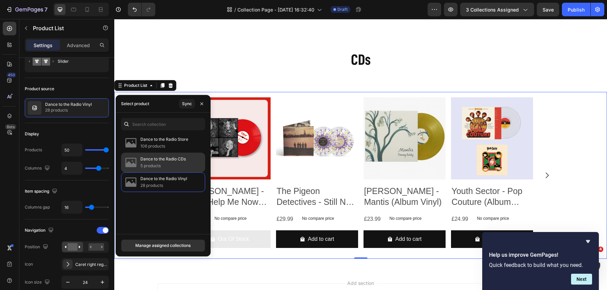
click at [176, 159] on p "Dance to the Radio CDs" at bounding box center [162, 159] width 45 height 7
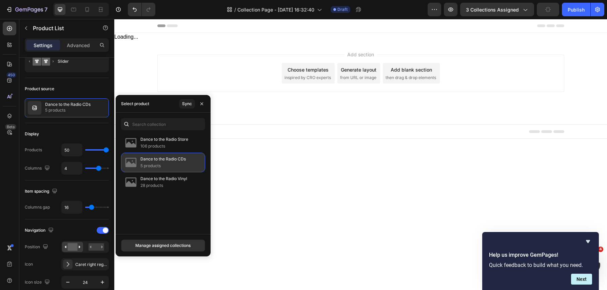
scroll to position [0, 0]
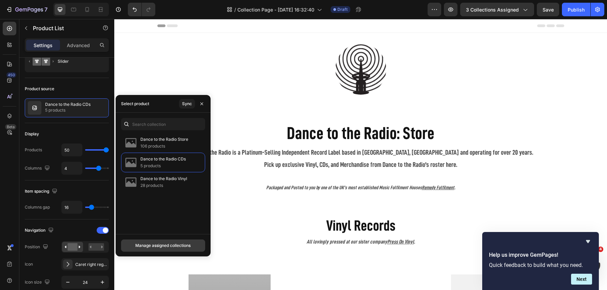
click at [181, 245] on div "Manage assigned collections" at bounding box center [162, 246] width 55 height 6
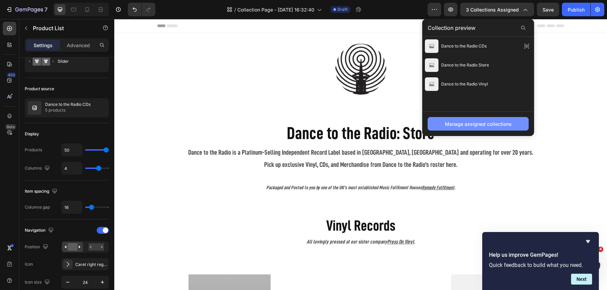
click at [488, 123] on div "Manage assigned collections" at bounding box center [478, 123] width 67 height 7
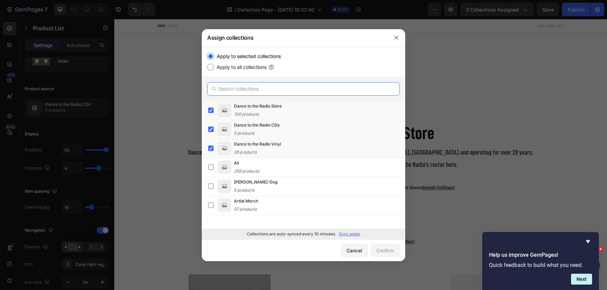
click at [241, 86] on input "text" at bounding box center [303, 89] width 193 height 14
type input "arti"
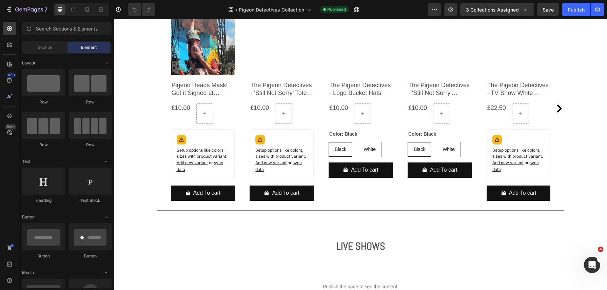
scroll to position [2171, 0]
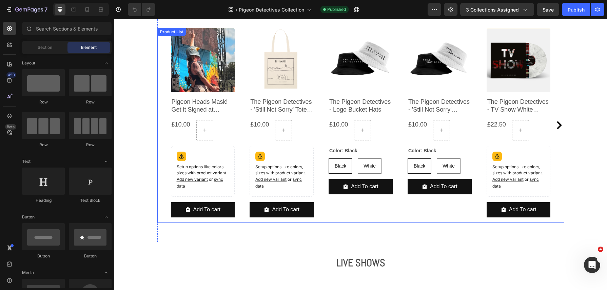
click at [326, 143] on div "Product Images Pigeon Heads Mask! Get it Signed at Shows. Product Title £10.00 …" at bounding box center [361, 125] width 380 height 195
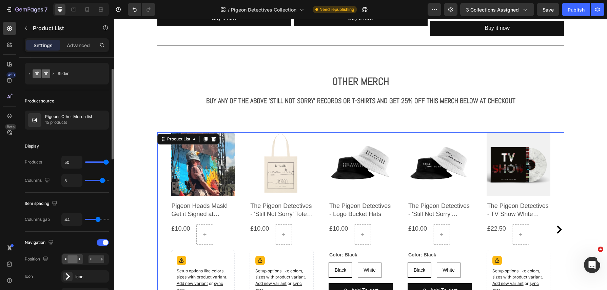
scroll to position [0, 0]
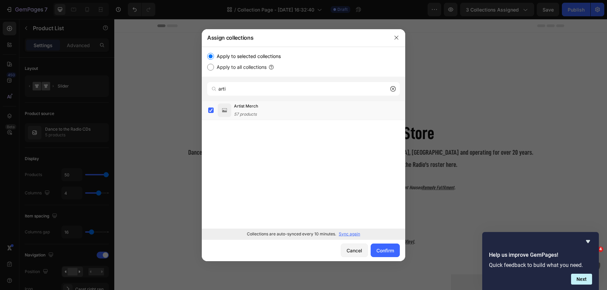
scroll to position [25, 0]
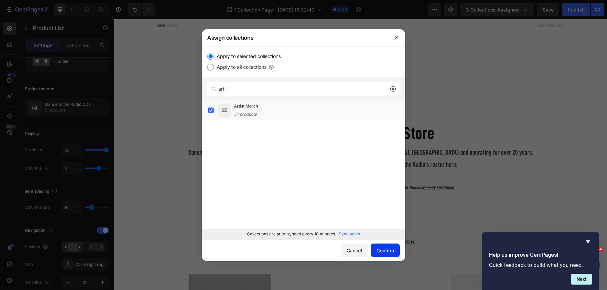
click at [388, 253] on div "Confirm" at bounding box center [386, 250] width 18 height 7
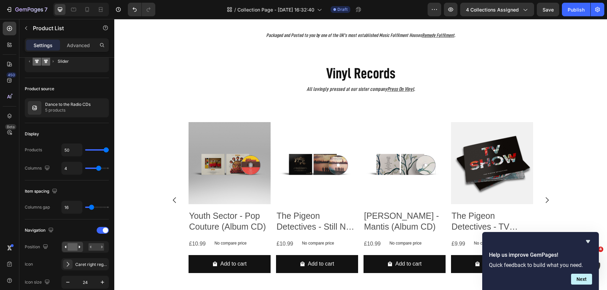
scroll to position [107, 0]
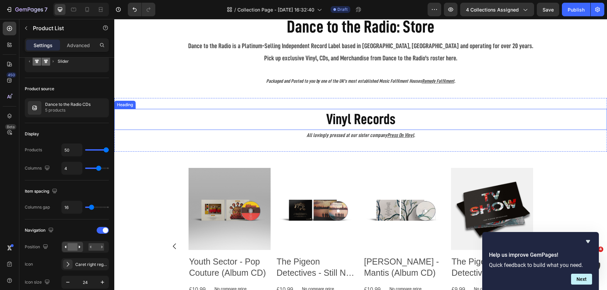
click at [306, 120] on h2 "Vinyl Records" at bounding box center [360, 119] width 493 height 21
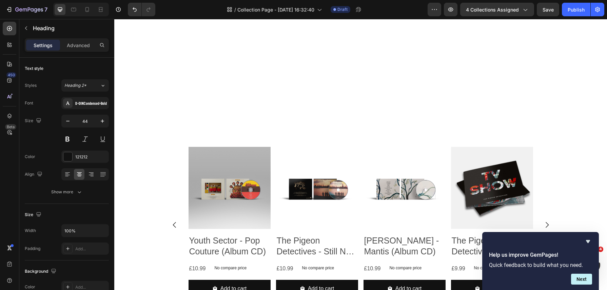
scroll to position [356, 0]
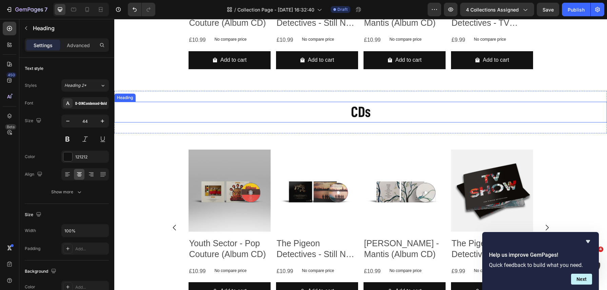
click at [346, 113] on h2 "CDs" at bounding box center [360, 112] width 493 height 21
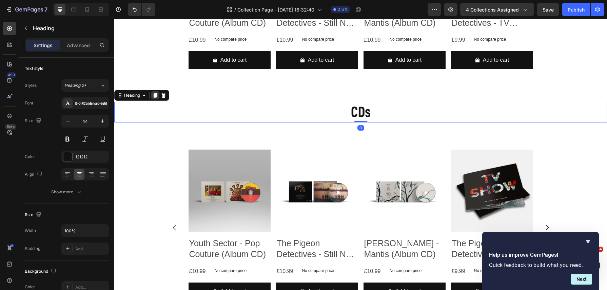
click at [155, 96] on icon at bounding box center [156, 95] width 4 height 5
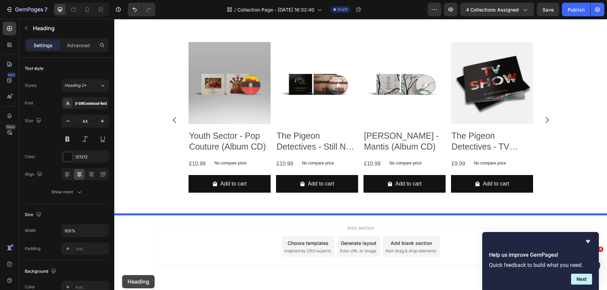
scroll to position [504, 0]
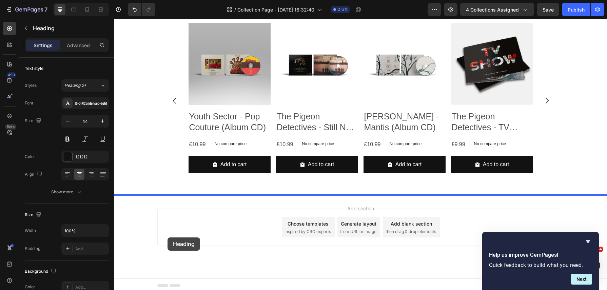
drag, startPoint x: 120, startPoint y: 116, endPoint x: 168, endPoint y: 238, distance: 130.6
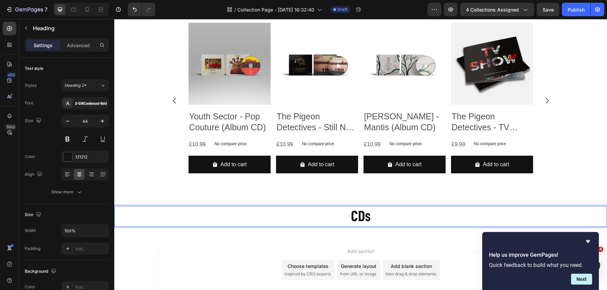
click at [359, 218] on h2 "CDs" at bounding box center [360, 216] width 493 height 21
drag, startPoint x: 376, startPoint y: 217, endPoint x: 346, endPoint y: 217, distance: 30.2
click at [346, 217] on p "CDs" at bounding box center [361, 216] width 492 height 19
click at [587, 240] on icon "Hide survey" at bounding box center [588, 241] width 4 height 3
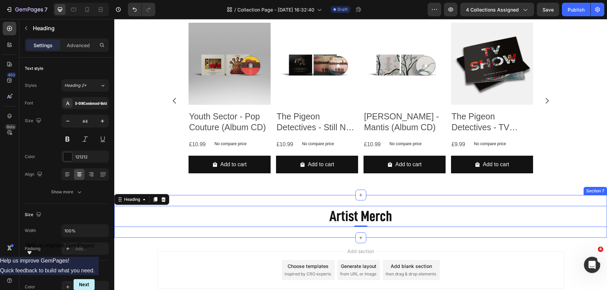
scroll to position [548, 0]
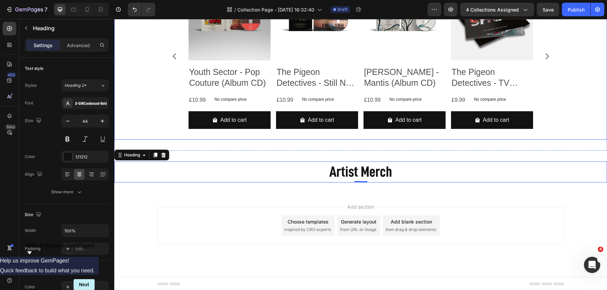
click at [147, 127] on div "Product Images Youth Sector - Pop Couture (Album CD) Product Title £10.99 Produ…" at bounding box center [360, 56] width 493 height 167
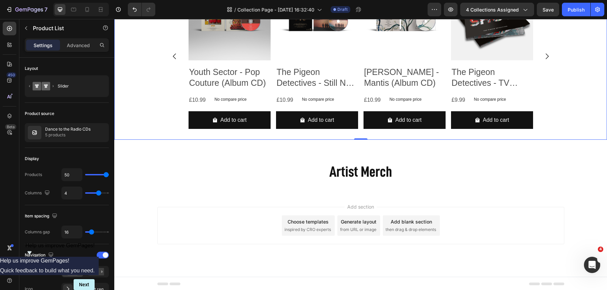
click at [223, 205] on div "Add section Choose templates inspired by CRO experts Generate layout from URL o…" at bounding box center [360, 234] width 493 height 83
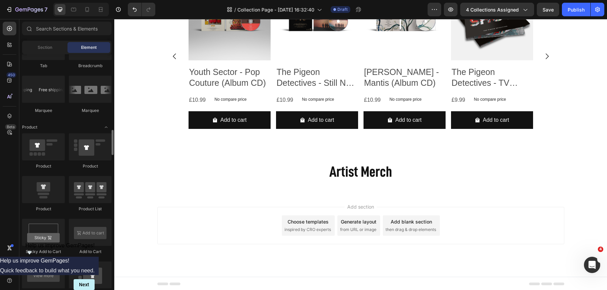
scroll to position [861, 0]
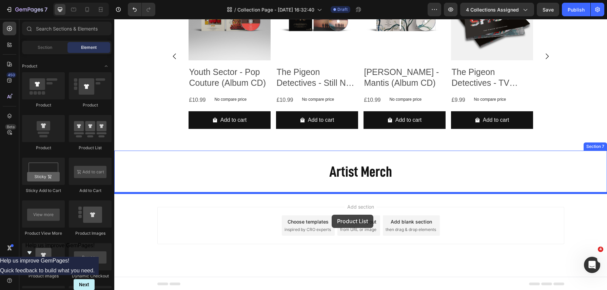
drag, startPoint x: 209, startPoint y: 155, endPoint x: 332, endPoint y: 215, distance: 137.0
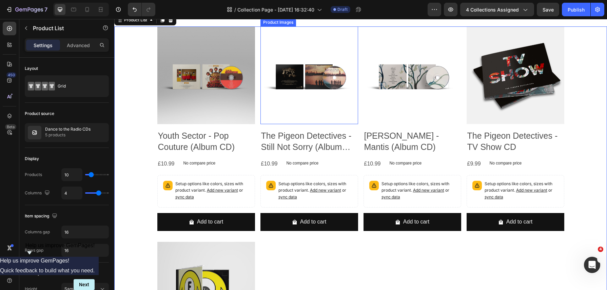
scroll to position [727, 0]
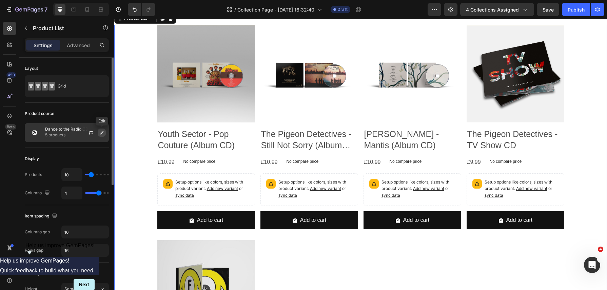
click at [100, 133] on icon "button" at bounding box center [101, 132] width 3 height 3
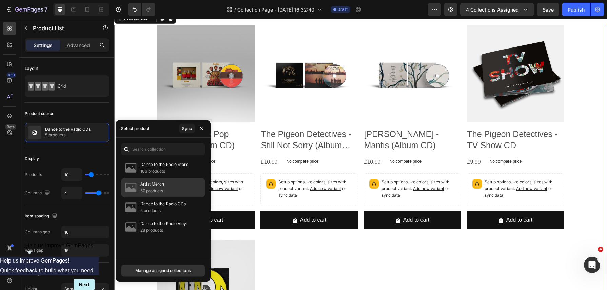
click at [163, 189] on p "57 products" at bounding box center [152, 191] width 24 height 7
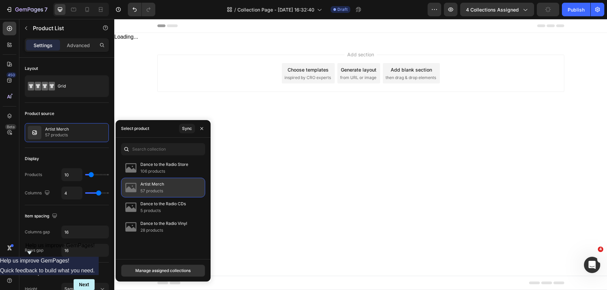
scroll to position [0, 0]
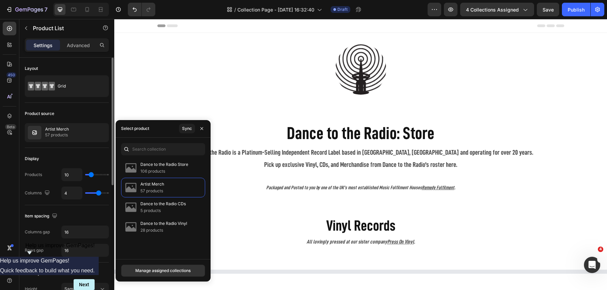
type input "13"
type input "16"
type input "21"
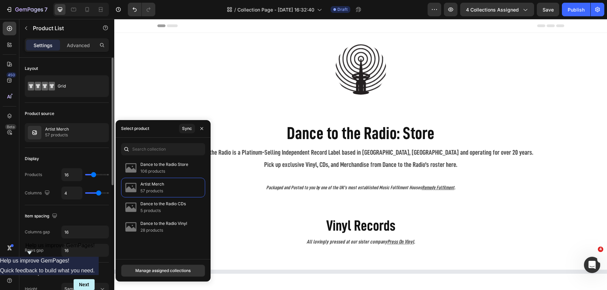
type input "21"
type input "27"
type input "35"
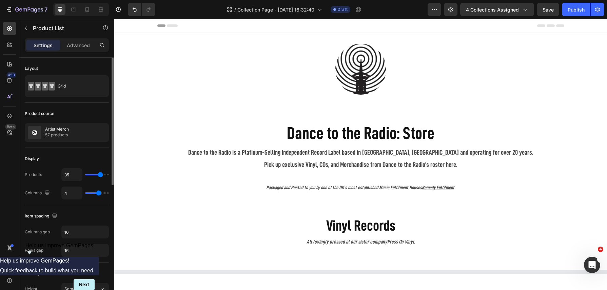
type input "42"
type input "47"
type input "50"
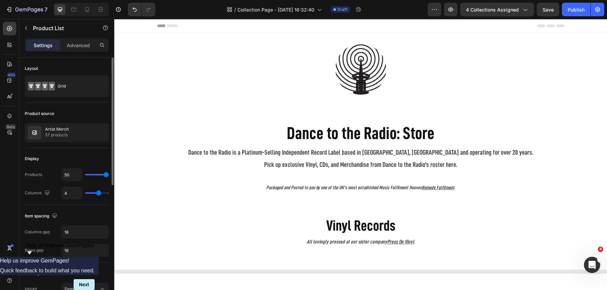
type input "50"
drag, startPoint x: 92, startPoint y: 175, endPoint x: 113, endPoint y: 176, distance: 21.1
click at [113, 176] on div "Layout Grid Product source Artist Merch 57 products Display Products 50 Columns…" at bounding box center [66, 184] width 95 height 252
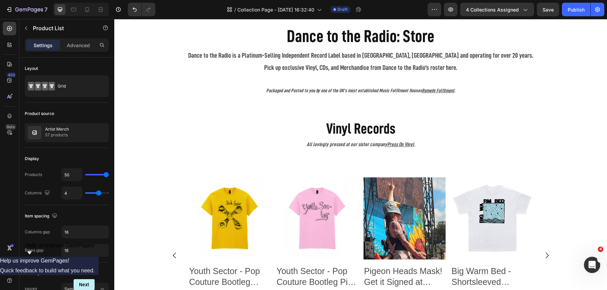
scroll to position [91, 0]
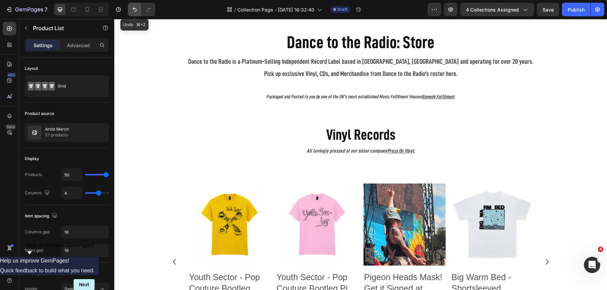
click at [132, 8] on icon "Undo/Redo" at bounding box center [134, 9] width 7 height 7
click at [134, 10] on icon "Undo/Redo" at bounding box center [134, 9] width 7 height 7
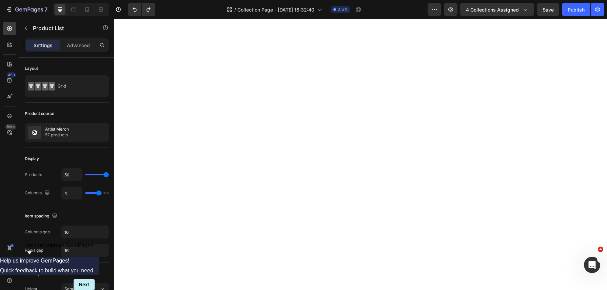
scroll to position [351, 0]
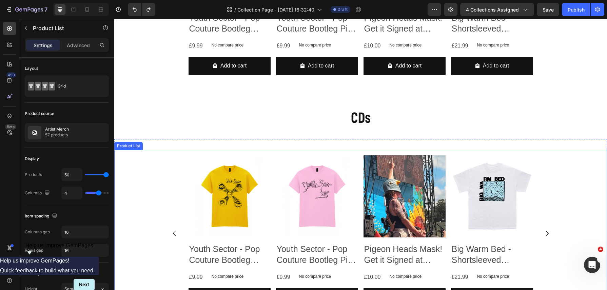
click at [362, 151] on div "Product Images Youth Sector - Pop Couture Bootleg Yellow T-Shirt Product Title …" at bounding box center [360, 233] width 407 height 167
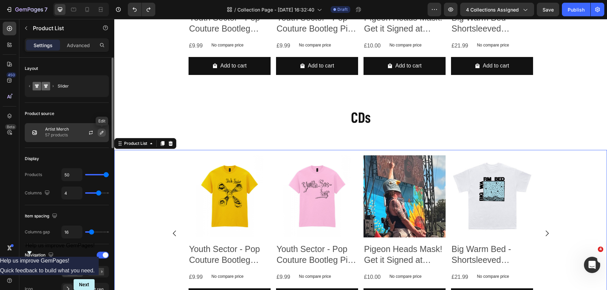
click at [103, 133] on icon "button" at bounding box center [101, 132] width 5 height 5
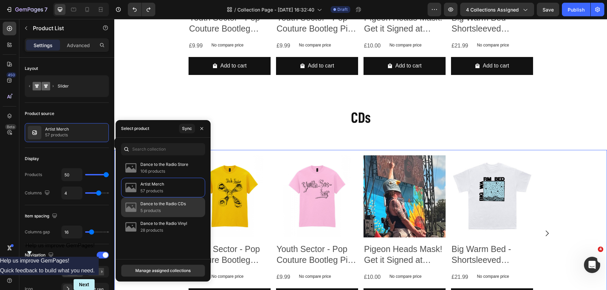
click at [159, 206] on p "Dance to the Radio CDs" at bounding box center [162, 204] width 45 height 7
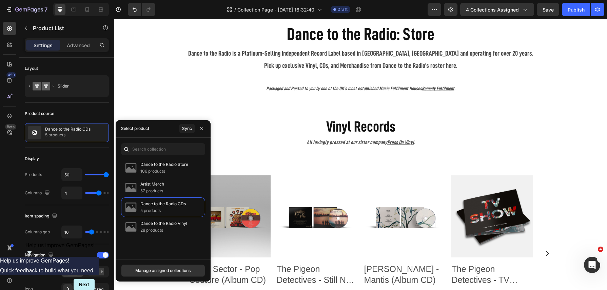
scroll to position [100, 0]
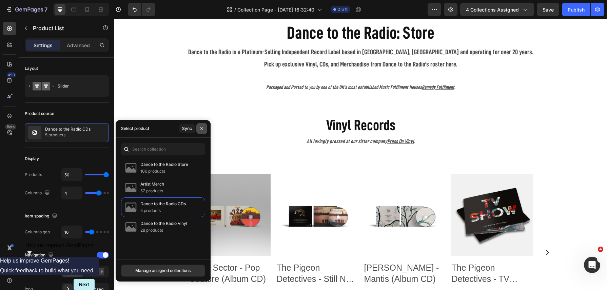
click at [204, 131] on icon "button" at bounding box center [201, 128] width 5 height 5
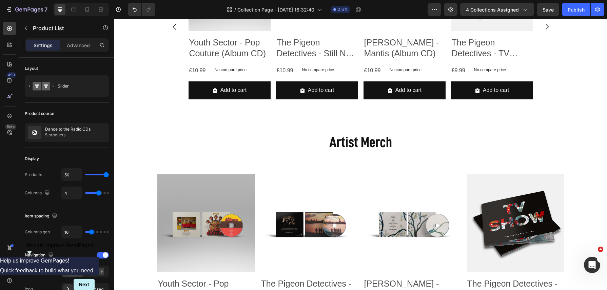
scroll to position [563, 0]
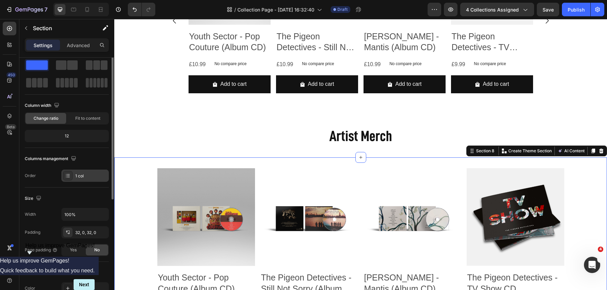
scroll to position [0, 0]
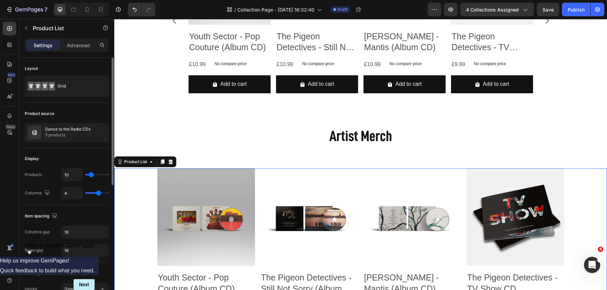
type input "18"
type input "37"
type input "47"
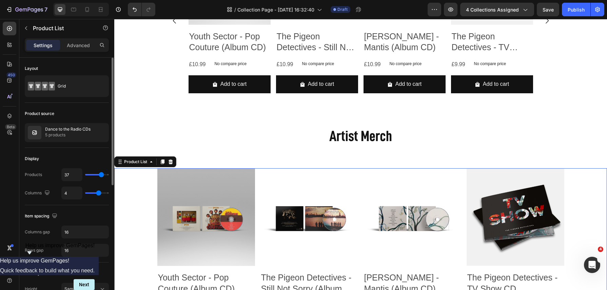
type input "47"
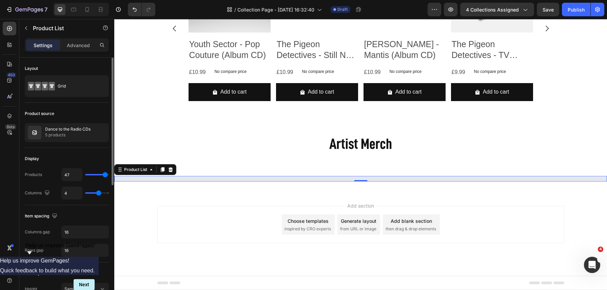
type input "50"
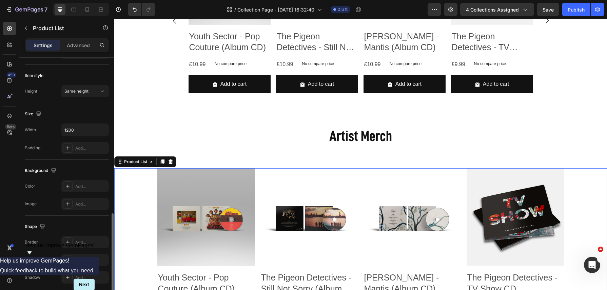
scroll to position [245, 0]
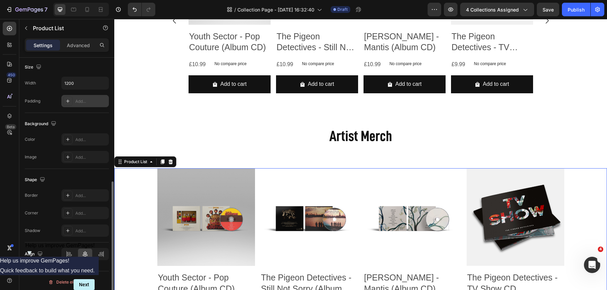
click at [75, 99] on div "Add..." at bounding box center [85, 101] width 48 height 12
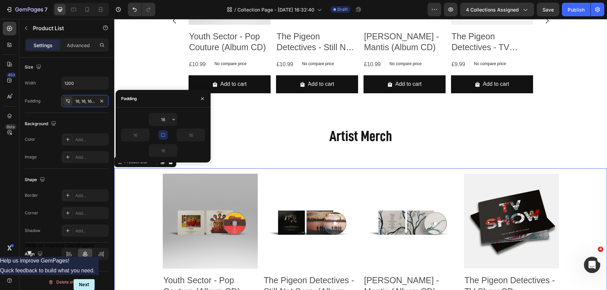
click at [164, 136] on icon "button" at bounding box center [162, 134] width 5 height 5
click at [141, 135] on input "16" at bounding box center [135, 135] width 28 height 12
type input "1"
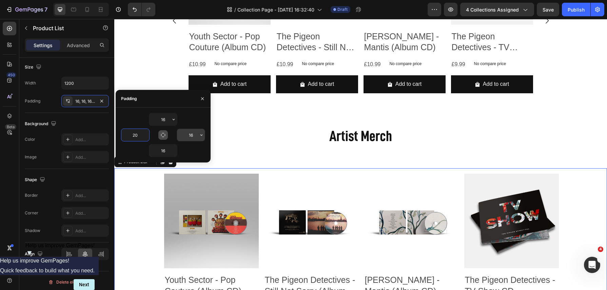
type input "20"
click at [194, 134] on input "16" at bounding box center [191, 135] width 28 height 12
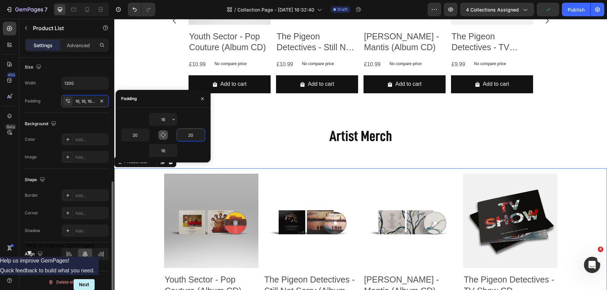
type input "20"
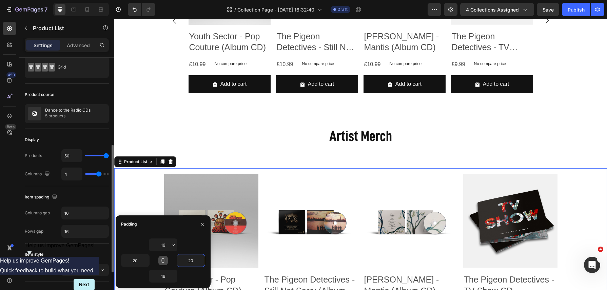
scroll to position [4, 0]
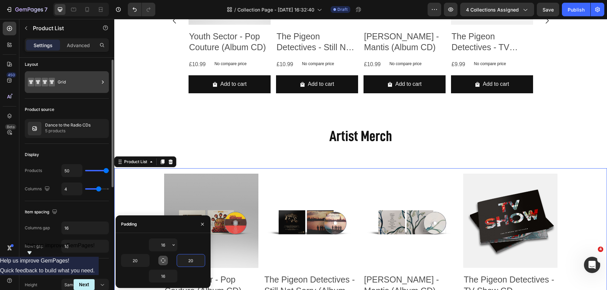
click at [98, 80] on div "Grid" at bounding box center [78, 82] width 41 height 16
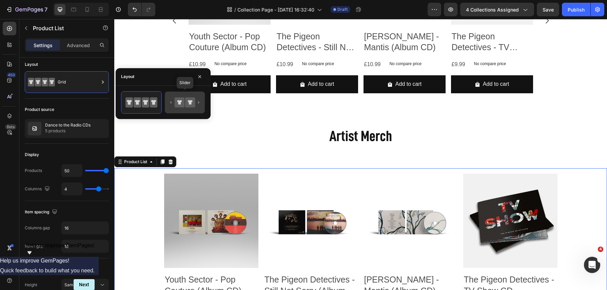
click at [182, 105] on icon at bounding box center [180, 102] width 10 height 10
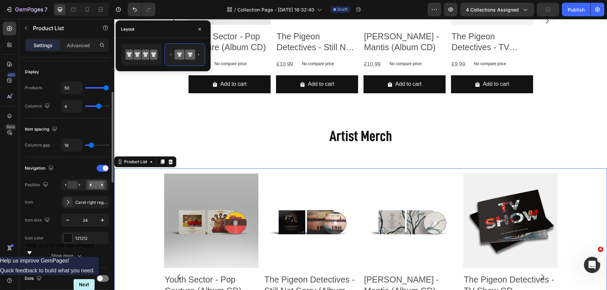
scroll to position [91, 0]
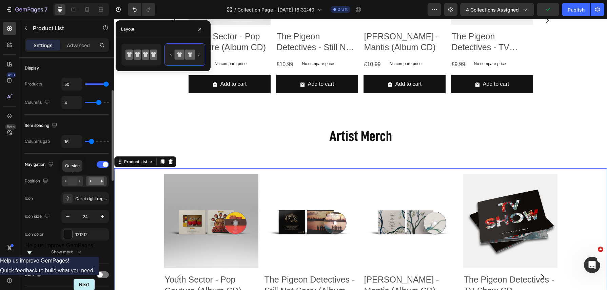
click at [75, 179] on rect at bounding box center [73, 180] width 10 height 7
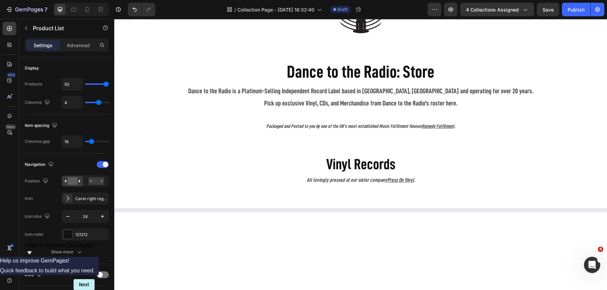
scroll to position [0, 0]
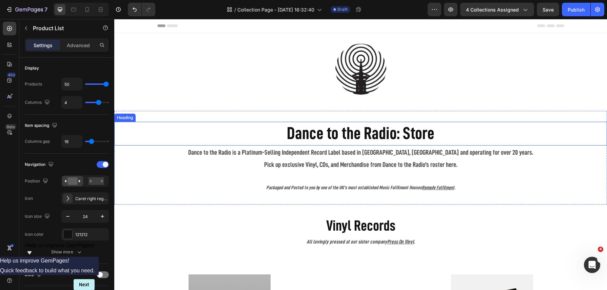
click at [317, 128] on h2 "Dance to the Radio: Store" at bounding box center [360, 134] width 407 height 24
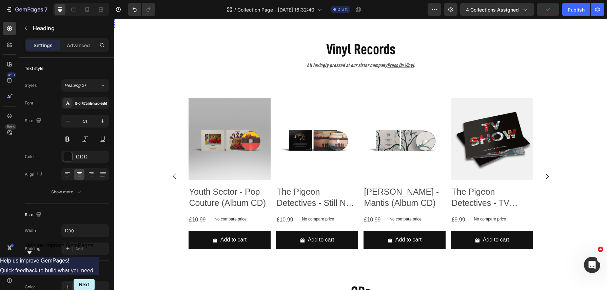
scroll to position [183, 0]
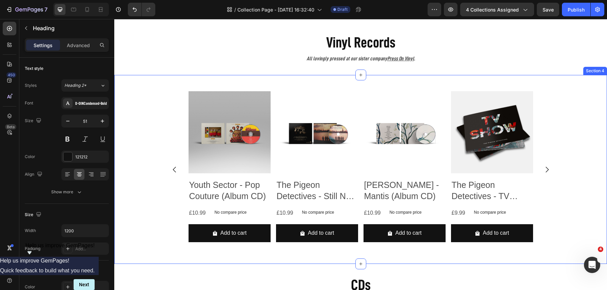
click at [290, 81] on div "Product Images Youth Sector - Pop Couture (Album CD) Product Title £10.99 Produ…" at bounding box center [360, 169] width 493 height 189
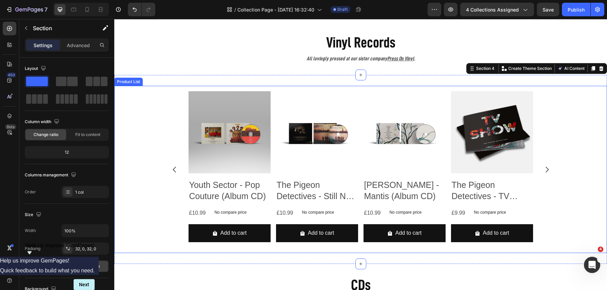
click at [165, 120] on div "Product Images Youth Sector - Pop Couture (Album CD) Product Title £10.99 Produ…" at bounding box center [361, 169] width 394 height 156
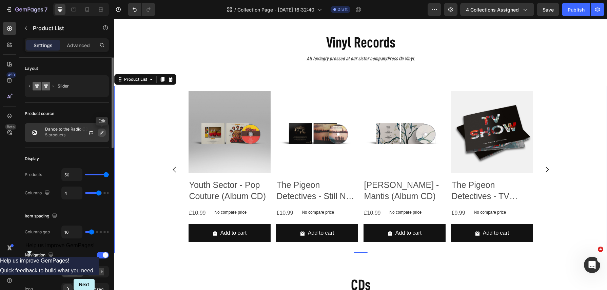
click at [103, 133] on icon "button" at bounding box center [101, 132] width 5 height 5
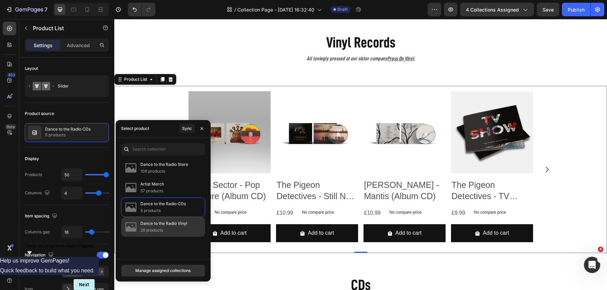
click at [160, 222] on p "Dance to the Radio Vinyl" at bounding box center [163, 223] width 47 height 7
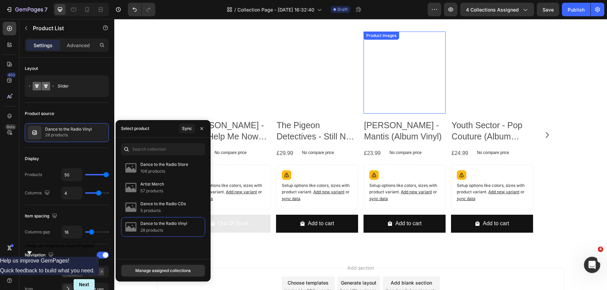
scroll to position [552, 0]
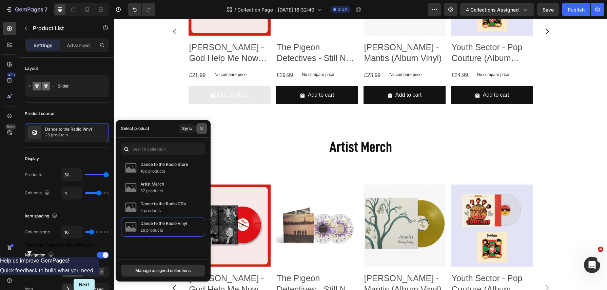
click at [201, 128] on icon "button" at bounding box center [201, 128] width 5 height 5
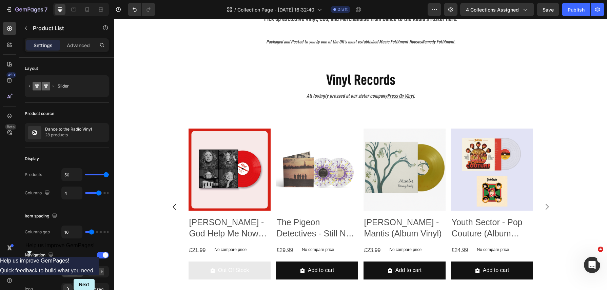
scroll to position [147, 0]
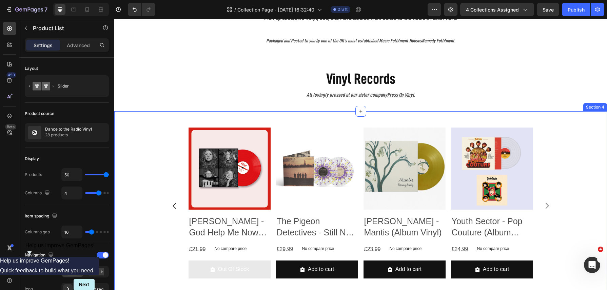
click at [424, 115] on div "Product Images Ellur - God Help Me Now (Deluxe EP Vinyl) Product Title £21.99 P…" at bounding box center [360, 205] width 493 height 189
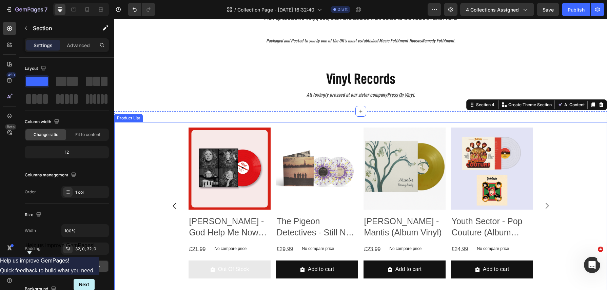
click at [172, 128] on div "Product Images Ellur - God Help Me Now (Deluxe EP Vinyl) Product Title £21.99 P…" at bounding box center [361, 206] width 394 height 156
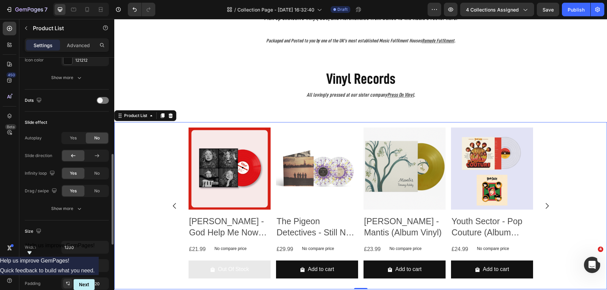
scroll to position [267, 0]
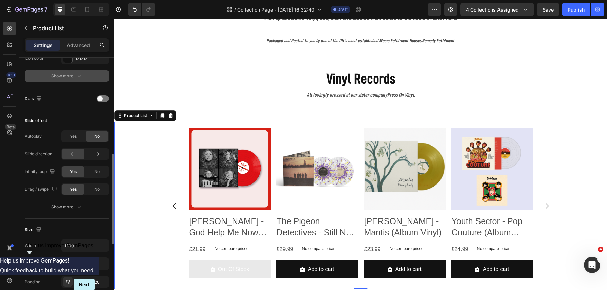
click at [74, 75] on div "Show more" at bounding box center [67, 76] width 32 height 7
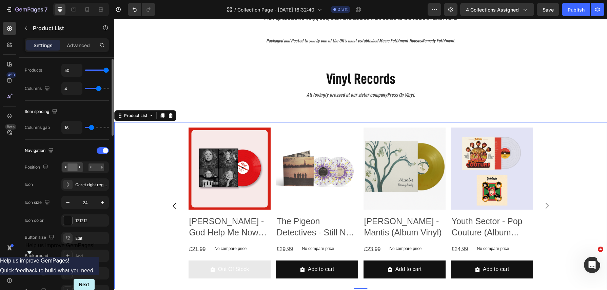
scroll to position [0, 0]
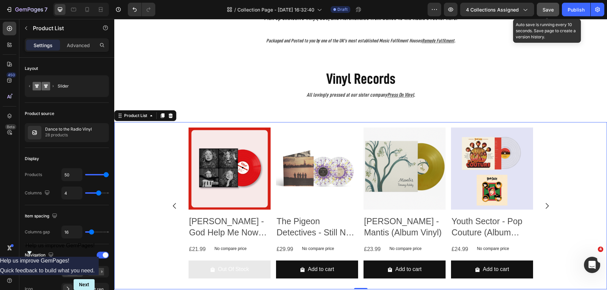
click at [543, 10] on span "Save" at bounding box center [548, 10] width 11 height 6
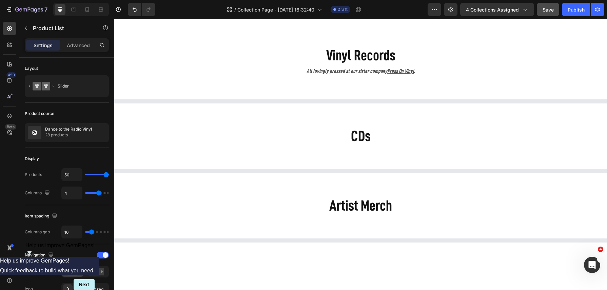
scroll to position [154, 0]
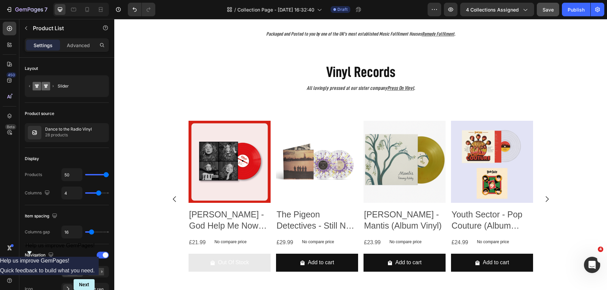
click at [549, 201] on icon "Carousel Next Arrow" at bounding box center [547, 199] width 8 height 8
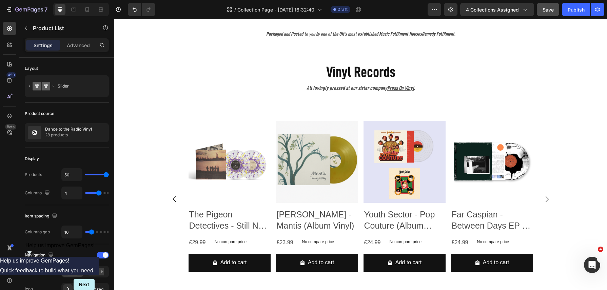
click at [549, 201] on icon "Carousel Next Arrow" at bounding box center [547, 199] width 8 height 8
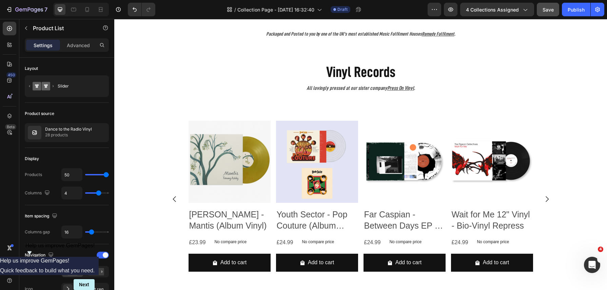
click at [549, 201] on icon "Carousel Next Arrow" at bounding box center [547, 199] width 8 height 8
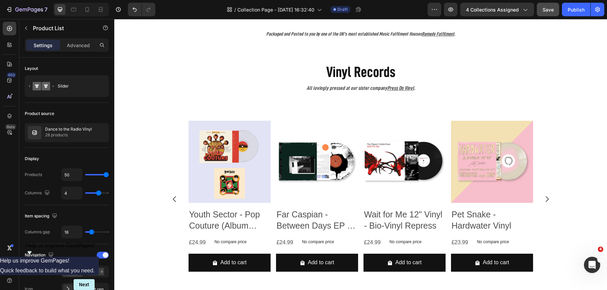
click at [549, 201] on icon "Carousel Next Arrow" at bounding box center [547, 199] width 8 height 8
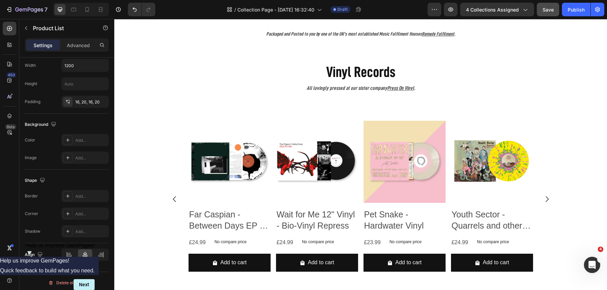
scroll to position [0, 0]
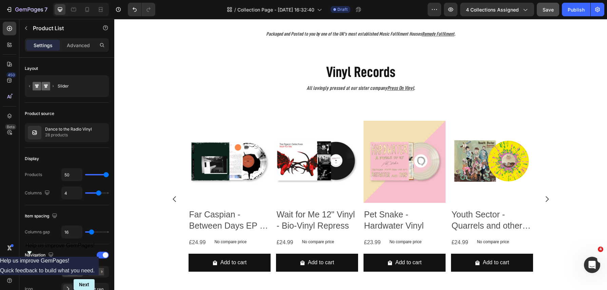
click at [177, 156] on div "Product Images Ellur - God Help Me Now (Deluxe EP Vinyl) Product Title £21.99 P…" at bounding box center [361, 199] width 394 height 156
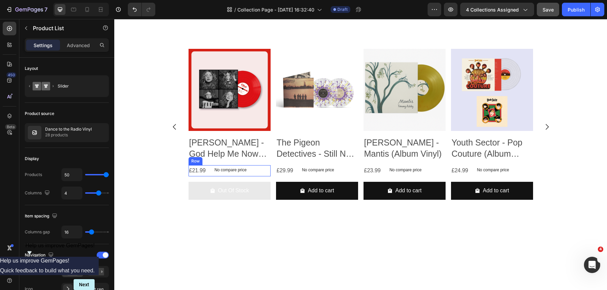
scroll to position [68, 0]
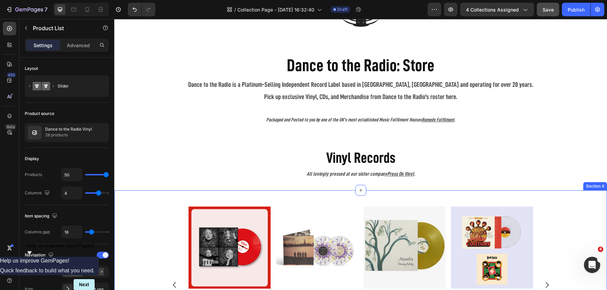
click at [244, 193] on div "Product Images Ellur - God Help Me Now (Deluxe EP Vinyl) Product Title £21.99 P…" at bounding box center [360, 284] width 493 height 189
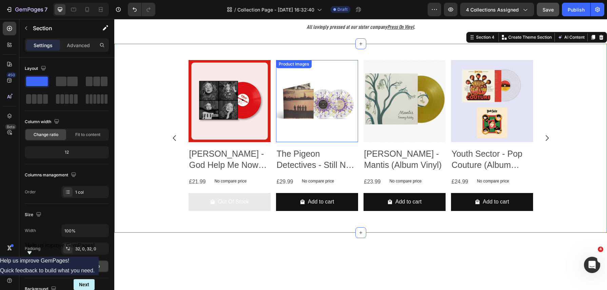
scroll to position [57, 0]
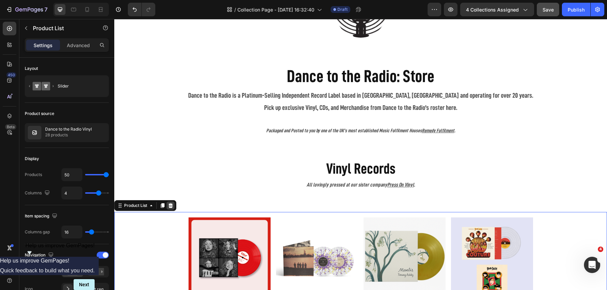
click at [173, 206] on icon at bounding box center [170, 205] width 5 height 5
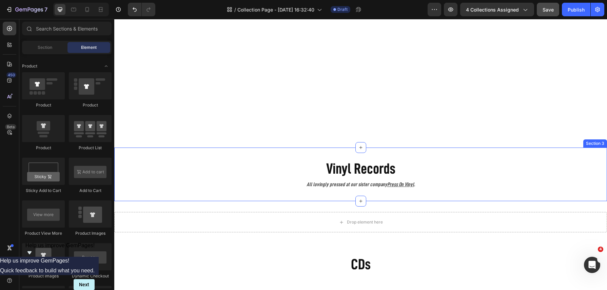
scroll to position [253, 0]
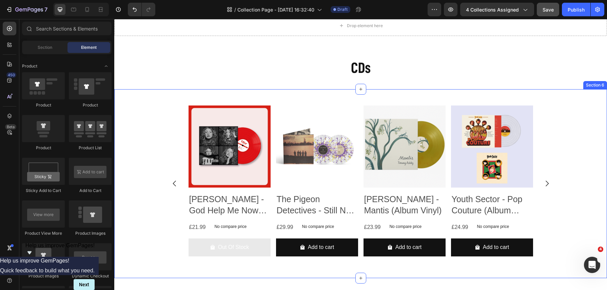
click at [162, 94] on div "Product Images Ellur - God Help Me Now (Deluxe EP Vinyl) Product Title £21.99 P…" at bounding box center [360, 183] width 493 height 189
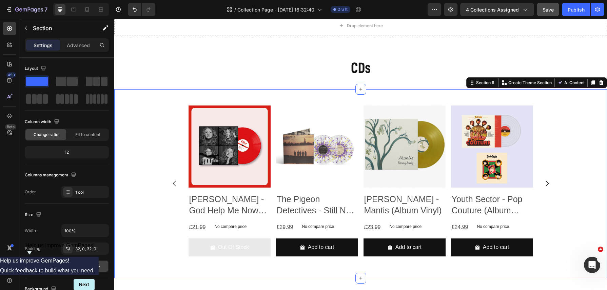
click at [160, 90] on div "Product Images Ellur - God Help Me Now (Deluxe EP Vinyl) Product Title £21.99 P…" at bounding box center [360, 183] width 493 height 189
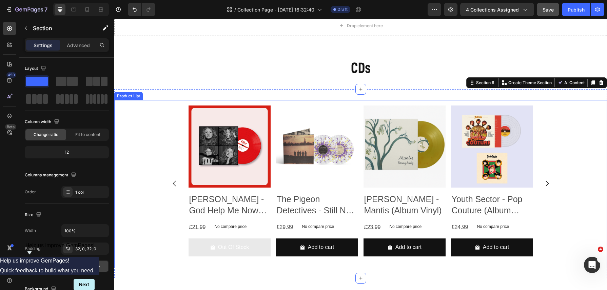
click at [178, 105] on div "Product Images Ellur - God Help Me Now (Deluxe EP Vinyl) Product Title £21.99 P…" at bounding box center [360, 183] width 407 height 167
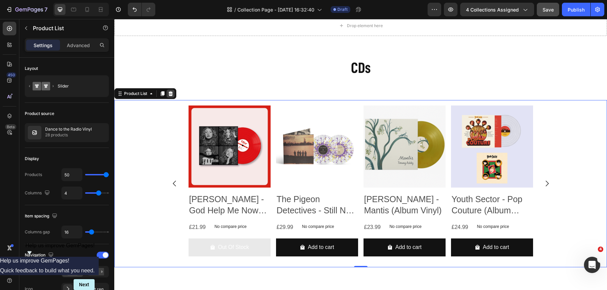
click at [171, 95] on icon at bounding box center [170, 93] width 5 height 5
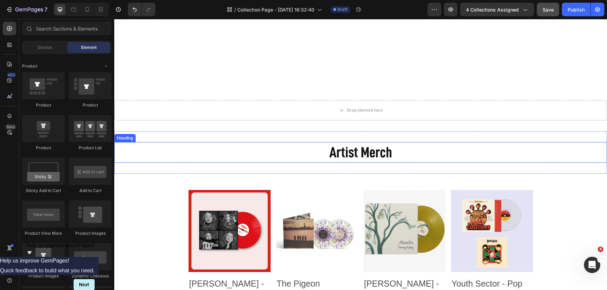
scroll to position [350, 0]
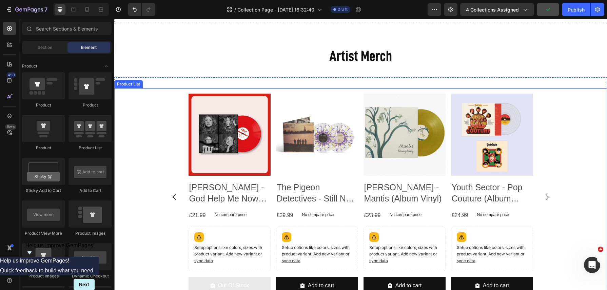
click at [174, 90] on div "Product Images Ellur - God Help Me Now (Deluxe EP Vinyl) Product Title £21.99 P…" at bounding box center [360, 196] width 407 height 217
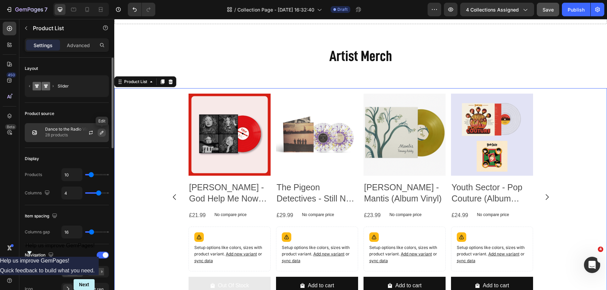
click at [101, 133] on icon "button" at bounding box center [101, 132] width 5 height 5
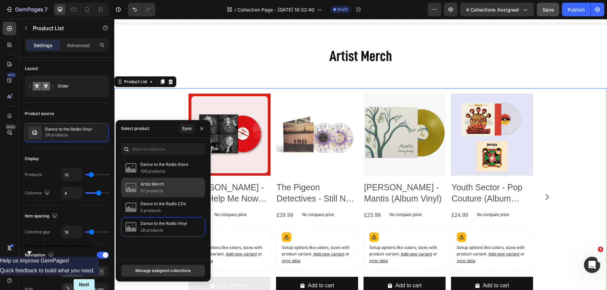
click at [165, 186] on div "Artist Merch 57 products" at bounding box center [163, 188] width 84 height 20
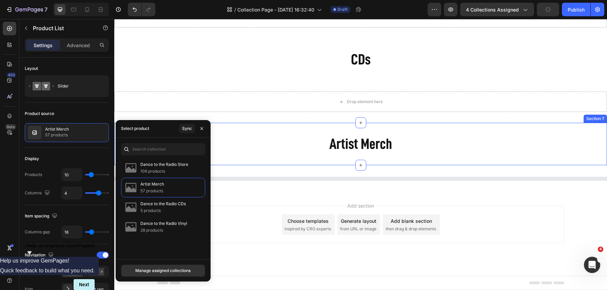
scroll to position [261, 0]
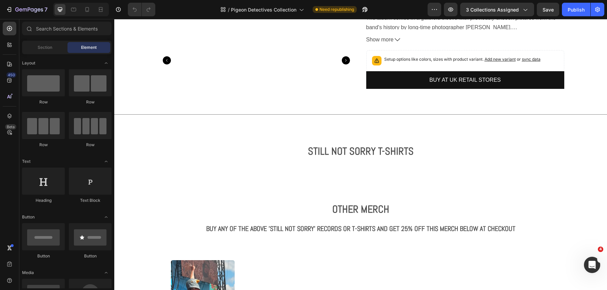
scroll to position [1178, 0]
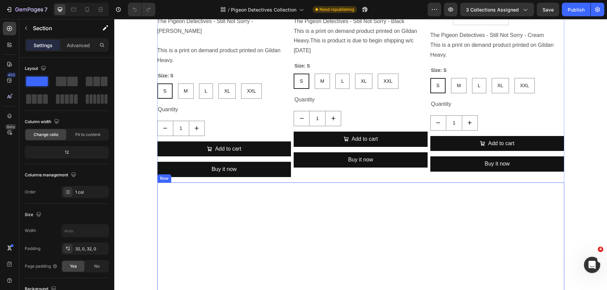
scroll to position [1573, 0]
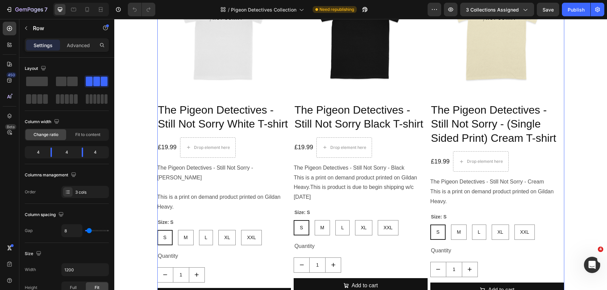
scroll to position [1315, 0]
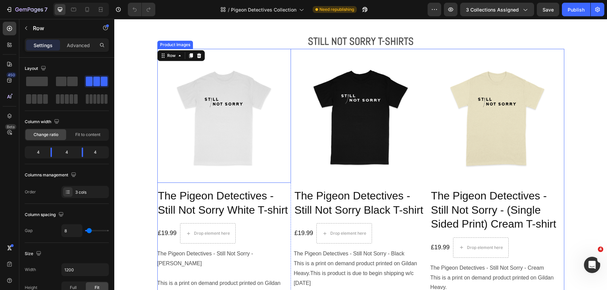
click at [265, 49] on img at bounding box center [224, 116] width 134 height 134
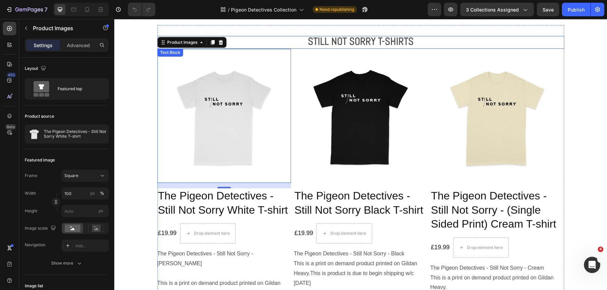
click at [469, 46] on p "STILL NOT SORRY T-SHIRTS" at bounding box center [361, 43] width 406 height 12
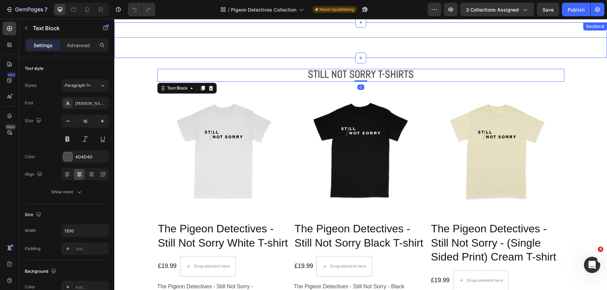
scroll to position [1269, 0]
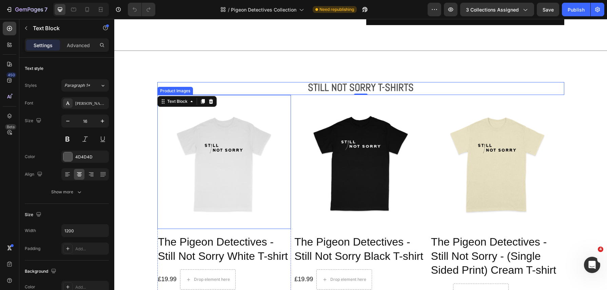
click at [253, 109] on img at bounding box center [224, 162] width 134 height 134
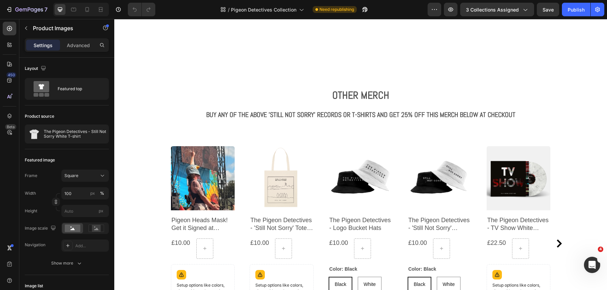
scroll to position [2167, 0]
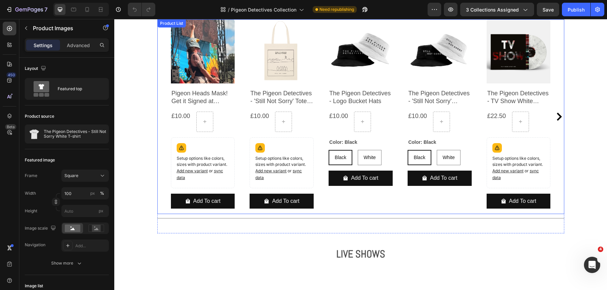
click at [350, 211] on div "Product Images The Pigeon Detectives - Logo Bucket Hats Product Title £10.00 Pr…" at bounding box center [361, 116] width 64 height 195
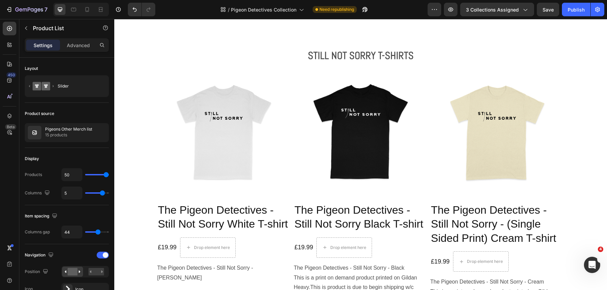
scroll to position [1195, 0]
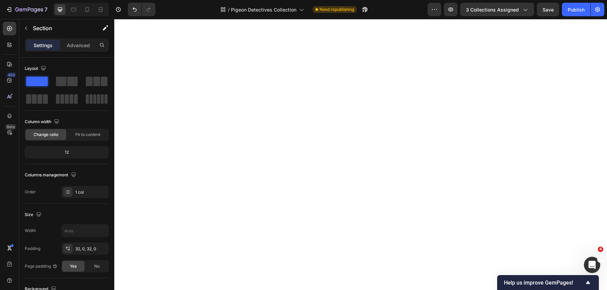
scroll to position [0, 0]
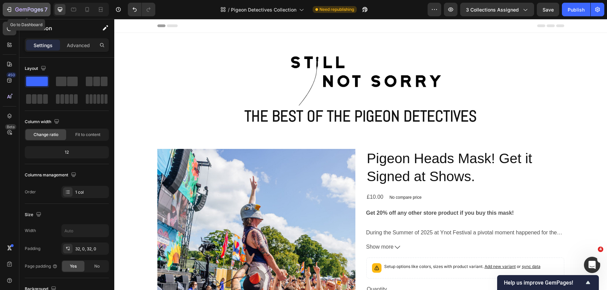
click at [15, 13] on div "7" at bounding box center [27, 9] width 42 height 8
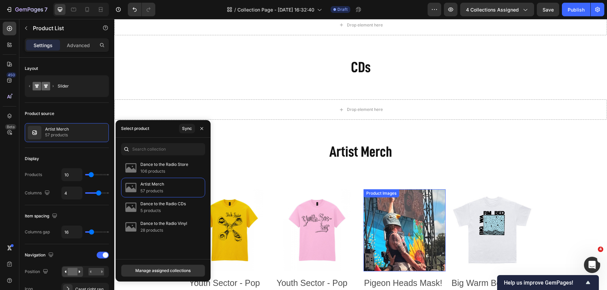
scroll to position [235, 0]
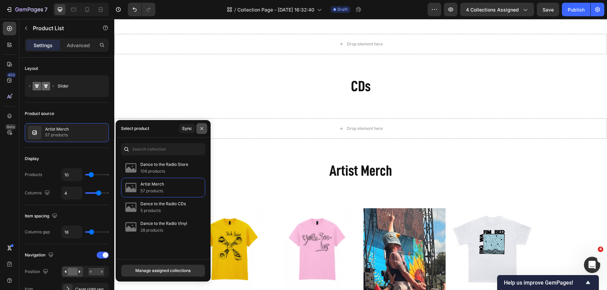
click at [203, 128] on icon "button" at bounding box center [201, 128] width 5 height 5
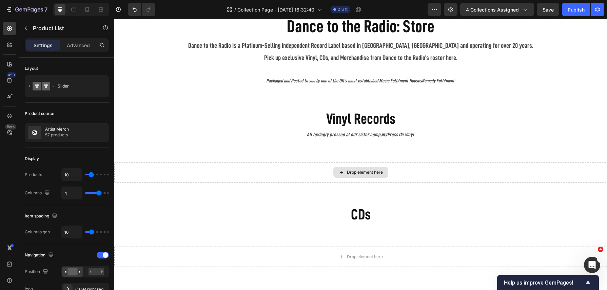
scroll to position [109, 0]
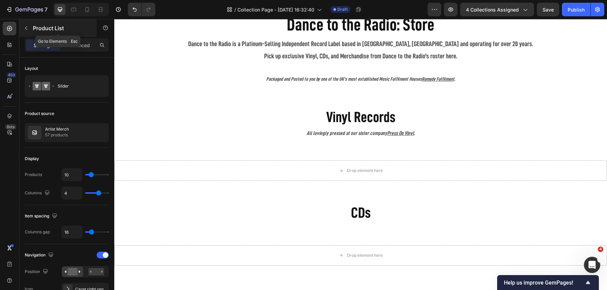
click at [29, 30] on button "button" at bounding box center [26, 28] width 11 height 11
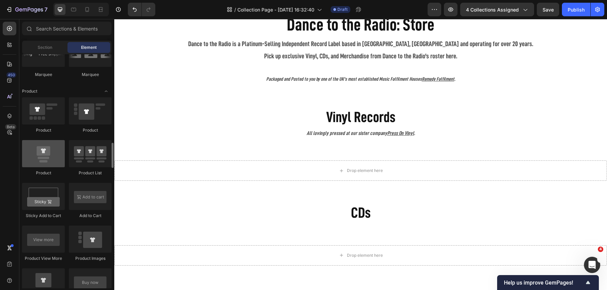
scroll to position [834, 0]
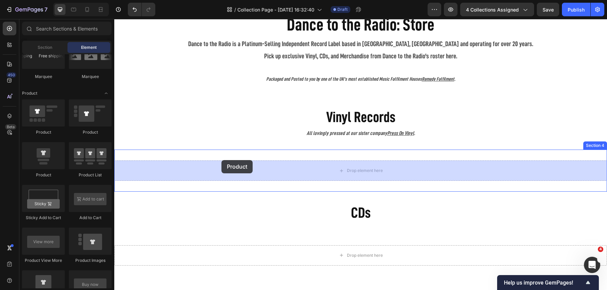
drag, startPoint x: 161, startPoint y: 173, endPoint x: 222, endPoint y: 165, distance: 61.5
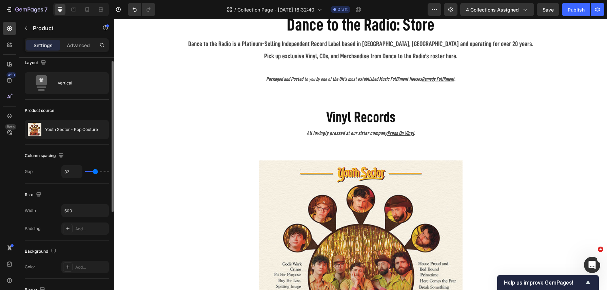
scroll to position [0, 0]
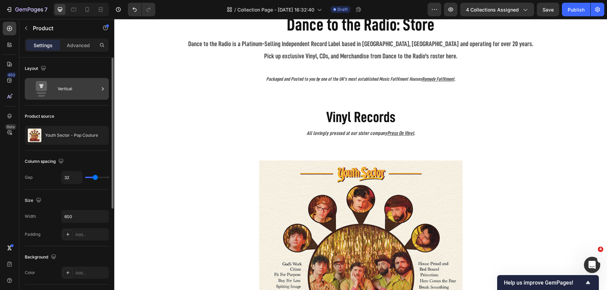
click at [81, 88] on div "Vertical" at bounding box center [78, 89] width 41 height 16
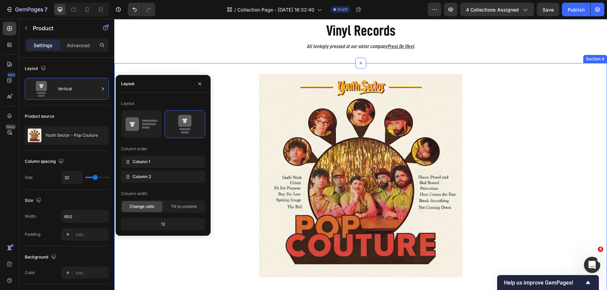
scroll to position [112, 0]
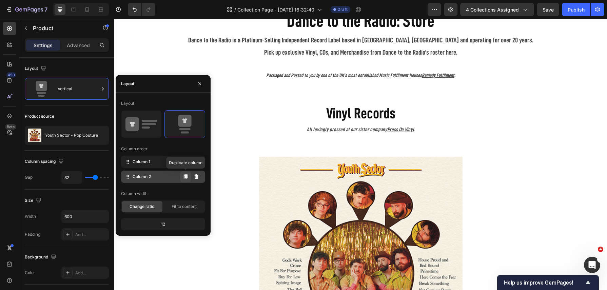
click at [185, 175] on icon at bounding box center [186, 176] width 4 height 5
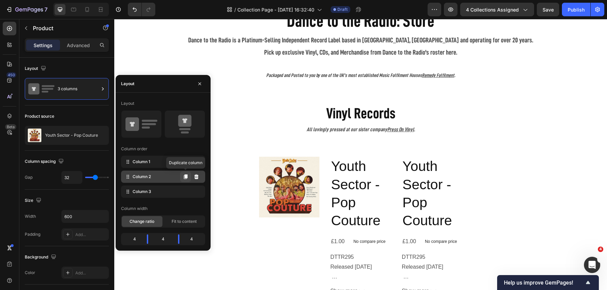
click at [185, 175] on icon at bounding box center [186, 176] width 4 height 5
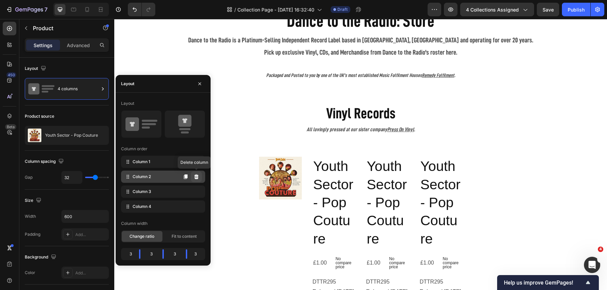
click at [198, 177] on icon at bounding box center [196, 176] width 4 height 5
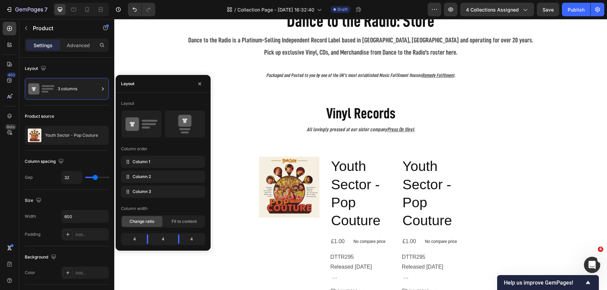
click at [0, 0] on icon at bounding box center [0, 0] width 0 height 0
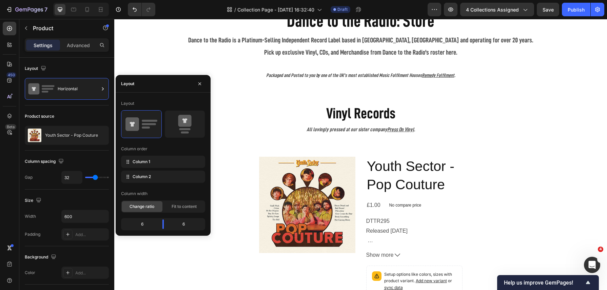
click at [0, 0] on icon at bounding box center [0, 0] width 0 height 0
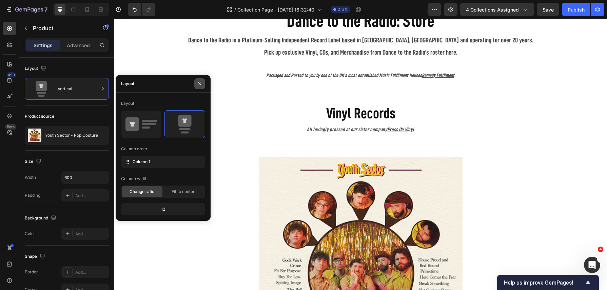
click at [201, 80] on button "button" at bounding box center [199, 83] width 11 height 11
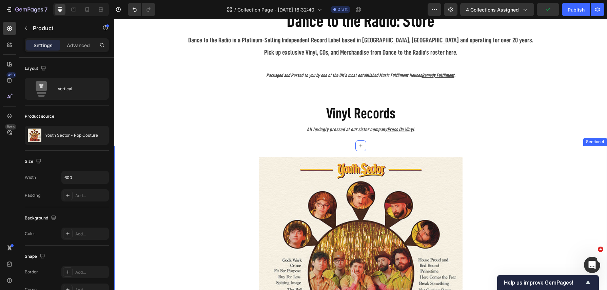
click at [232, 160] on div "Product Images Product" at bounding box center [360, 261] width 493 height 209
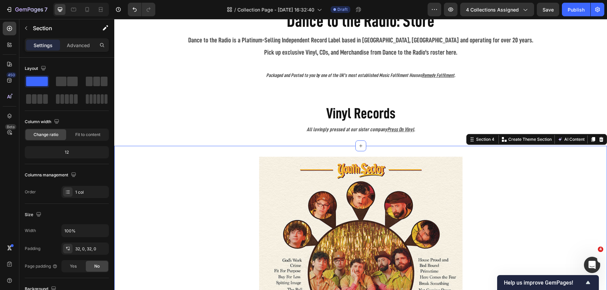
click at [258, 172] on div "Product Images Product" at bounding box center [360, 261] width 493 height 209
click at [260, 172] on img at bounding box center [361, 259] width 204 height 204
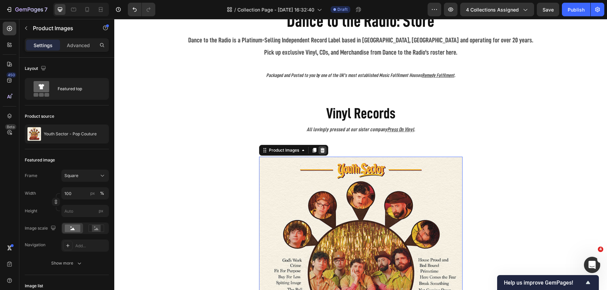
click at [325, 151] on icon at bounding box center [322, 150] width 5 height 5
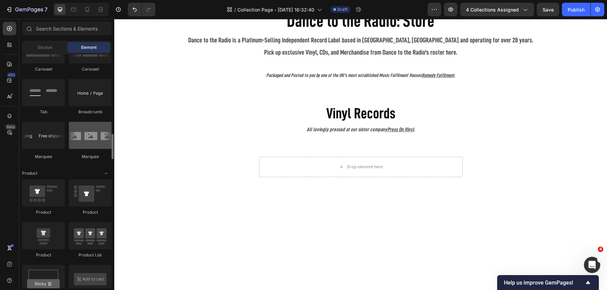
scroll to position [747, 0]
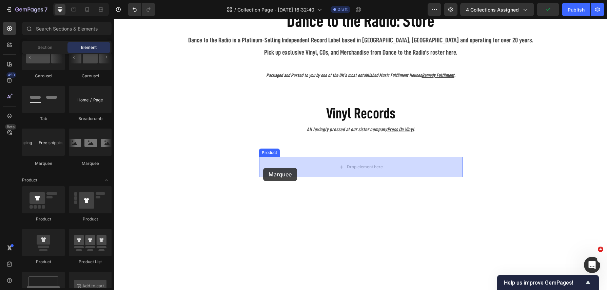
drag, startPoint x: 210, startPoint y: 165, endPoint x: 263, endPoint y: 168, distance: 53.4
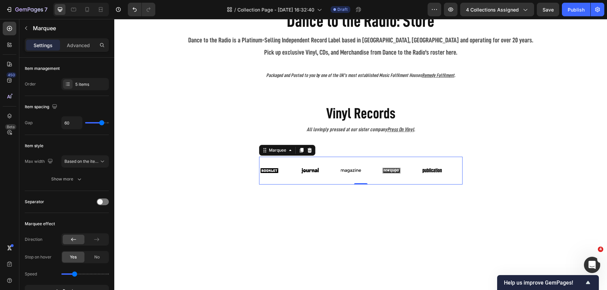
click at [291, 169] on div "Image" at bounding box center [280, 170] width 41 height 17
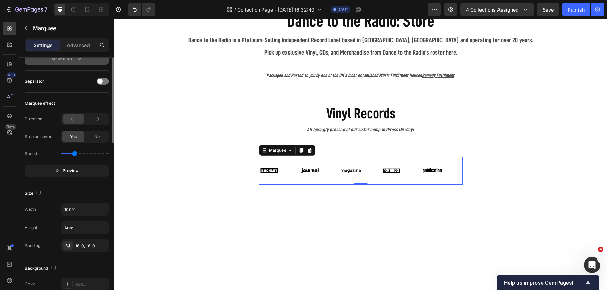
scroll to position [0, 0]
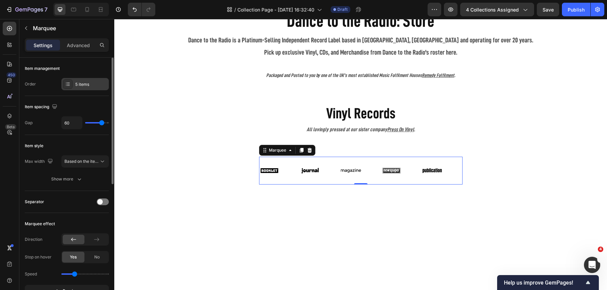
click at [88, 83] on div "5 items" at bounding box center [91, 84] width 32 height 6
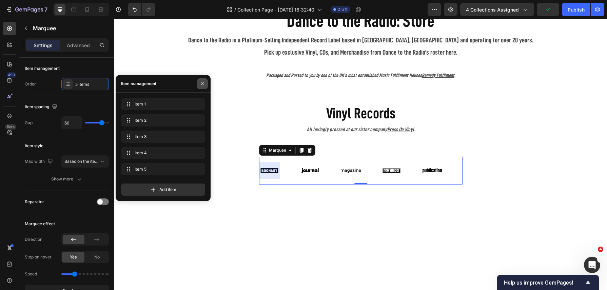
click at [201, 82] on icon "button" at bounding box center [202, 83] width 5 height 5
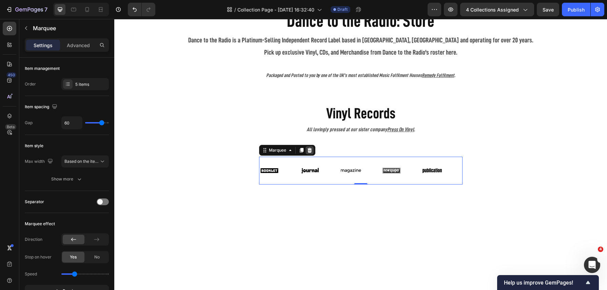
click at [310, 149] on icon at bounding box center [309, 150] width 4 height 5
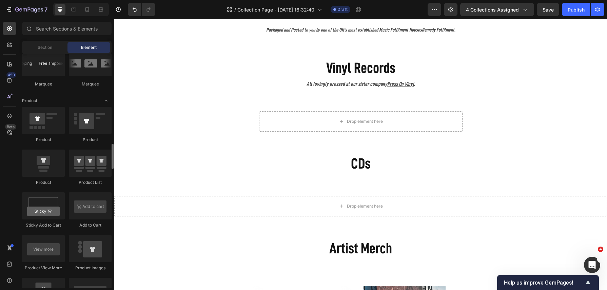
scroll to position [828, 0]
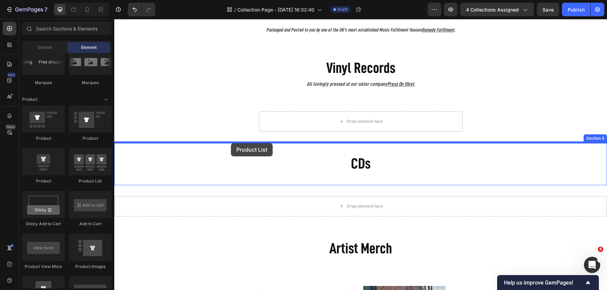
drag, startPoint x: 202, startPoint y: 184, endPoint x: 231, endPoint y: 143, distance: 50.1
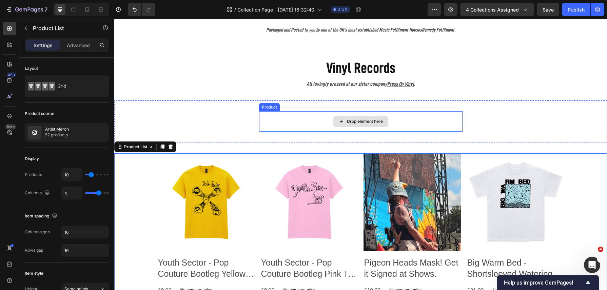
click at [428, 124] on div "Drop element here" at bounding box center [361, 121] width 204 height 20
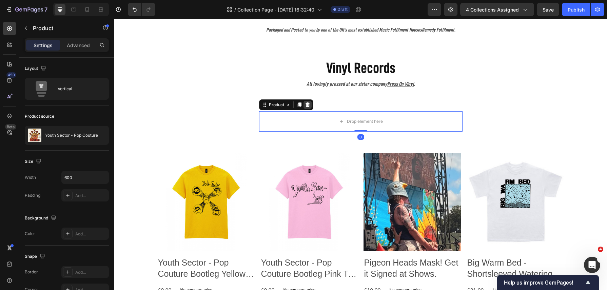
click at [309, 102] on icon at bounding box center [307, 104] width 5 height 5
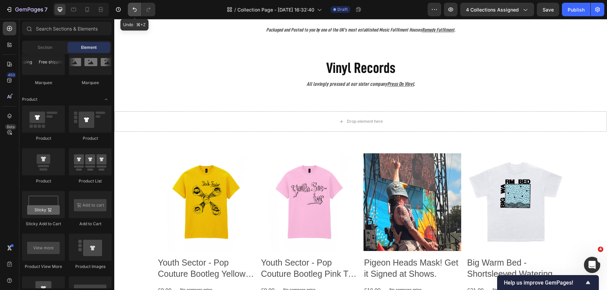
click at [136, 9] on icon "Undo/Redo" at bounding box center [134, 9] width 7 height 7
click at [136, 11] on icon "Undo/Redo" at bounding box center [134, 9] width 7 height 7
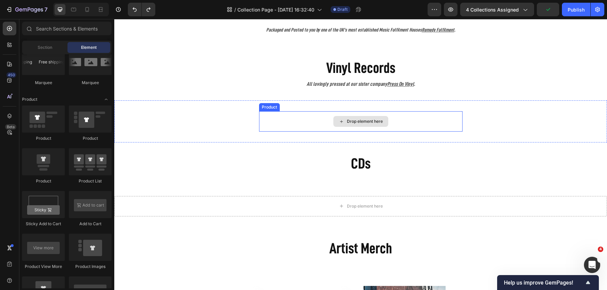
click at [437, 120] on div "Drop element here" at bounding box center [361, 121] width 204 height 20
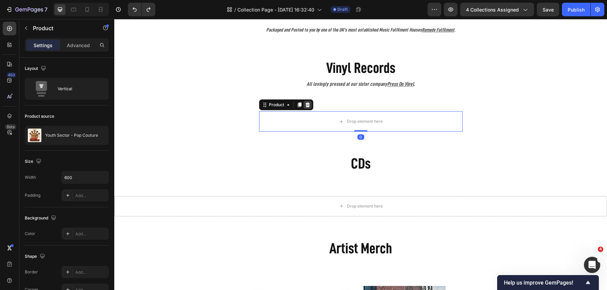
click at [306, 103] on icon at bounding box center [307, 104] width 4 height 5
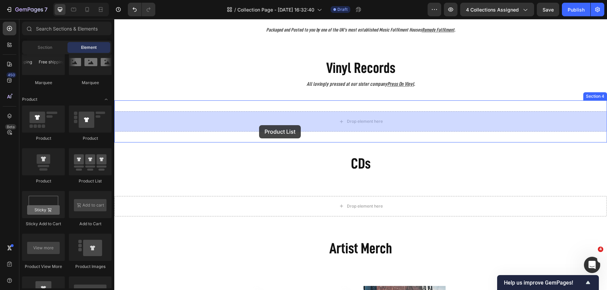
drag, startPoint x: 203, startPoint y: 188, endPoint x: 265, endPoint y: 123, distance: 90.0
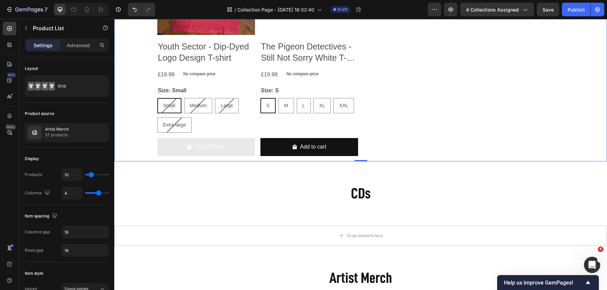
scroll to position [456, 0]
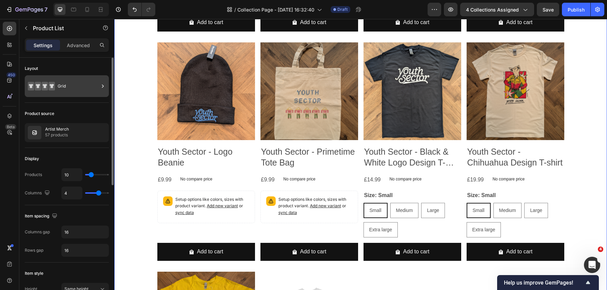
click at [82, 92] on div "Grid" at bounding box center [78, 86] width 41 height 16
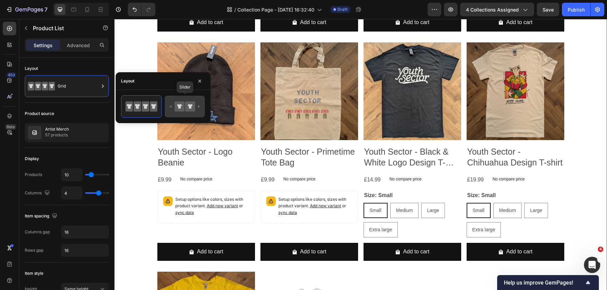
click at [188, 108] on icon at bounding box center [190, 106] width 10 height 10
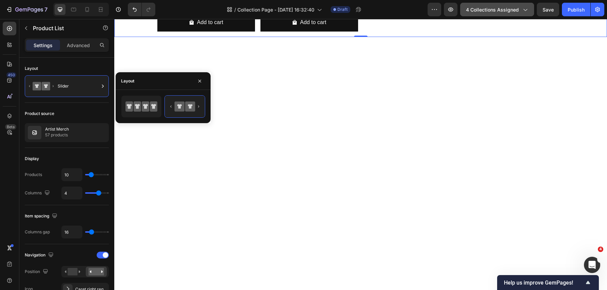
click at [499, 11] on span "4 collections assigned" at bounding box center [492, 9] width 53 height 7
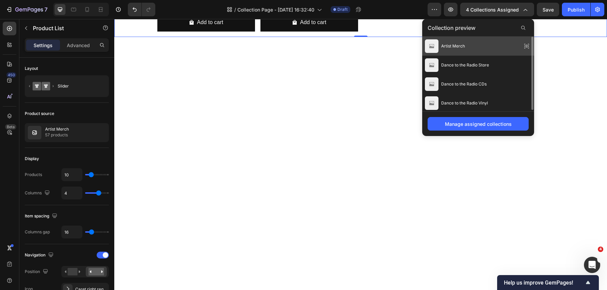
click at [527, 46] on icon at bounding box center [527, 46] width 10 height 10
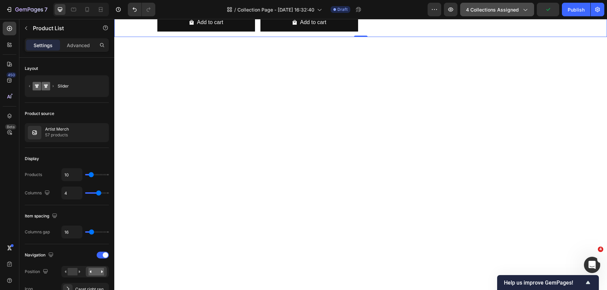
click at [525, 14] on button "4 collections assigned" at bounding box center [497, 10] width 74 height 14
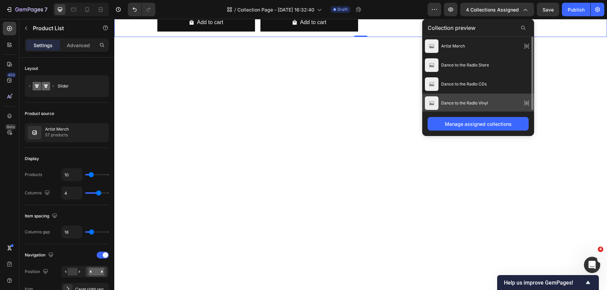
click at [498, 101] on div "Dance to the Radio Vinyl" at bounding box center [478, 103] width 112 height 19
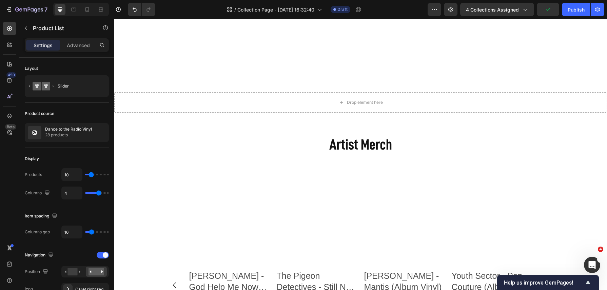
scroll to position [328, 0]
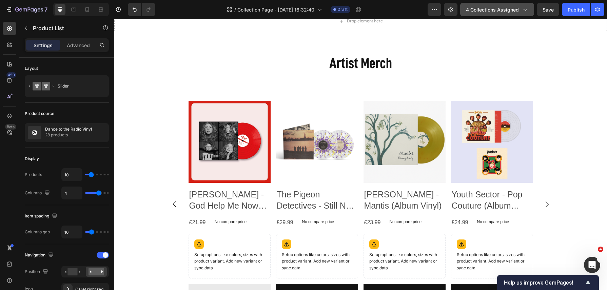
click at [527, 12] on icon "button" at bounding box center [525, 9] width 7 height 7
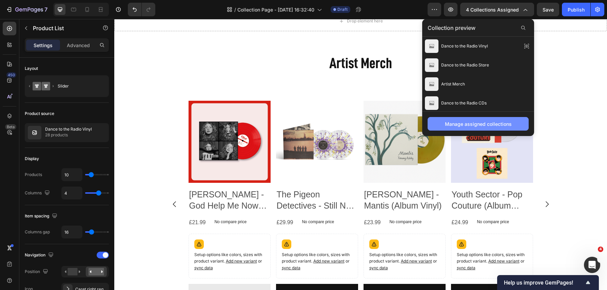
click at [505, 123] on div "Manage assigned collections" at bounding box center [478, 123] width 67 height 7
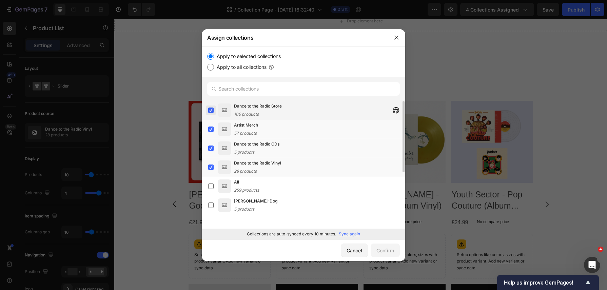
click at [212, 108] on label at bounding box center [210, 110] width 5 height 5
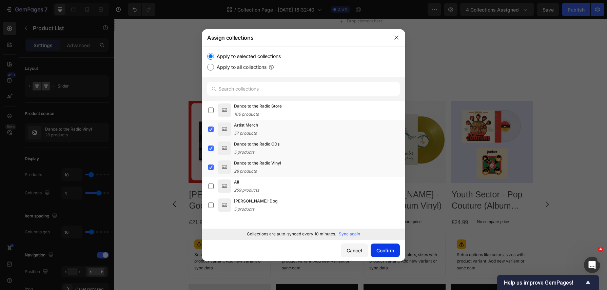
click at [383, 248] on div "Confirm" at bounding box center [386, 250] width 18 height 7
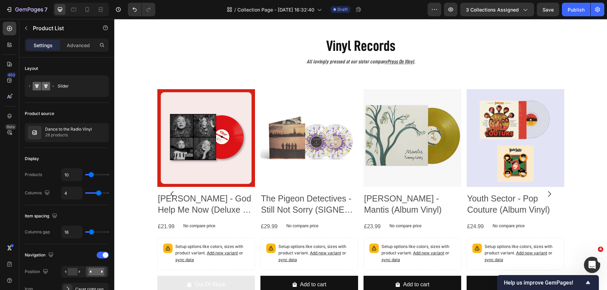
scroll to position [169, 0]
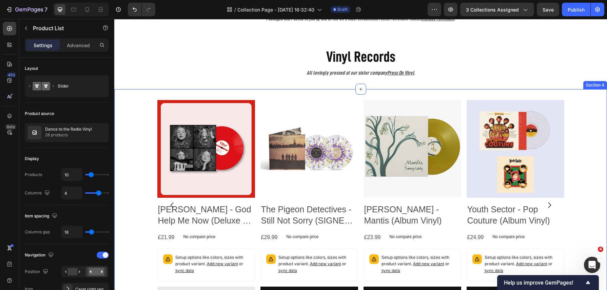
click at [227, 94] on div "Product Images Ellur - God Help Me Now (Deluxe EP Vinyl) Product Title £21.99 P…" at bounding box center [360, 205] width 493 height 232
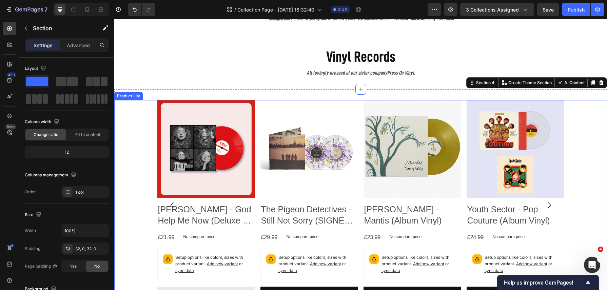
click at [144, 107] on div "Product Images Ellur - God Help Me Now (Deluxe EP Vinyl) Product Title £21.99 P…" at bounding box center [360, 205] width 493 height 210
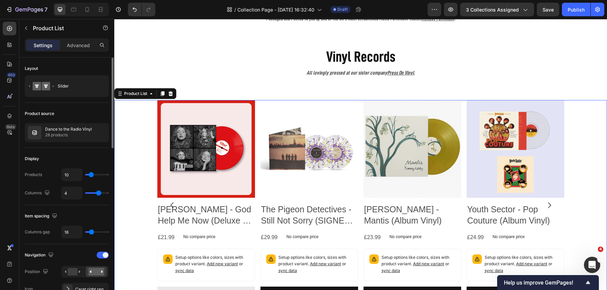
type input "50"
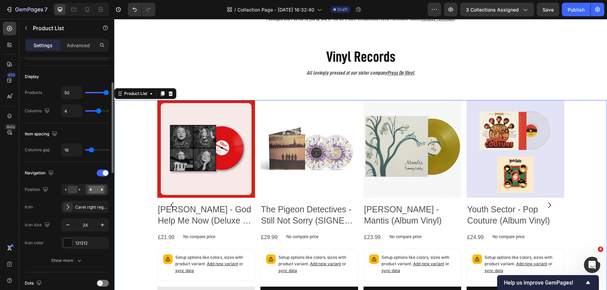
scroll to position [91, 0]
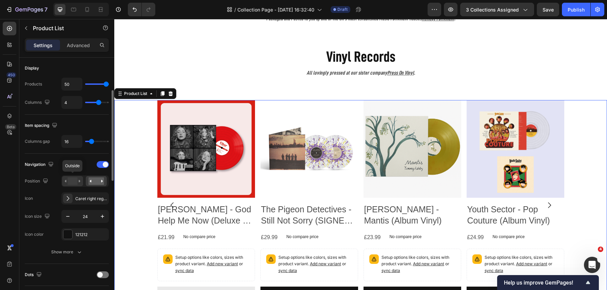
click at [73, 182] on rect at bounding box center [73, 180] width 10 height 7
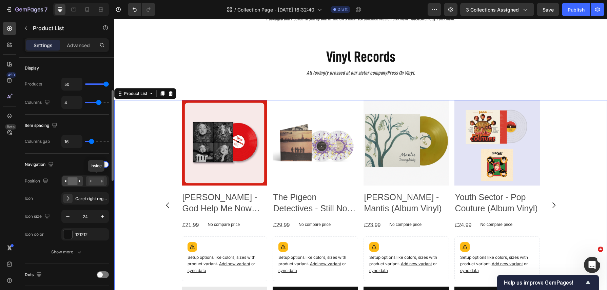
click at [98, 181] on rect at bounding box center [97, 180] width 16 height 7
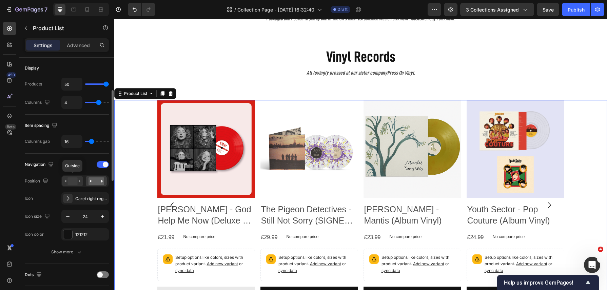
click at [71, 180] on rect at bounding box center [73, 180] width 10 height 7
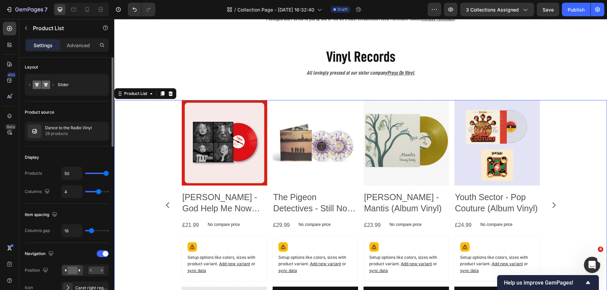
scroll to position [0, 0]
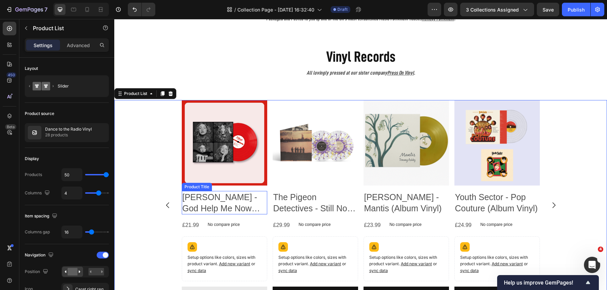
click at [228, 207] on h2 "[PERSON_NAME] - God Help Me Now (Deluxe EP Vinyl)" at bounding box center [225, 202] width 86 height 23
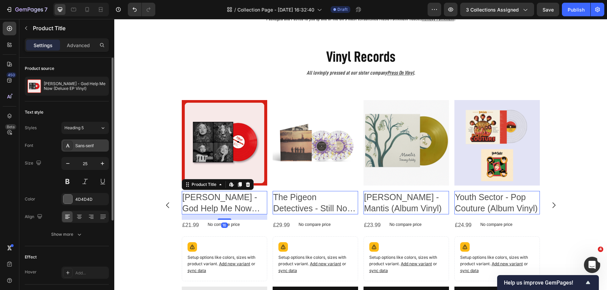
click at [94, 149] on div "Sans-serif" at bounding box center [85, 145] width 48 height 12
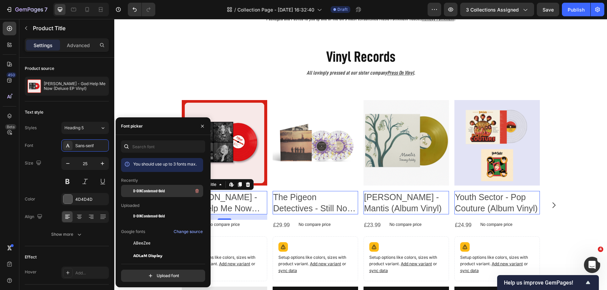
click at [155, 190] on span "D-DINCondensed-Bold" at bounding box center [149, 191] width 32 height 6
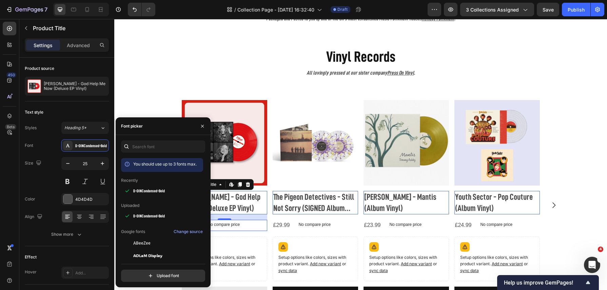
click at [250, 225] on div "£21.99 Product Price Product Price No compare price Product Price Row" at bounding box center [225, 225] width 86 height 11
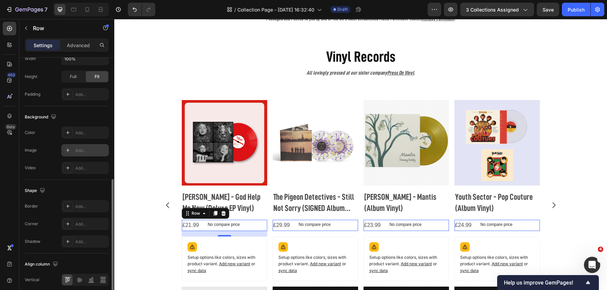
scroll to position [213, 0]
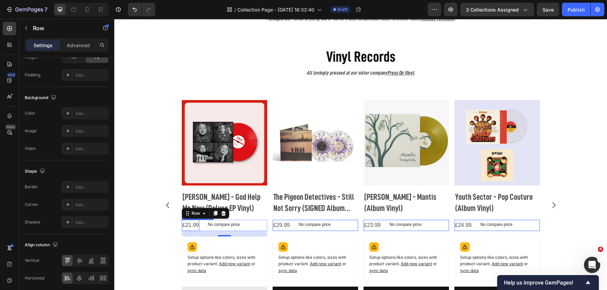
click at [193, 226] on div "£21.99" at bounding box center [191, 225] width 18 height 11
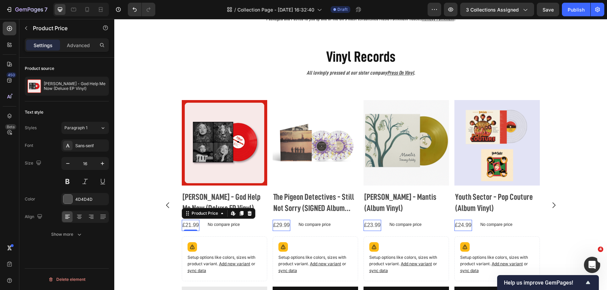
scroll to position [0, 0]
click at [81, 127] on span "Paragraph 1" at bounding box center [75, 128] width 23 height 6
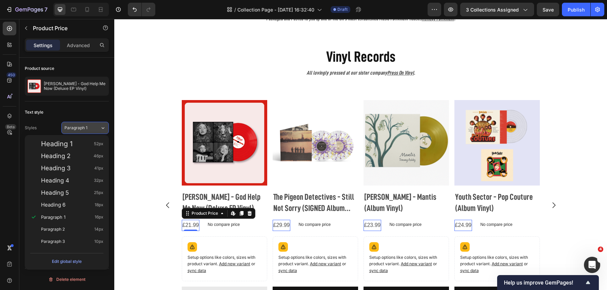
click at [84, 129] on span "Paragraph 1" at bounding box center [75, 128] width 23 height 6
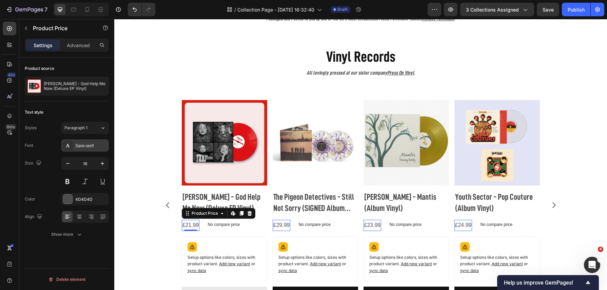
click at [84, 145] on div "Sans-serif" at bounding box center [91, 146] width 32 height 6
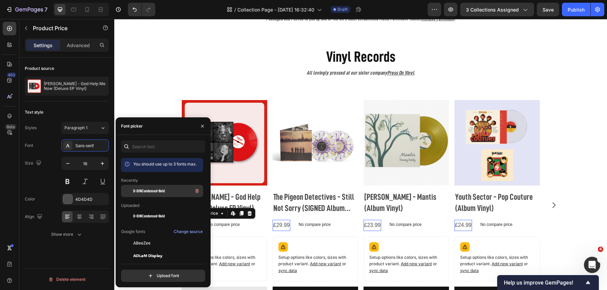
click at [153, 193] on span "D-DINCondensed-Bold" at bounding box center [149, 191] width 32 height 6
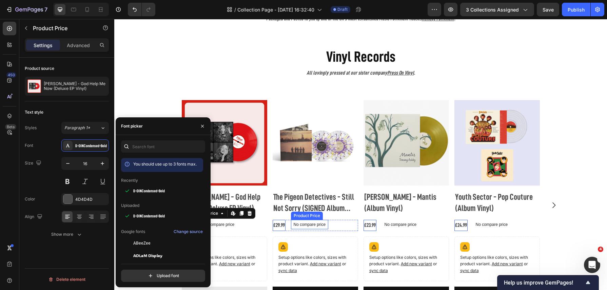
click at [314, 225] on p "No compare price" at bounding box center [310, 225] width 32 height 4
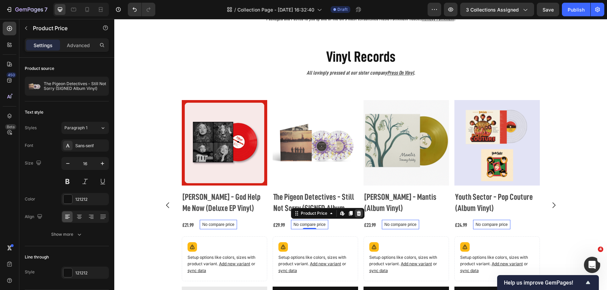
click at [358, 214] on icon at bounding box center [359, 213] width 4 height 5
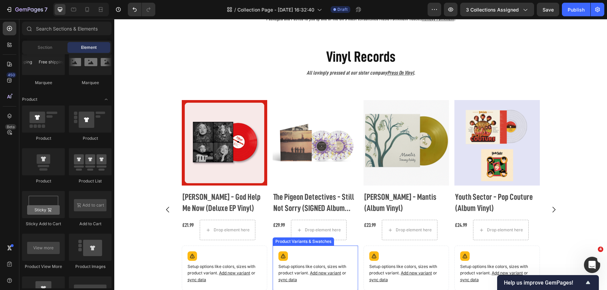
click at [310, 268] on p "Setup options like colors, sizes with product variant. Add new variant or sync …" at bounding box center [316, 274] width 74 height 20
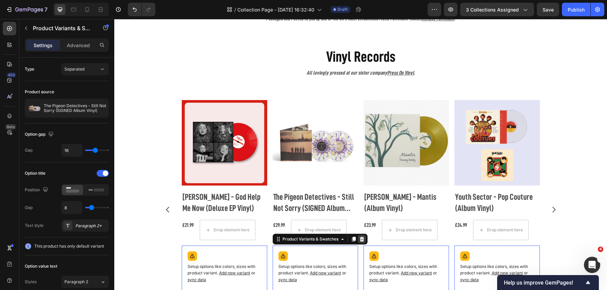
click at [362, 240] on icon at bounding box center [361, 238] width 5 height 5
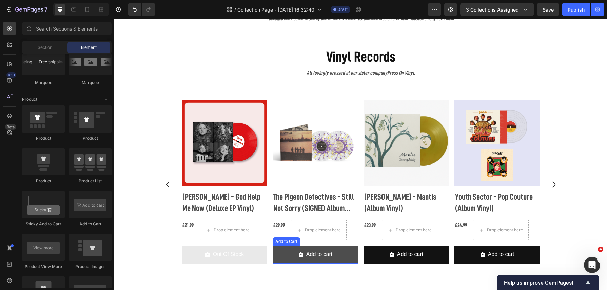
click at [340, 255] on button "Add to cart" at bounding box center [316, 255] width 86 height 18
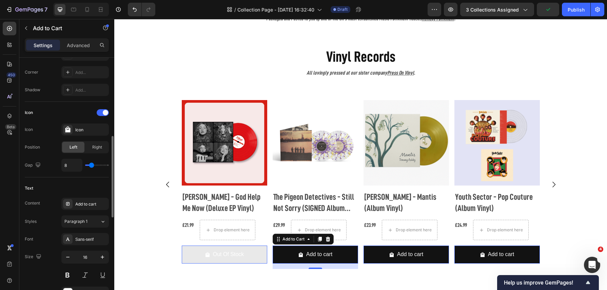
scroll to position [238, 0]
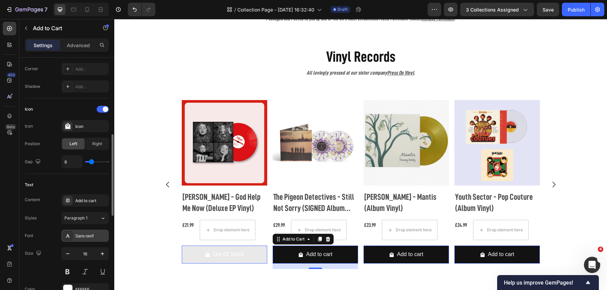
click at [84, 230] on div "Sans-serif" at bounding box center [85, 236] width 48 height 12
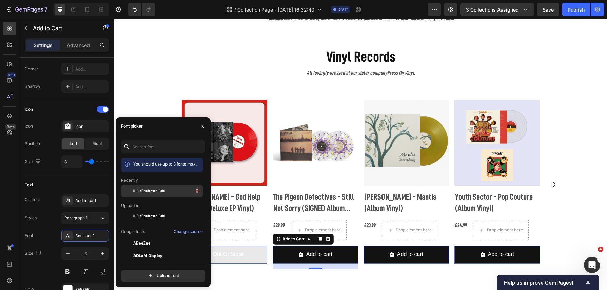
click at [151, 195] on div "D-DINCondensed-Bold" at bounding box center [167, 191] width 69 height 8
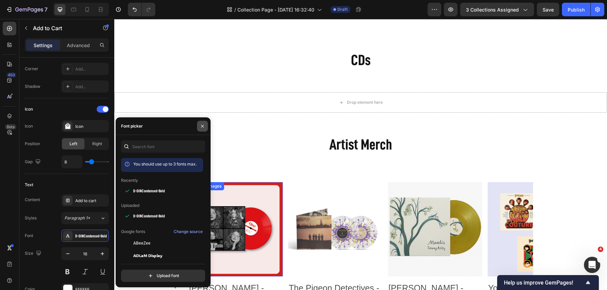
scroll to position [307, 0]
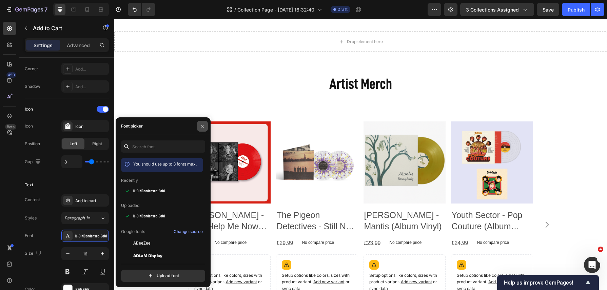
click at [202, 126] on icon "button" at bounding box center [202, 126] width 3 height 3
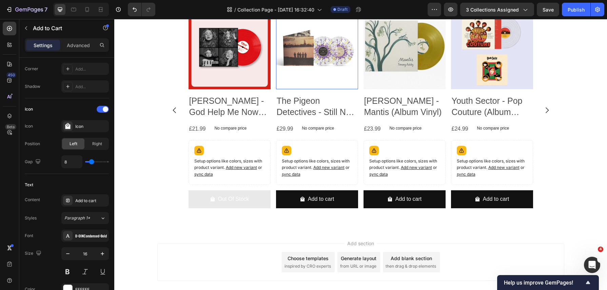
scroll to position [424, 0]
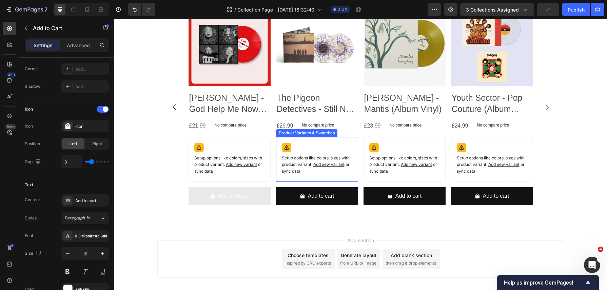
click at [317, 164] on span "Add new variant" at bounding box center [329, 164] width 31 height 5
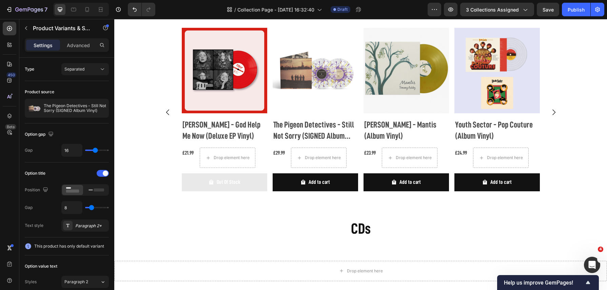
scroll to position [244, 0]
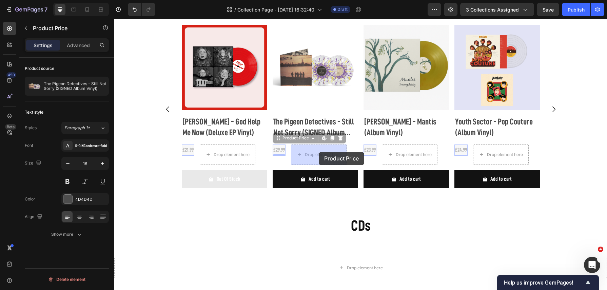
drag, startPoint x: 282, startPoint y: 151, endPoint x: 319, endPoint y: 152, distance: 37.0
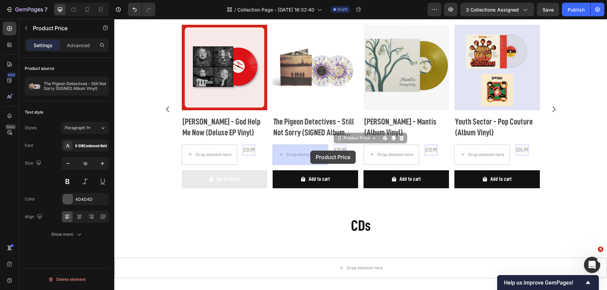
drag, startPoint x: 340, startPoint y: 151, endPoint x: 311, endPoint y: 151, distance: 28.5
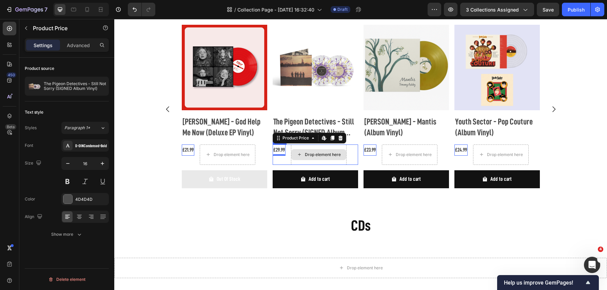
click at [321, 159] on div "Drop element here" at bounding box center [318, 154] width 55 height 11
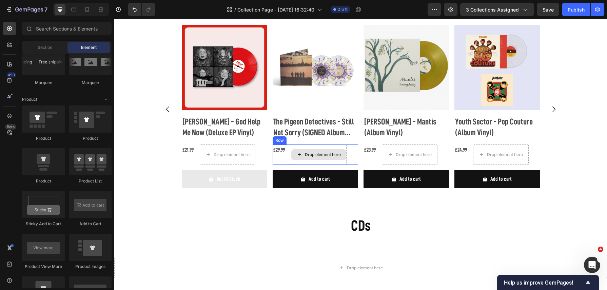
click at [299, 162] on div "Drop element here" at bounding box center [319, 155] width 56 height 20
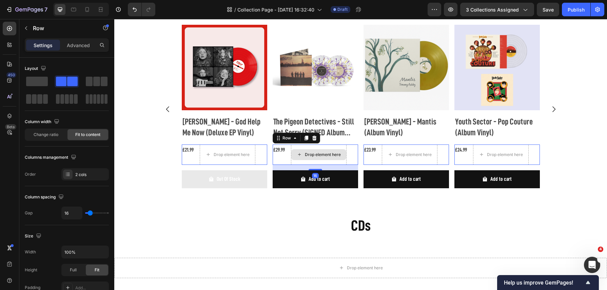
click at [292, 148] on div "Drop element here" at bounding box center [319, 155] width 56 height 20
click at [244, 145] on div "Drop element here" at bounding box center [228, 155] width 56 height 20
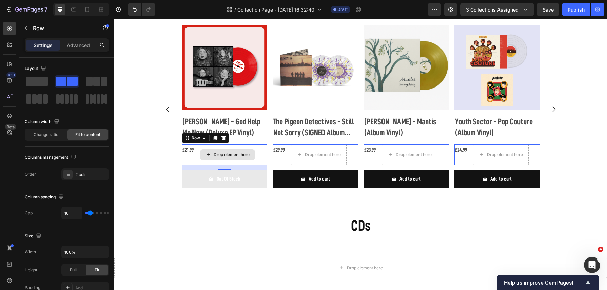
click at [250, 163] on div "Drop element here" at bounding box center [228, 155] width 56 height 20
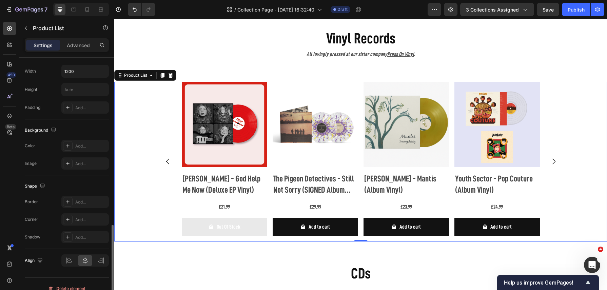
scroll to position [447, 0]
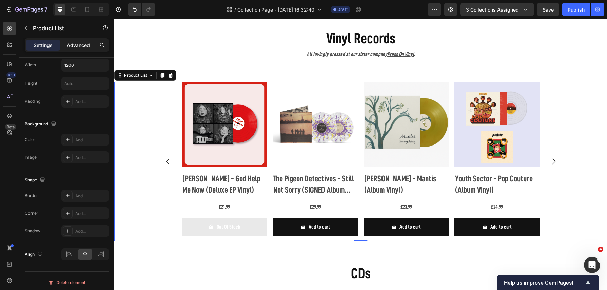
click at [79, 46] on p "Advanced" at bounding box center [78, 45] width 23 height 7
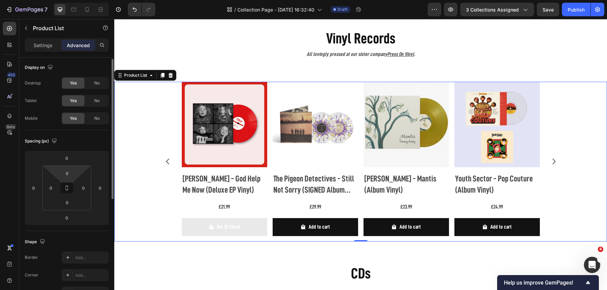
scroll to position [0, 0]
click at [42, 44] on p "Settings" at bounding box center [43, 45] width 19 height 7
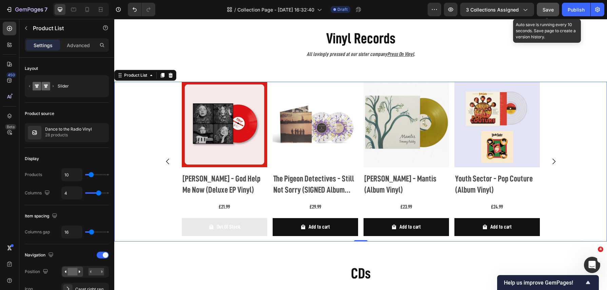
click at [546, 14] on button "Save" at bounding box center [548, 10] width 22 height 14
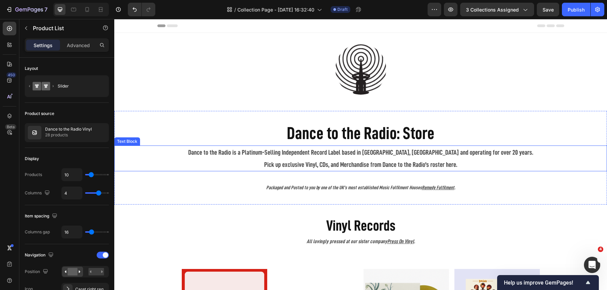
click at [310, 155] on p "Dance to the Radio is a Platinum-Selling Independent Record Label based in [GEO…" at bounding box center [361, 152] width 492 height 12
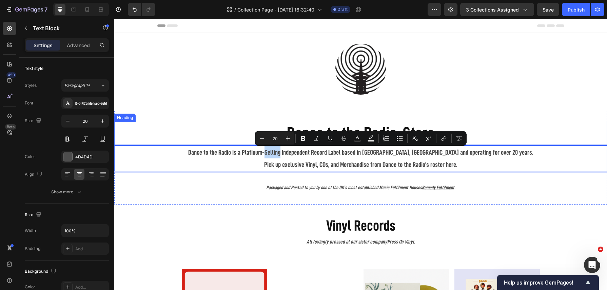
drag, startPoint x: 462, startPoint y: 166, endPoint x: 281, endPoint y: 144, distance: 181.9
click at [281, 144] on div "Dance to the Radio: Store Heading Dance to the Radio is a Platinum-Selling Inde…" at bounding box center [360, 158] width 493 height 72
copy div "Dance to the Radio is a Platinum-Selling Independent Record Label based in [GEO…"
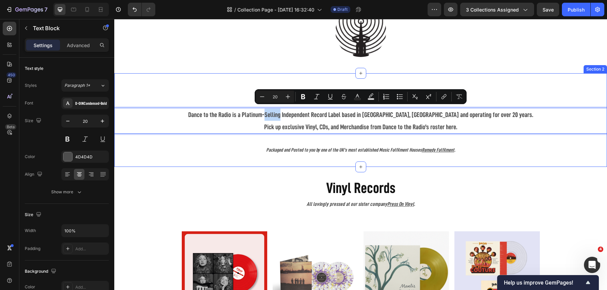
scroll to position [45, 0]
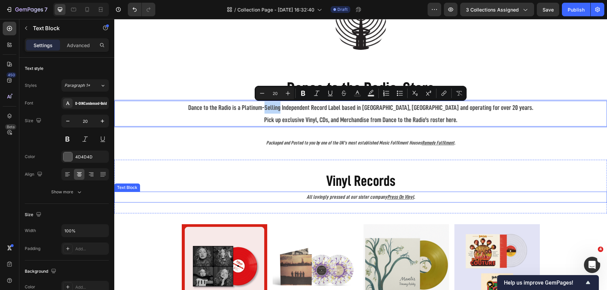
click at [366, 196] on p "All lovingly pressed at our sister company Press On Vinyl ." at bounding box center [361, 197] width 492 height 10
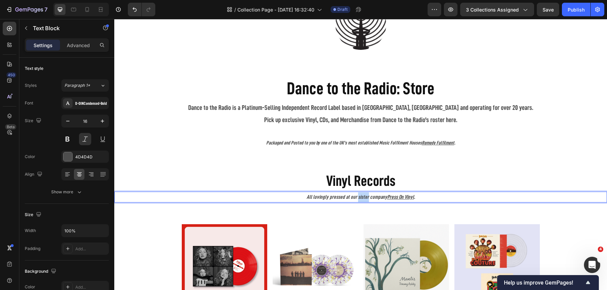
drag, startPoint x: 436, startPoint y: 199, endPoint x: 300, endPoint y: 194, distance: 136.1
click at [300, 194] on p "All lovingly pressed at our sister company Press On Vinyl ." at bounding box center [361, 197] width 492 height 10
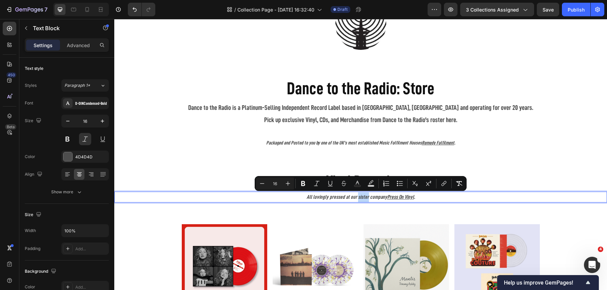
copy p "All lovingly pressed at our sister company Press On Vinyl ."
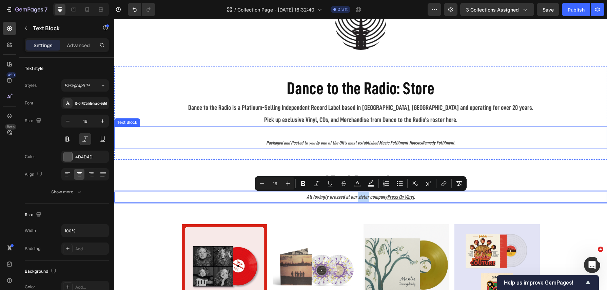
click at [419, 144] on icon "Packaged and Posted to you by one of the UK's most established Music Fulfilment…" at bounding box center [344, 142] width 156 height 5
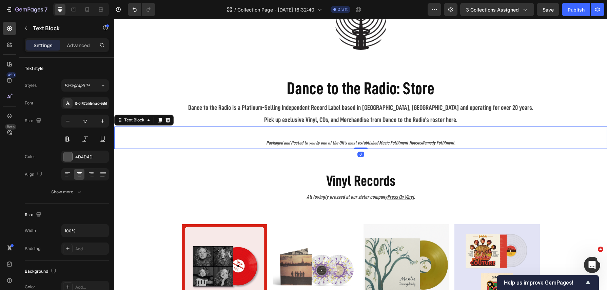
click at [379, 141] on icon "Packaged and Posted to you by one of the UK's most established Music Fulfilment…" at bounding box center [344, 142] width 156 height 5
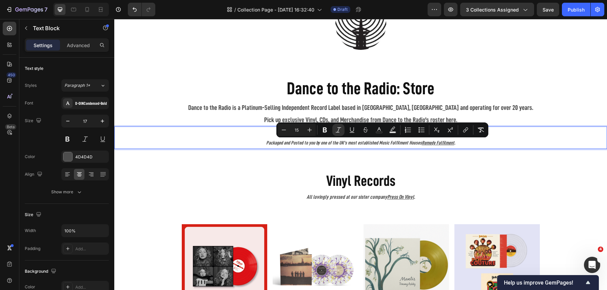
click at [462, 146] on p "Packaged and Posted to you by one of the UK's most established Music Fulfilment…" at bounding box center [361, 137] width 492 height 21
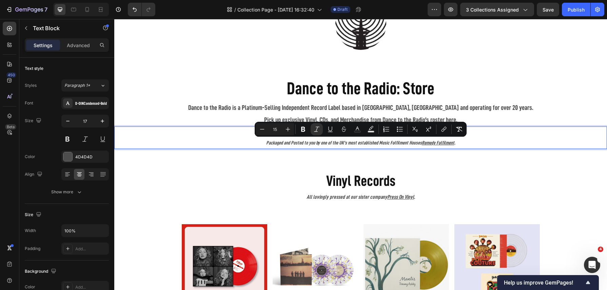
drag, startPoint x: 460, startPoint y: 140, endPoint x: 266, endPoint y: 139, distance: 194.1
click at [266, 139] on p "Packaged and Posted to you by one of the UK's most established Music Fulfilment…" at bounding box center [361, 137] width 492 height 21
copy p "Packaged and Posted to you by one of the UK's most established Music Fulfilment…"
